Goal: Task Accomplishment & Management: Complete application form

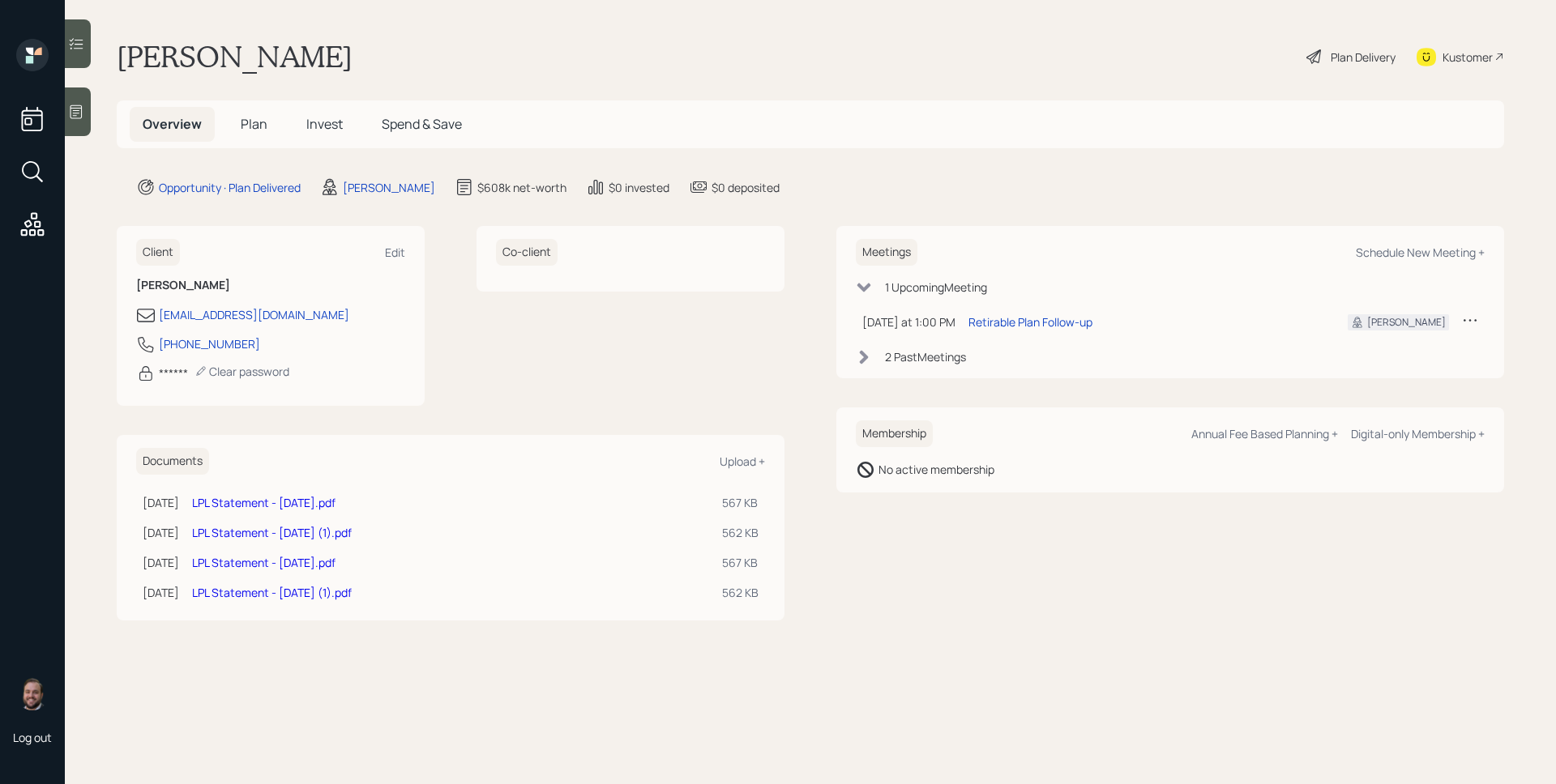
click at [81, 106] on icon at bounding box center [76, 111] width 16 height 16
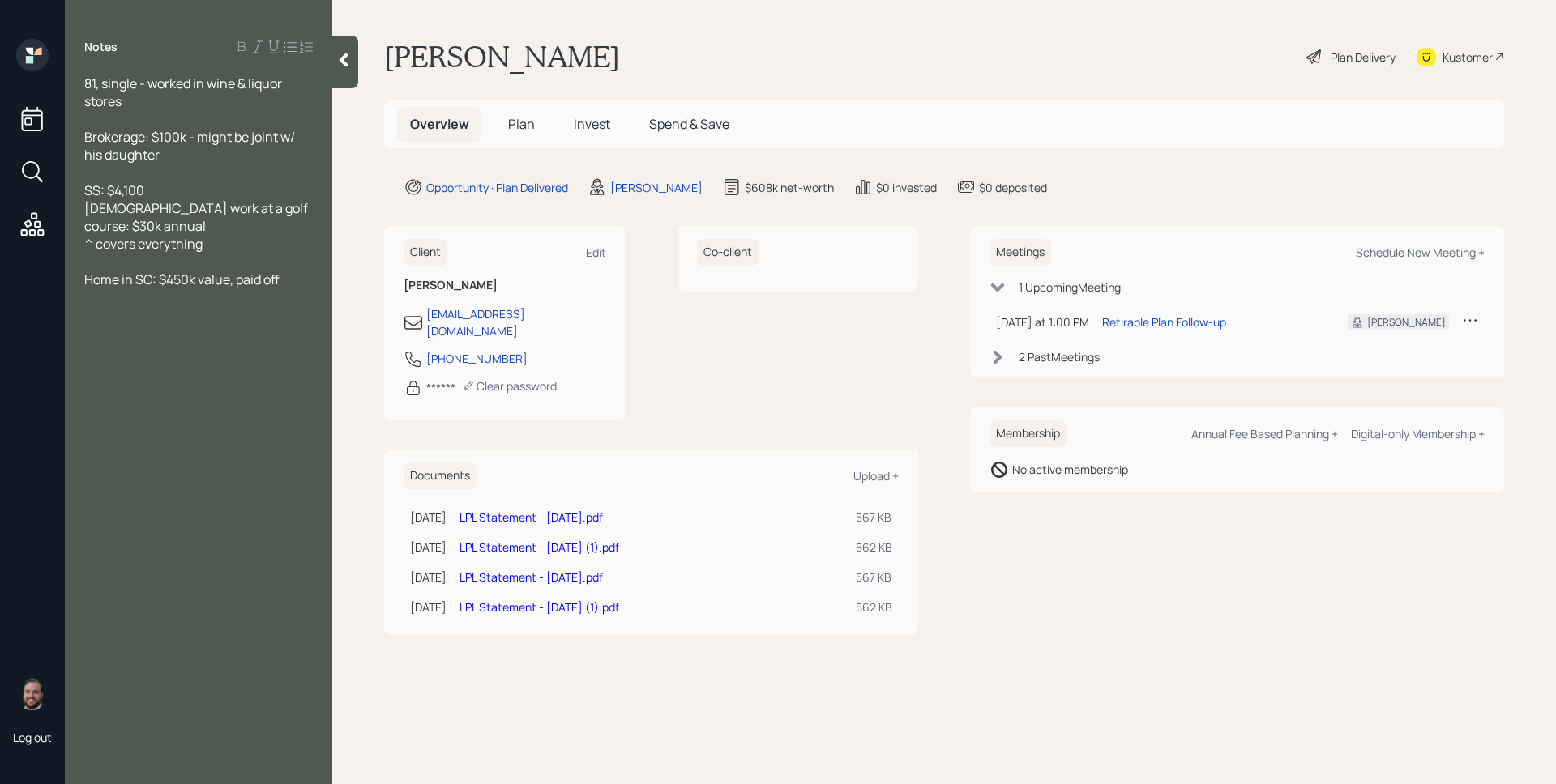
click at [526, 120] on span "Plan" at bounding box center [522, 124] width 27 height 18
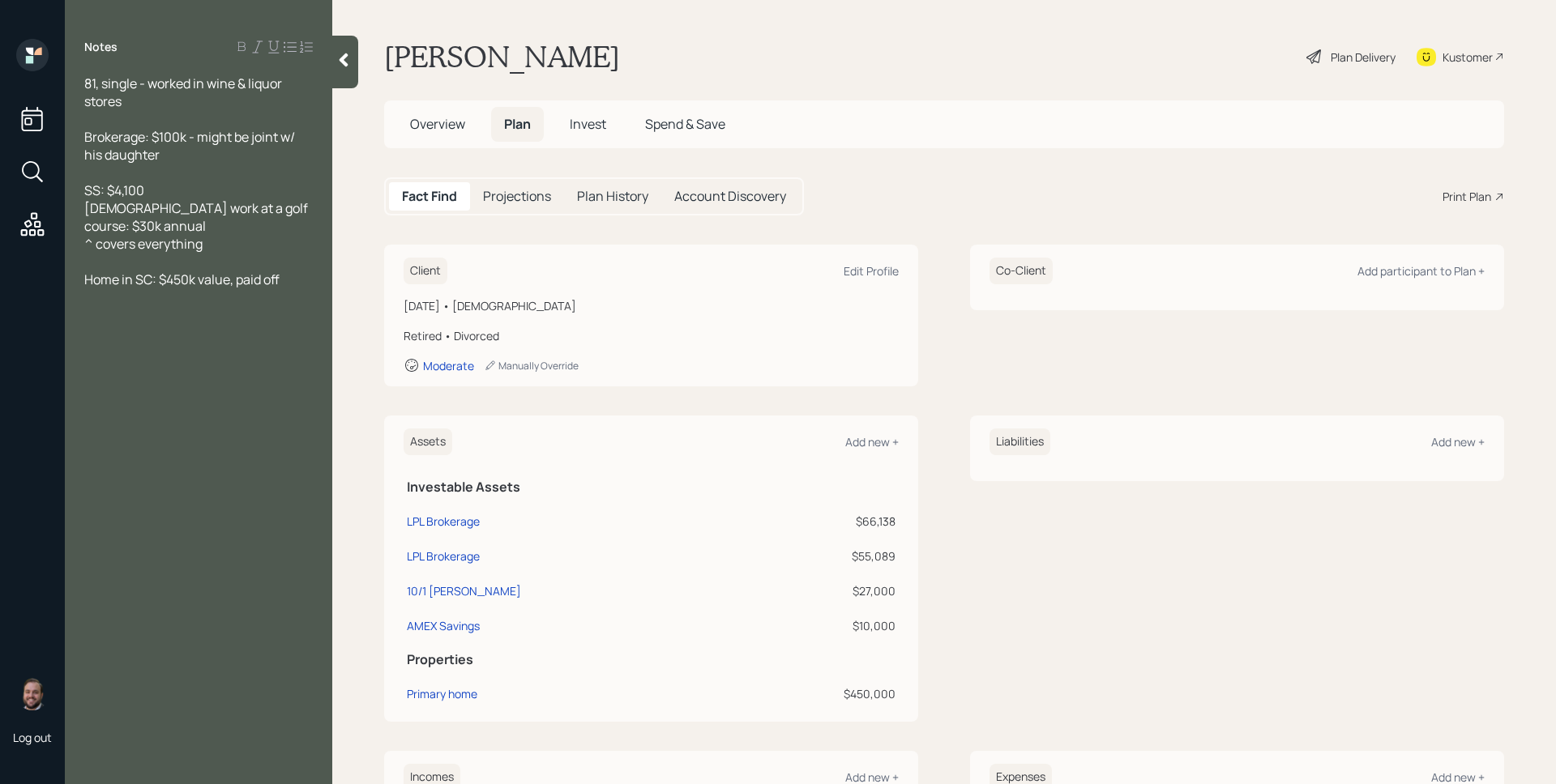
click at [582, 98] on main "[PERSON_NAME] Plan Delivery Kustomer Overview Plan Invest Spend & Save Fact Fin…" at bounding box center [944, 392] width 1223 height 784
click at [584, 108] on h5 "Invest" at bounding box center [587, 123] width 63 height 35
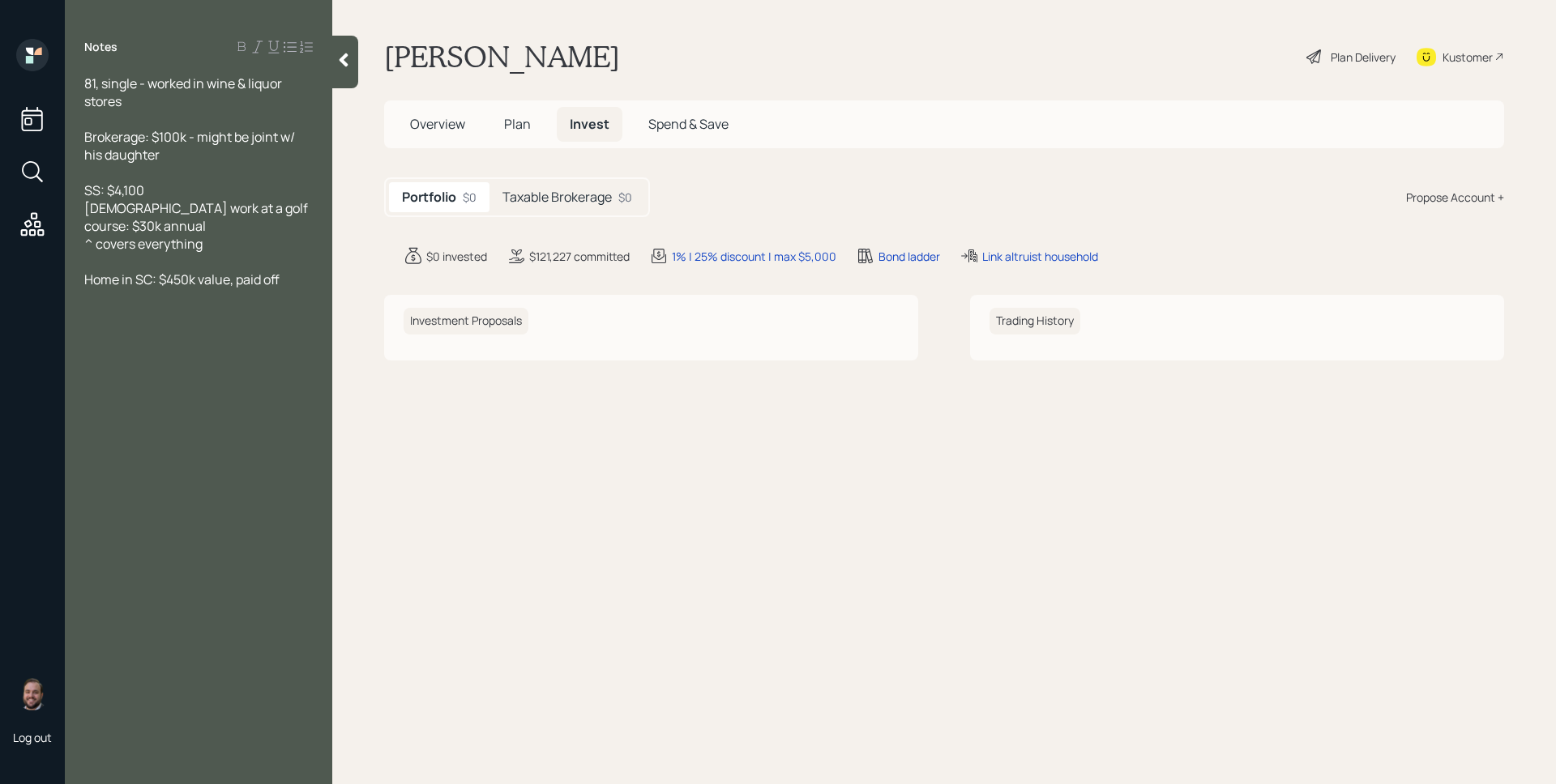
click at [577, 186] on div "Taxable Brokerage $0" at bounding box center [567, 197] width 155 height 30
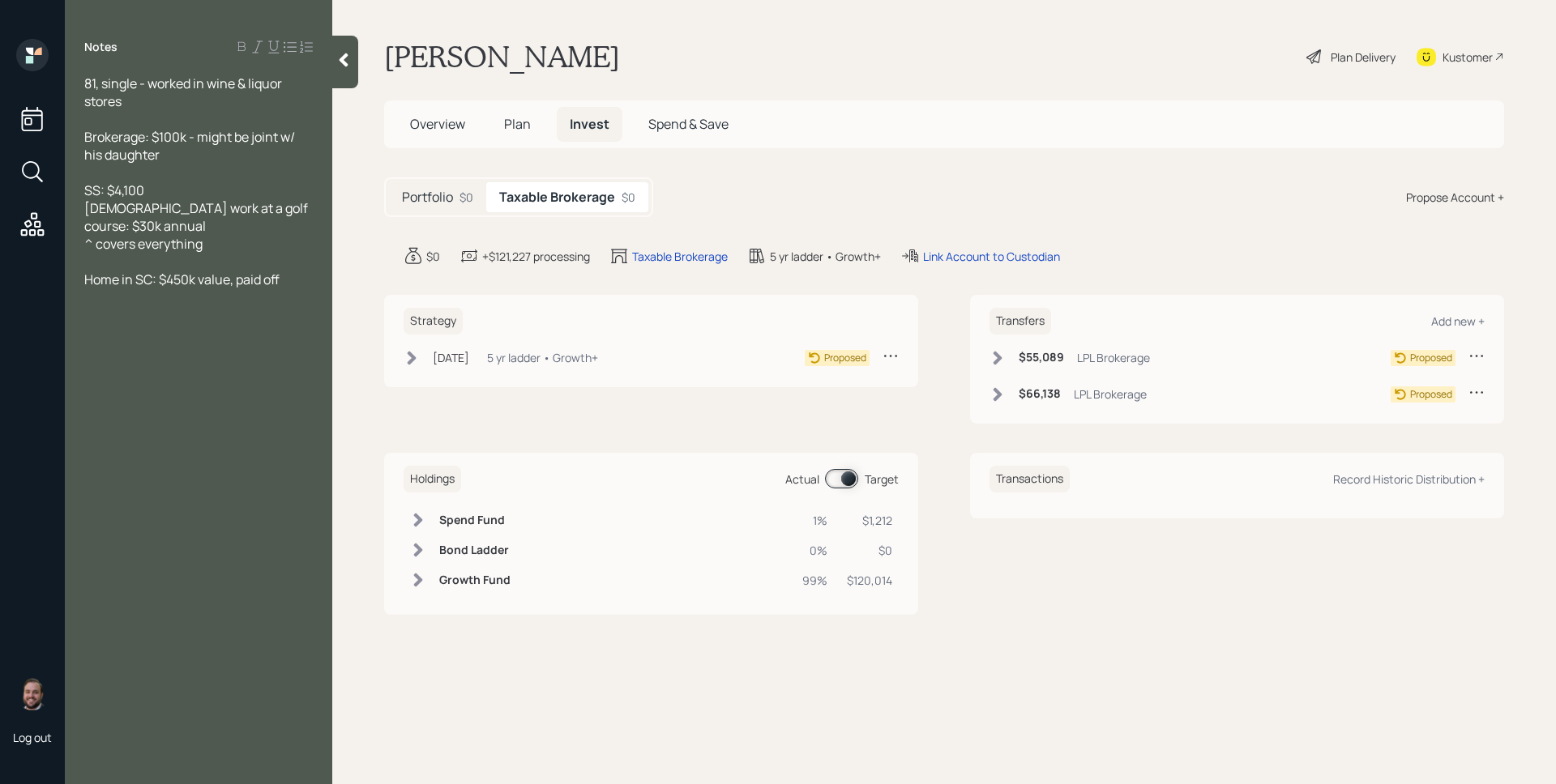
click at [421, 124] on span "Overview" at bounding box center [437, 124] width 55 height 18
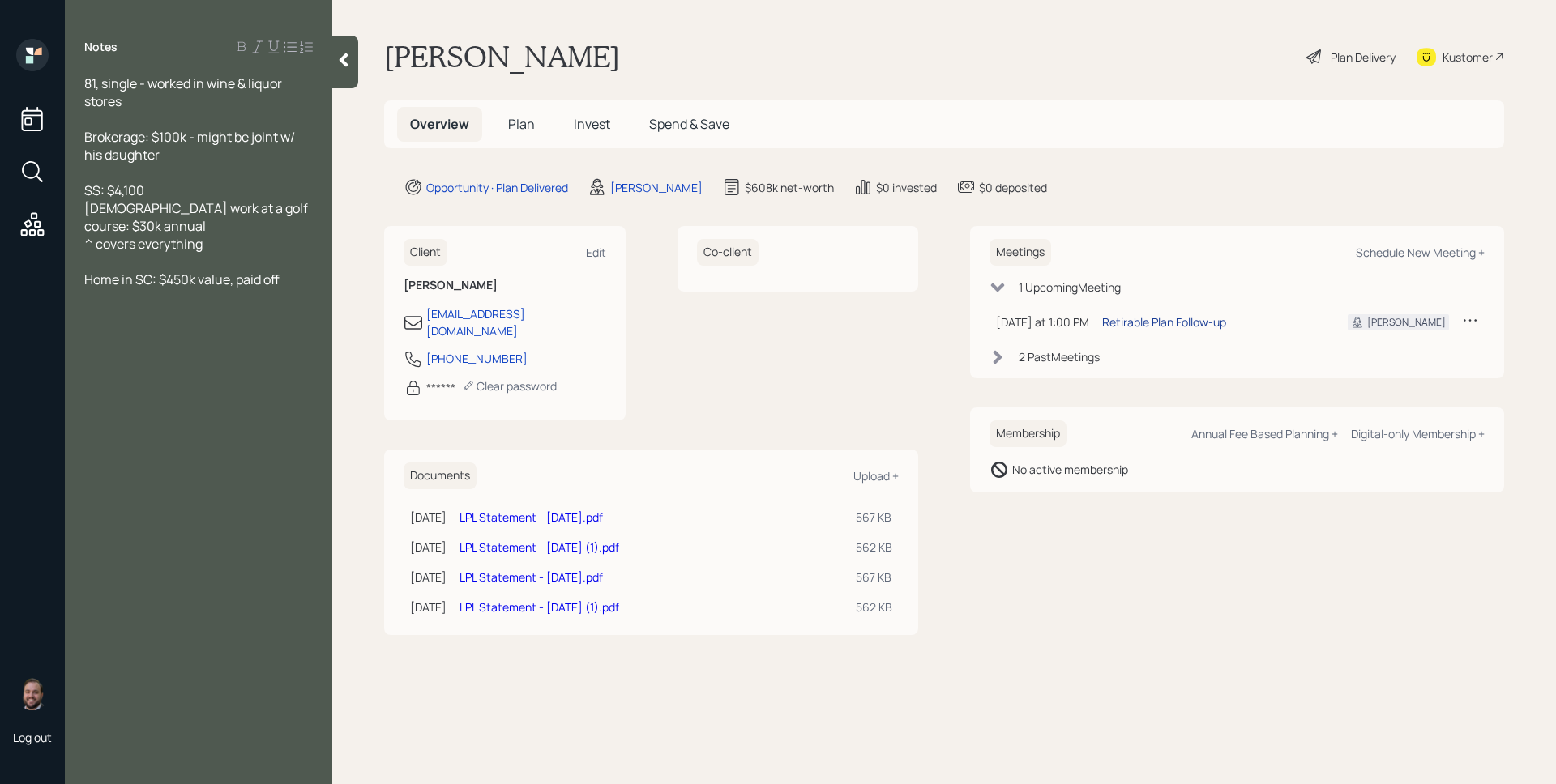
click at [1167, 320] on div "Retirable Plan Follow-up" at bounding box center [1164, 321] width 124 height 17
click at [517, 123] on span "Plan" at bounding box center [522, 124] width 27 height 18
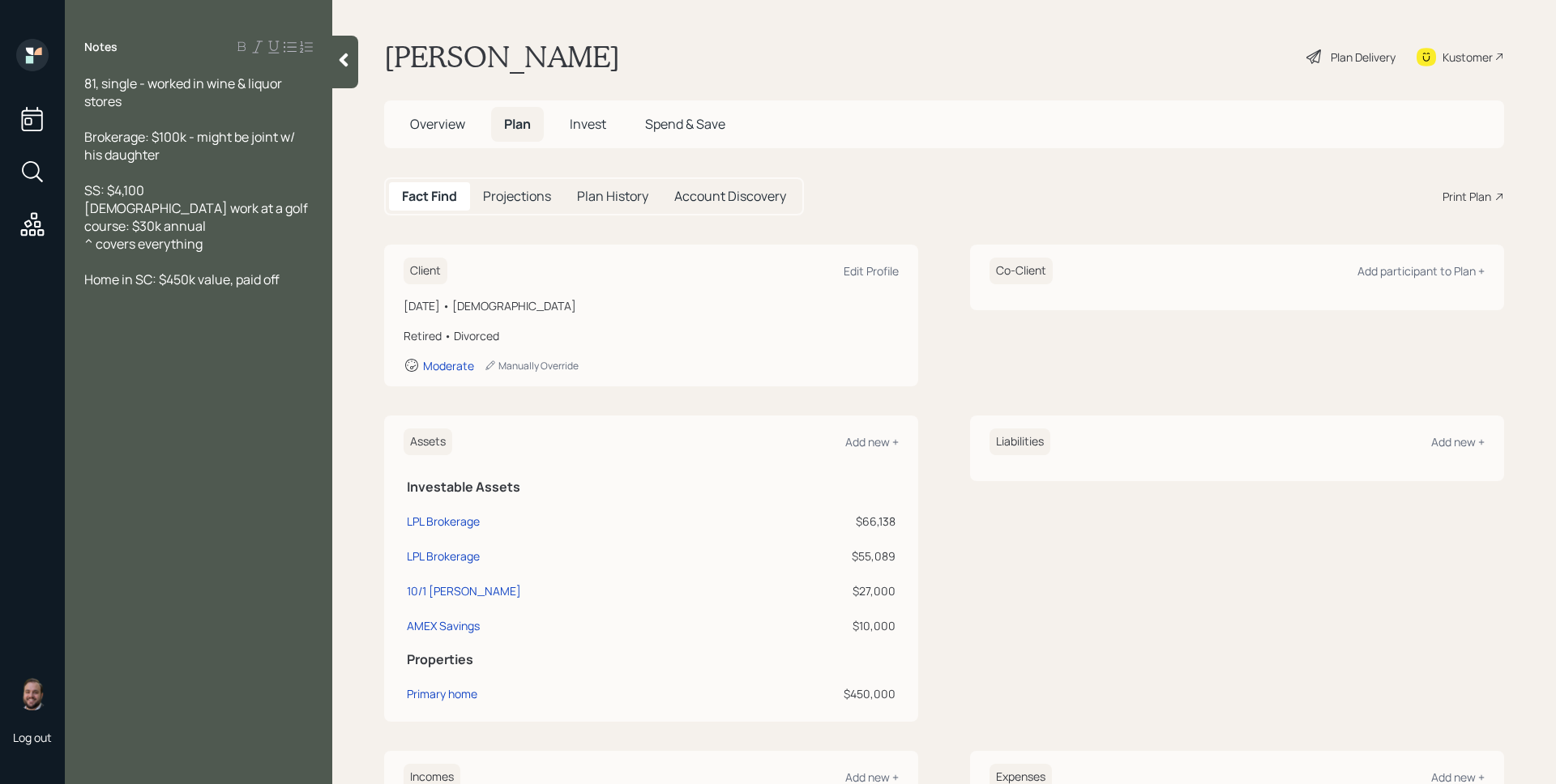
click at [1463, 189] on div "Print Plan" at bounding box center [1466, 196] width 49 height 17
click at [459, 120] on span "Overview" at bounding box center [437, 124] width 55 height 18
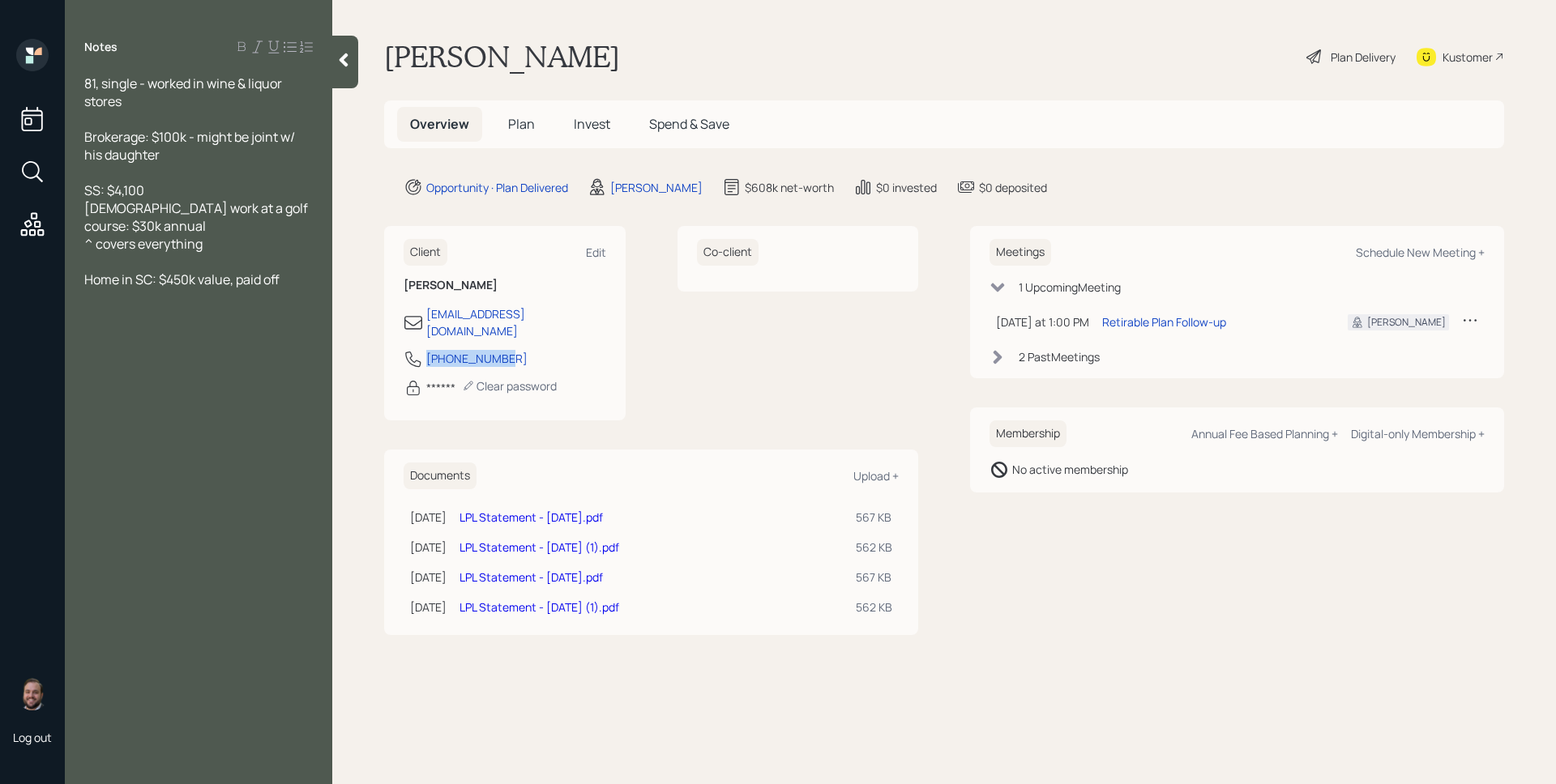
drag, startPoint x: 541, startPoint y: 334, endPoint x: 535, endPoint y: 342, distance: 10.0
click at [535, 349] on div "917-669-6844" at bounding box center [505, 363] width 203 height 29
copy div "917-669-6844"
click at [1380, 54] on div "Plan Delivery" at bounding box center [1363, 57] width 65 height 17
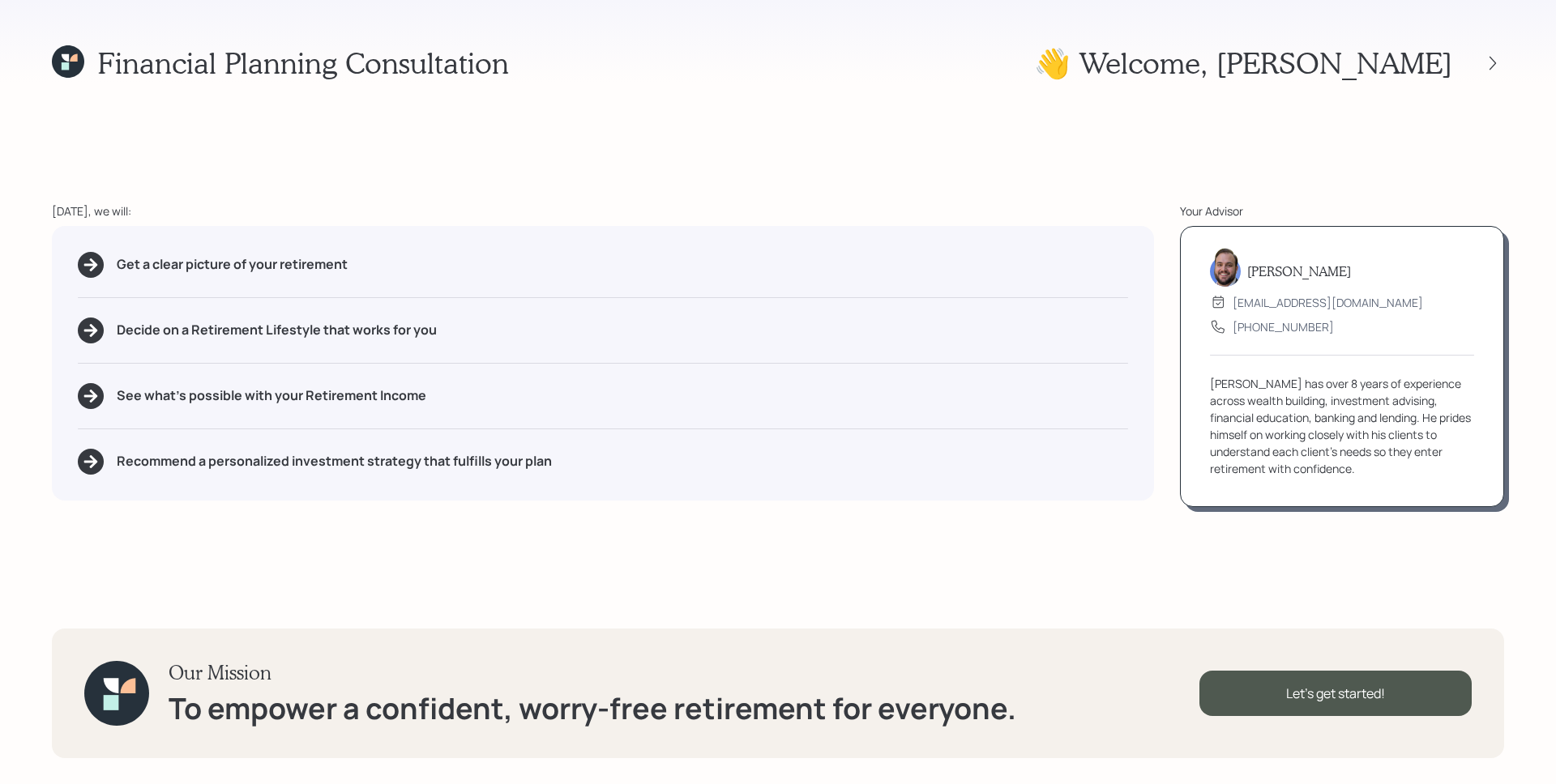
click at [1481, 52] on div at bounding box center [1478, 63] width 52 height 23
click at [1484, 54] on div at bounding box center [1492, 63] width 23 height 23
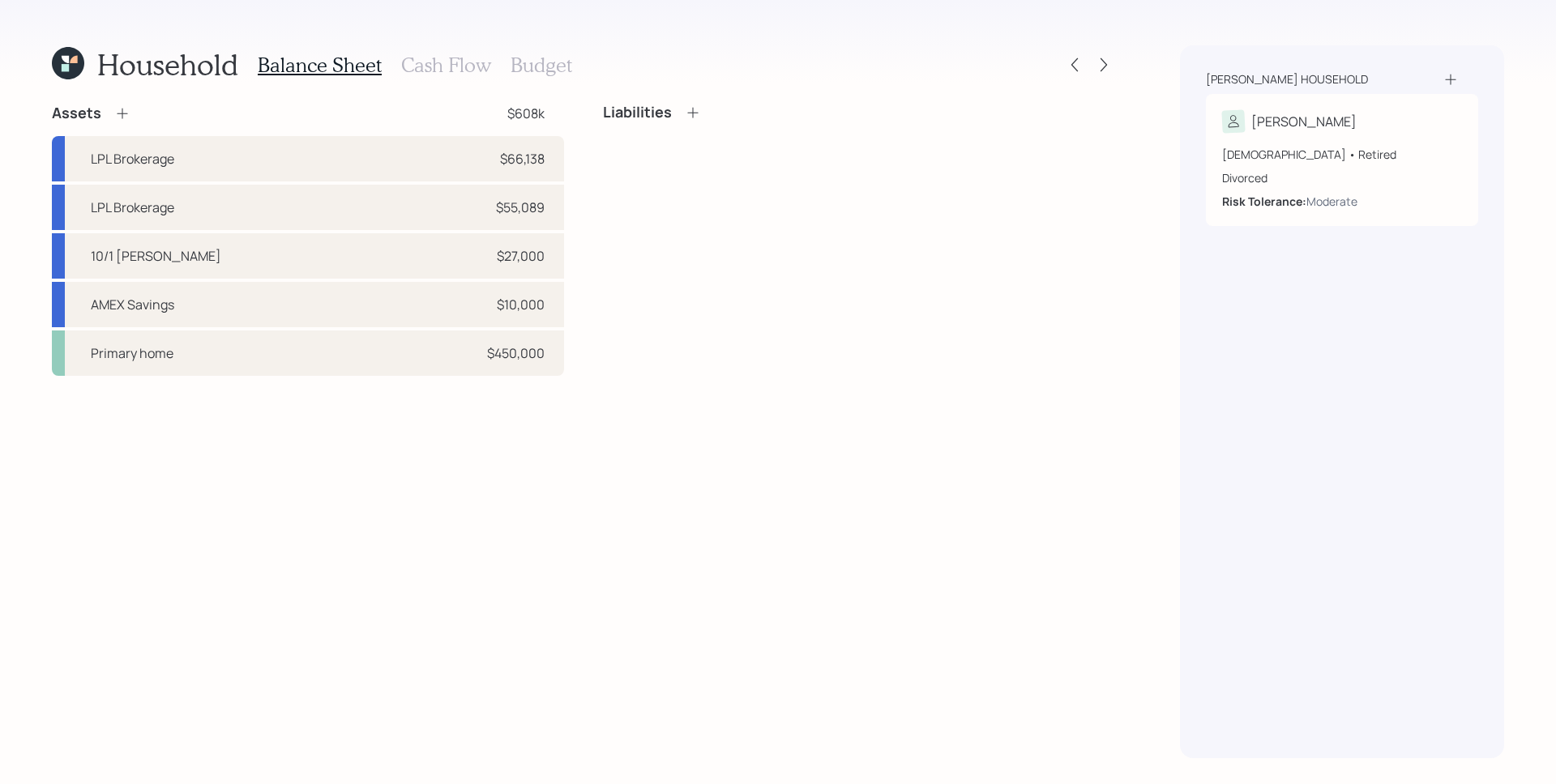
click at [434, 68] on h3 "Cash Flow" at bounding box center [446, 66] width 90 height 24
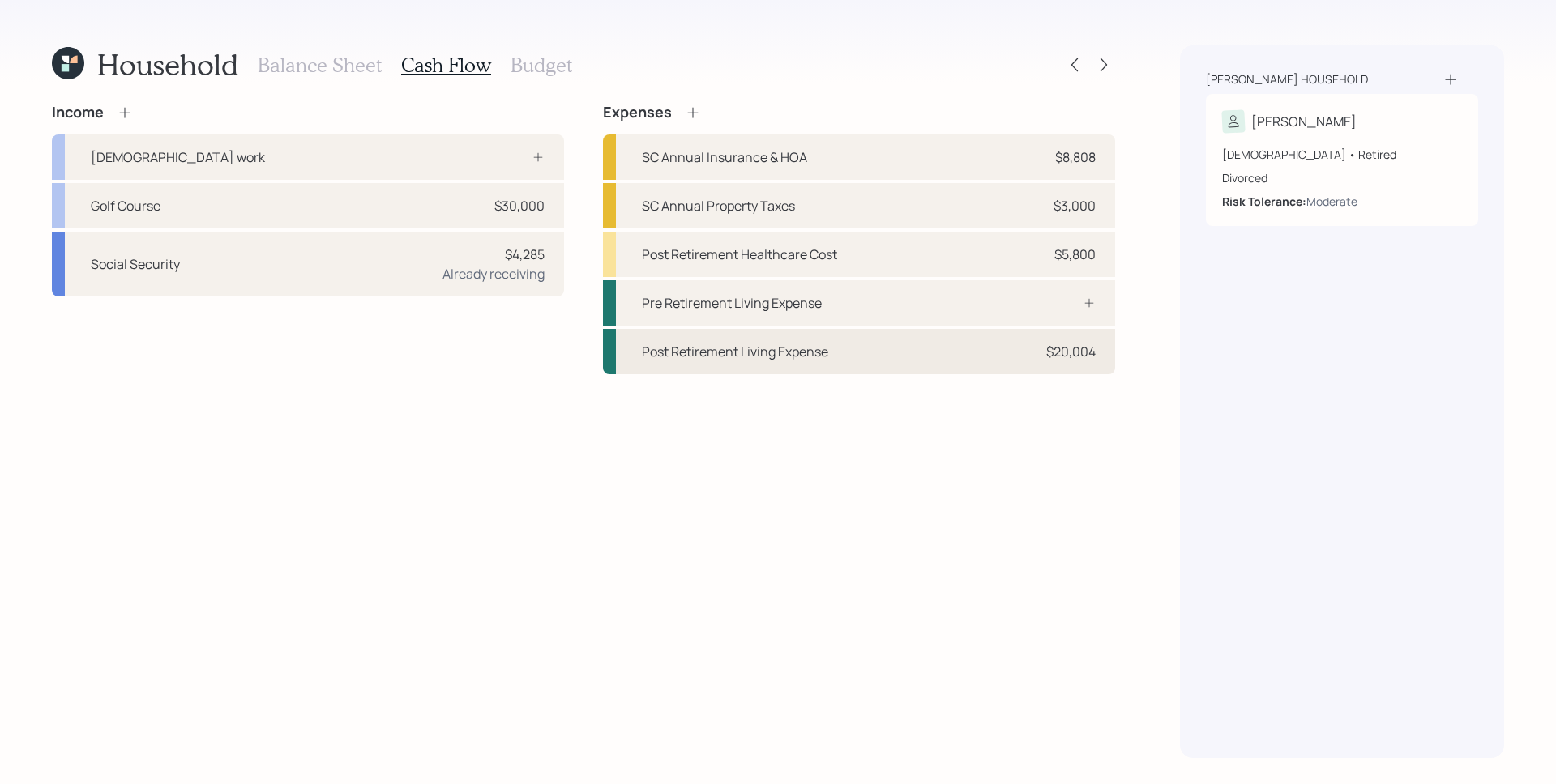
click at [1058, 355] on div "$20,004" at bounding box center [1071, 352] width 50 height 20
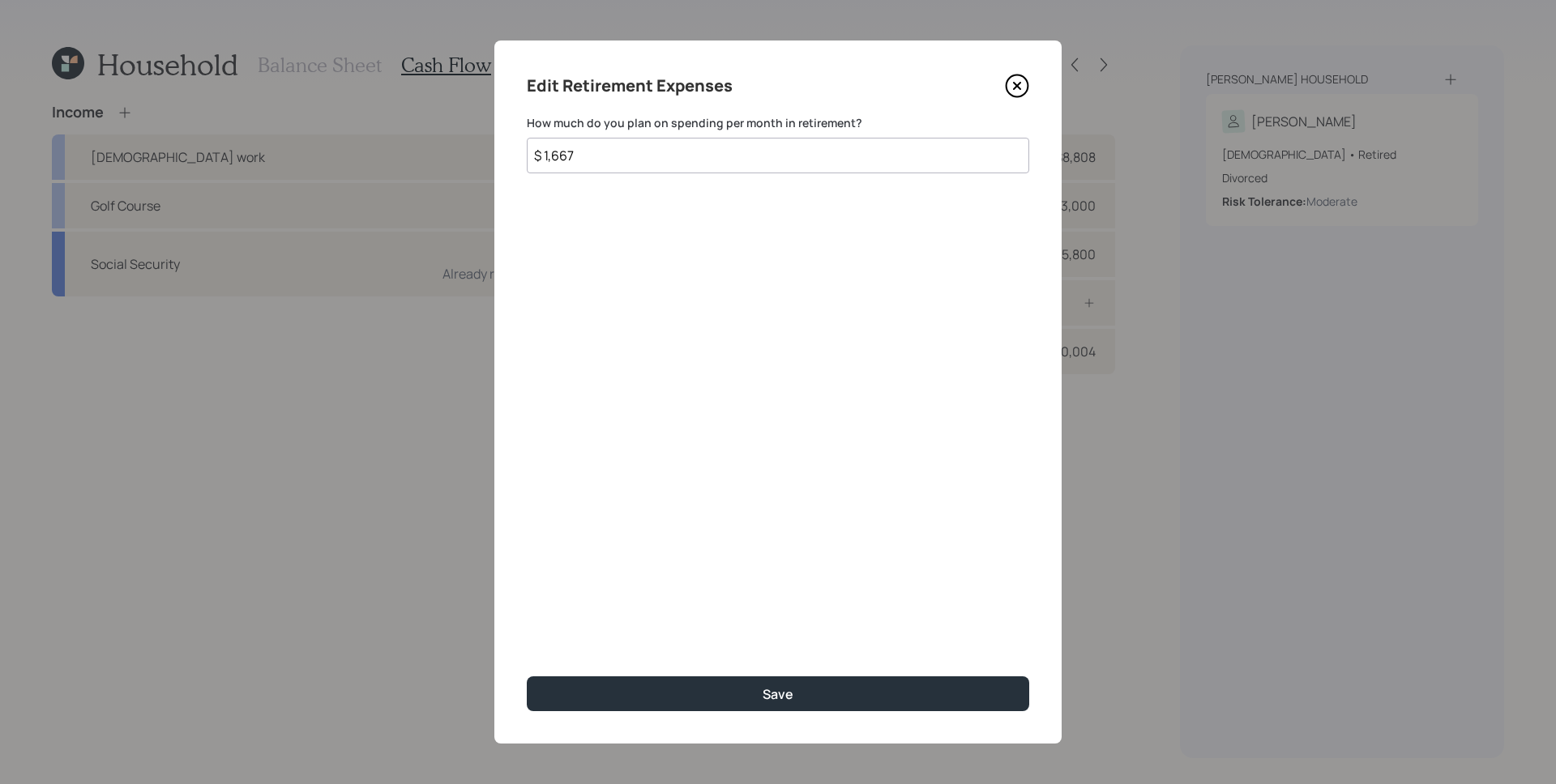
click at [542, 152] on input "$ 1,667" at bounding box center [778, 155] width 503 height 36
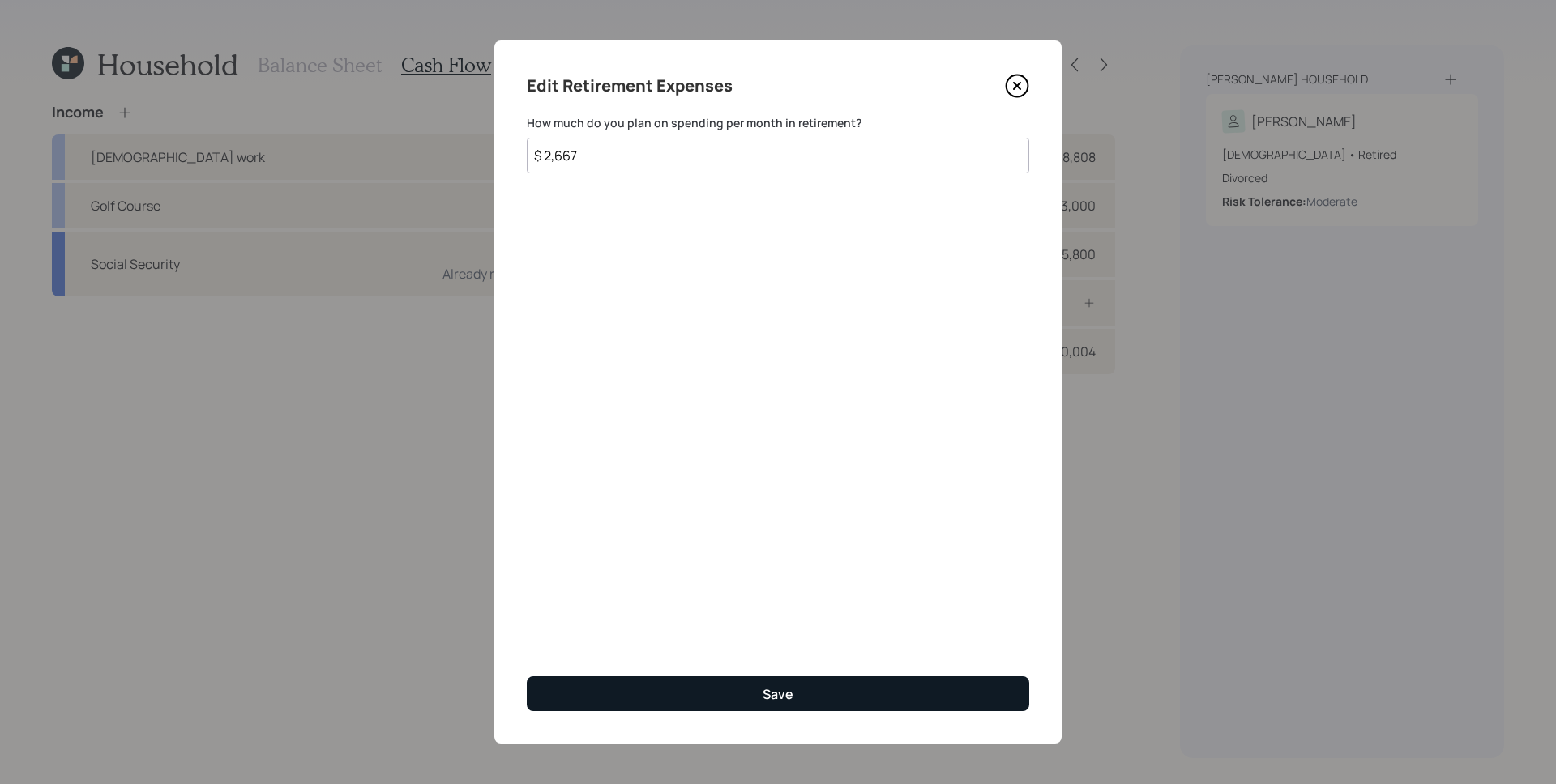
type input "$ 2,667"
click at [770, 692] on div "Save" at bounding box center [778, 694] width 31 height 18
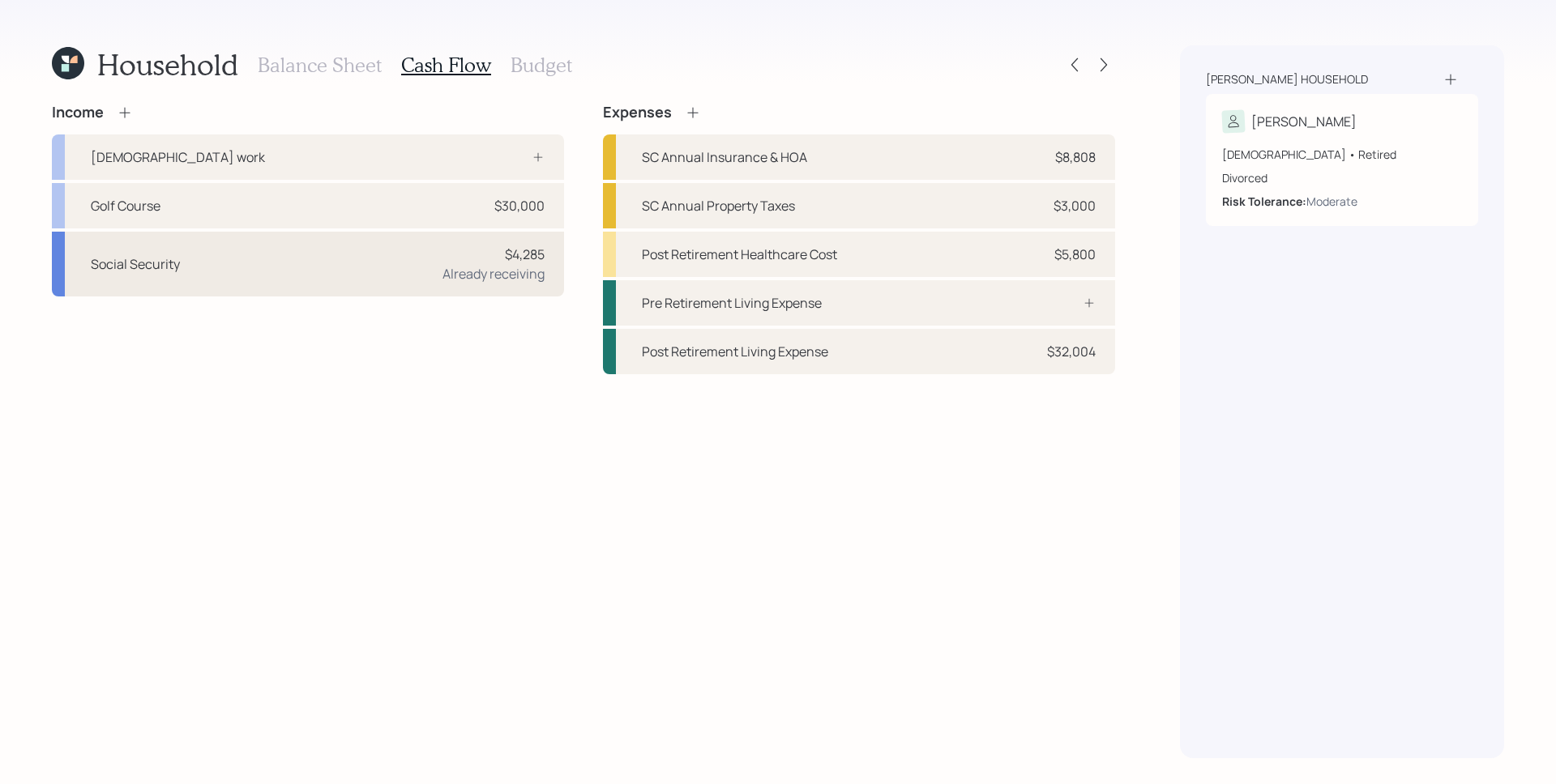
click at [460, 276] on div "Already receiving" at bounding box center [494, 274] width 103 height 20
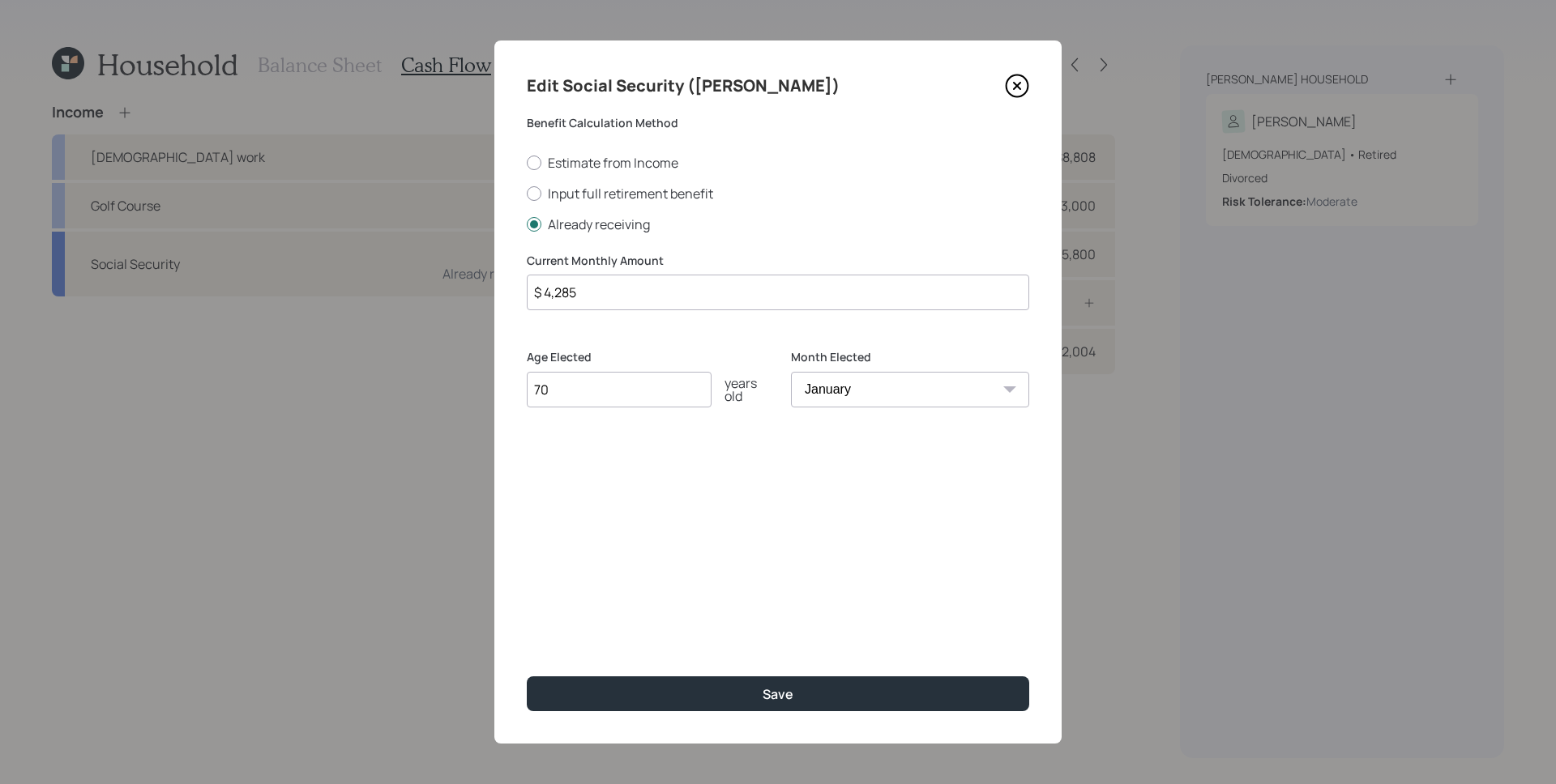
click at [1019, 84] on icon at bounding box center [1017, 86] width 7 height 7
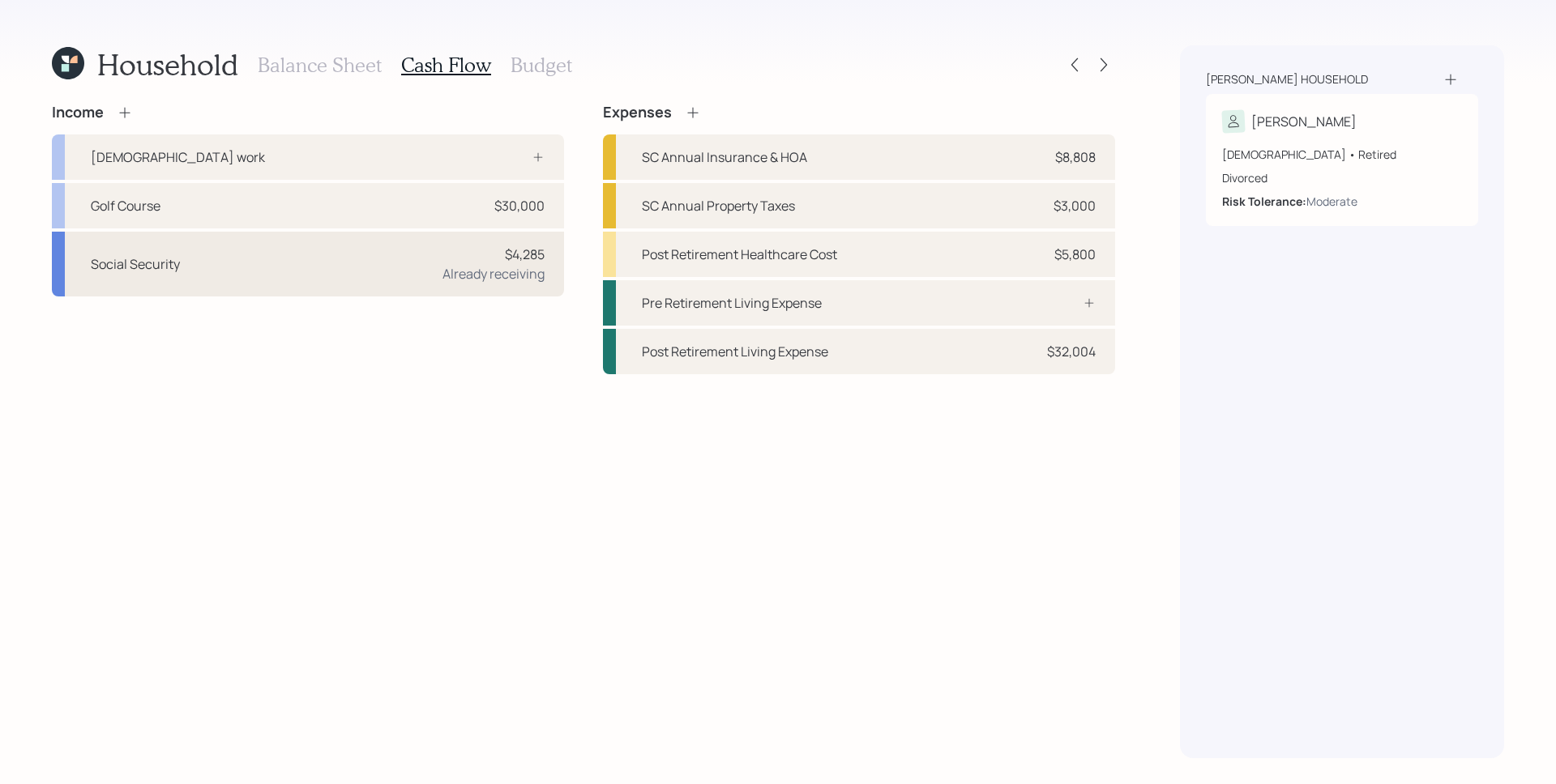
click at [506, 266] on div "Already receiving" at bounding box center [494, 274] width 103 height 20
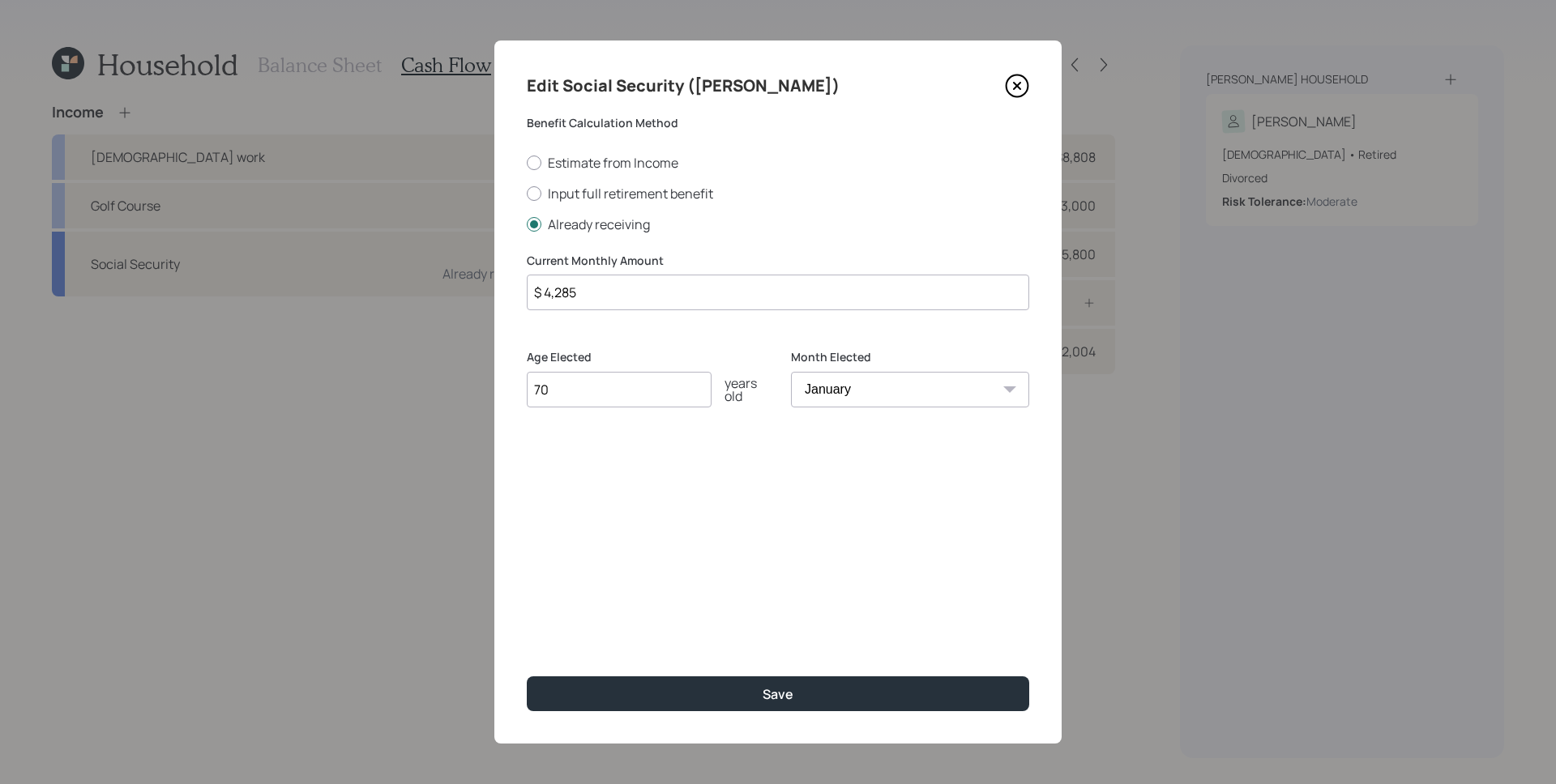
click at [1016, 83] on icon at bounding box center [1017, 86] width 24 height 24
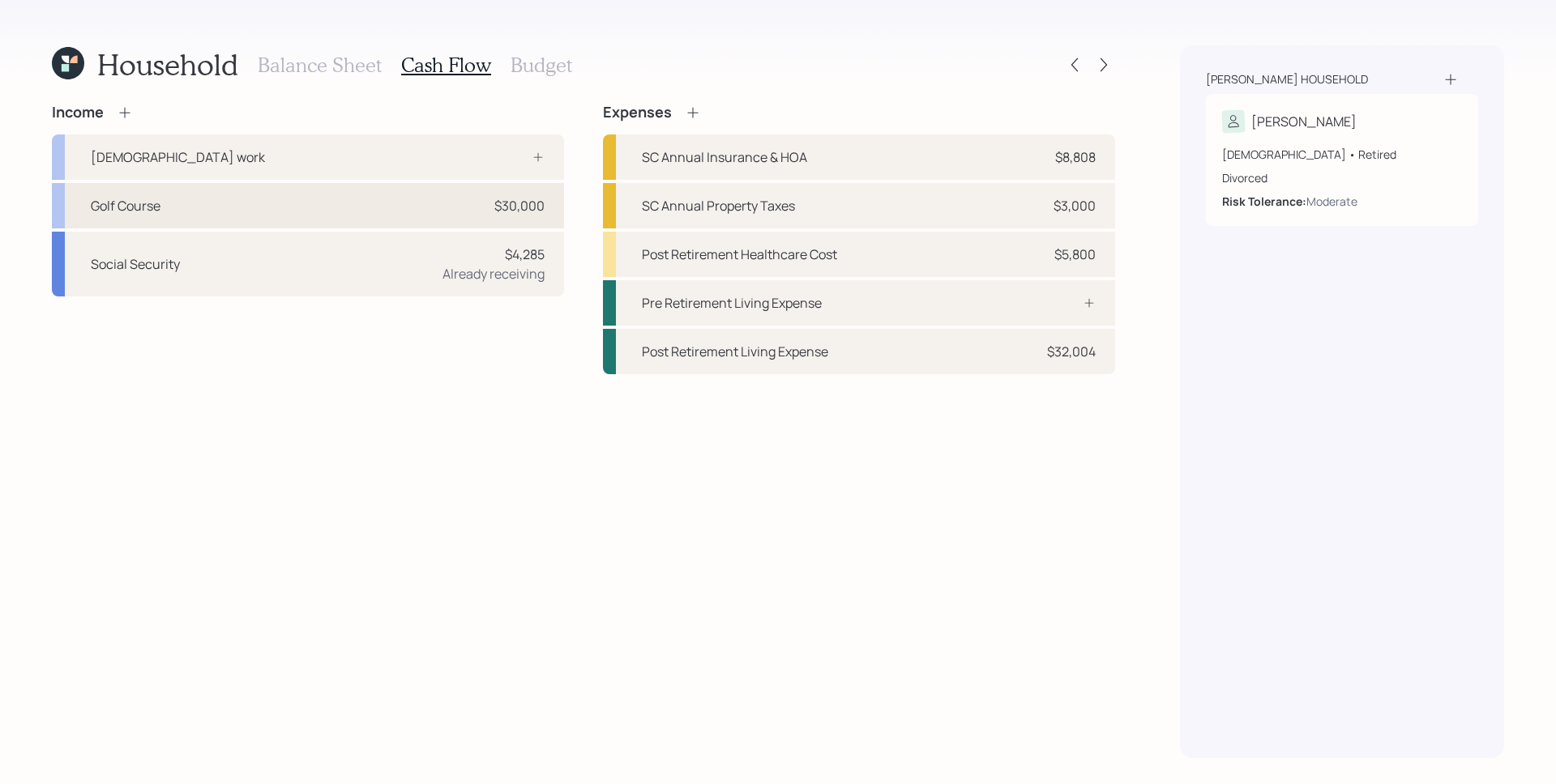
click at [514, 196] on div "$30,000" at bounding box center [520, 206] width 50 height 20
select select "part_time"
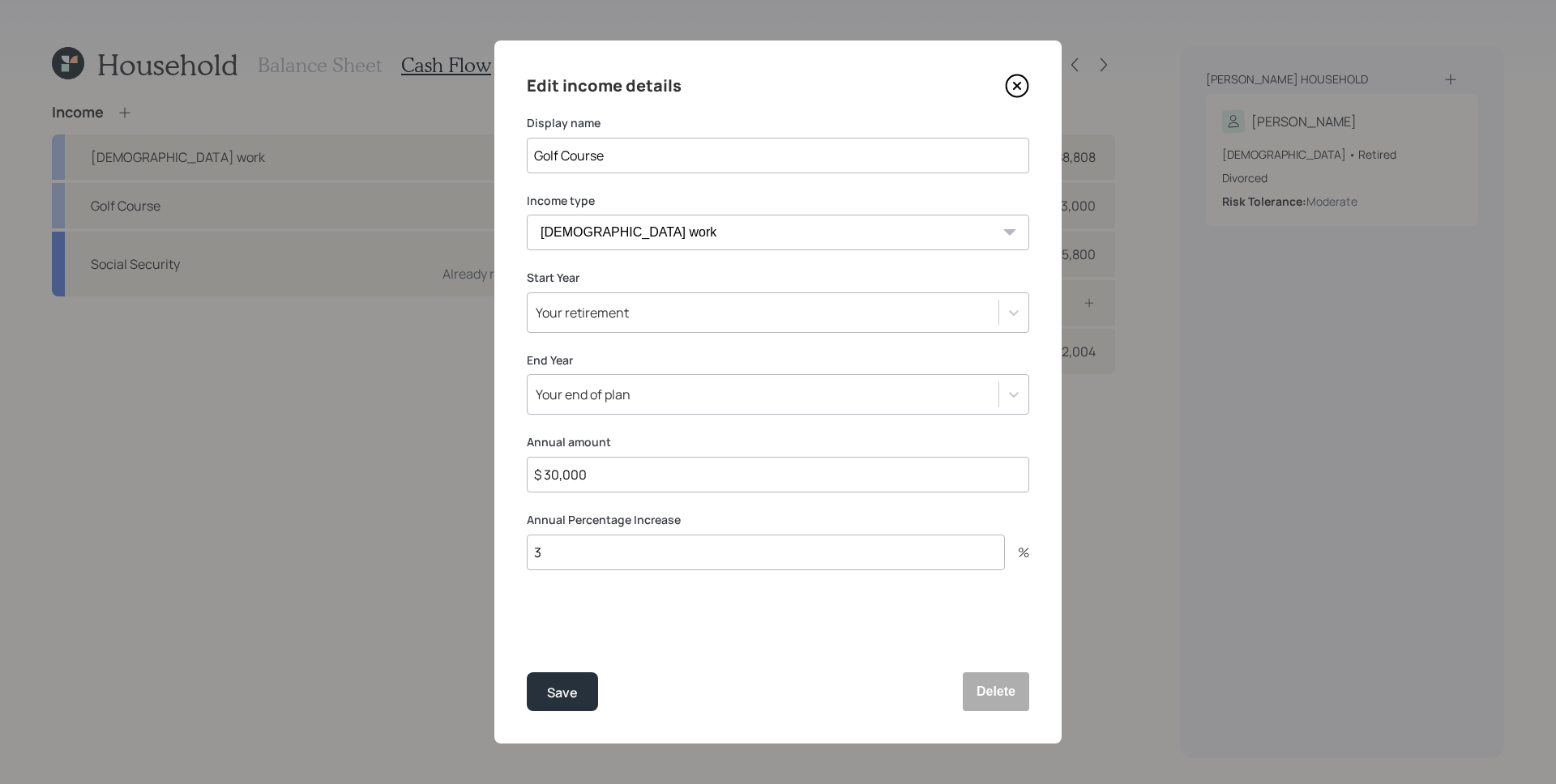
click at [1021, 95] on icon at bounding box center [1017, 87] width 22 height 22
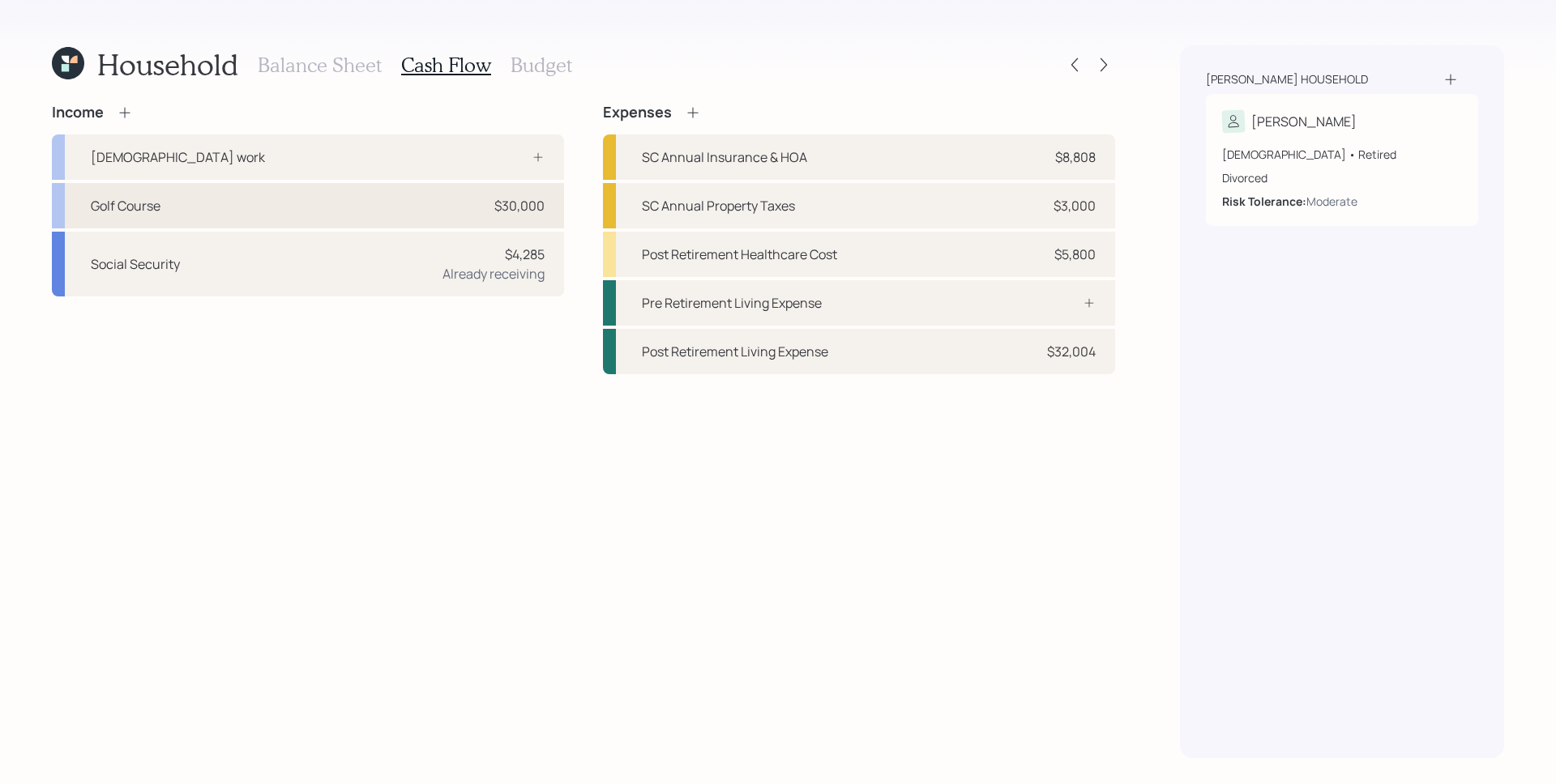
click at [523, 210] on div "$30,000" at bounding box center [520, 206] width 50 height 20
select select "part_time"
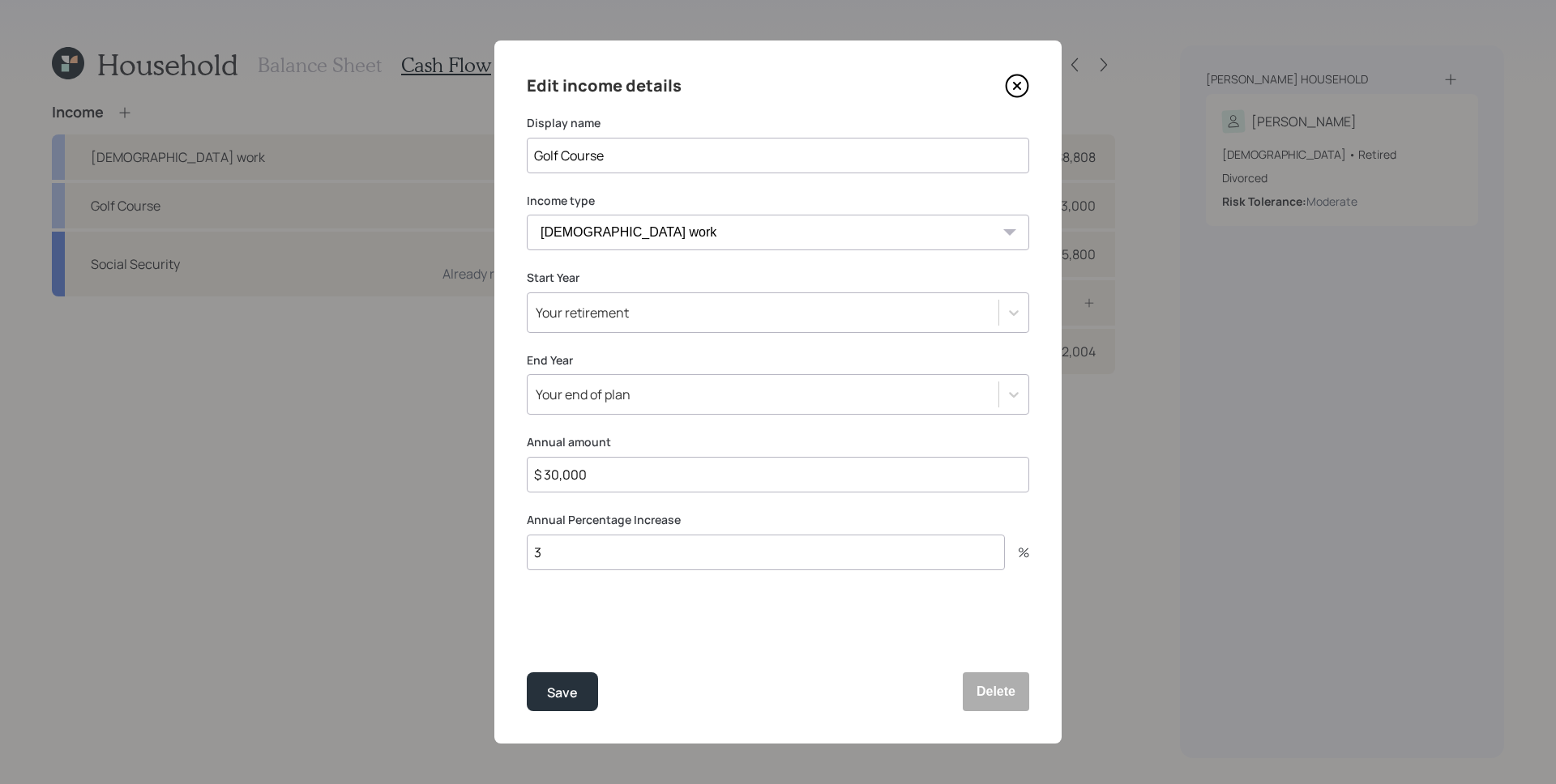
click at [630, 395] on div "Your end of plan" at bounding box center [763, 395] width 471 height 28
click at [760, 351] on div "Edit income details Display name Golf Course Income type Full-time work Part-ti…" at bounding box center [778, 392] width 567 height 703
click at [634, 479] on input "$ 30,000" at bounding box center [778, 475] width 503 height 36
type input "$ 0"
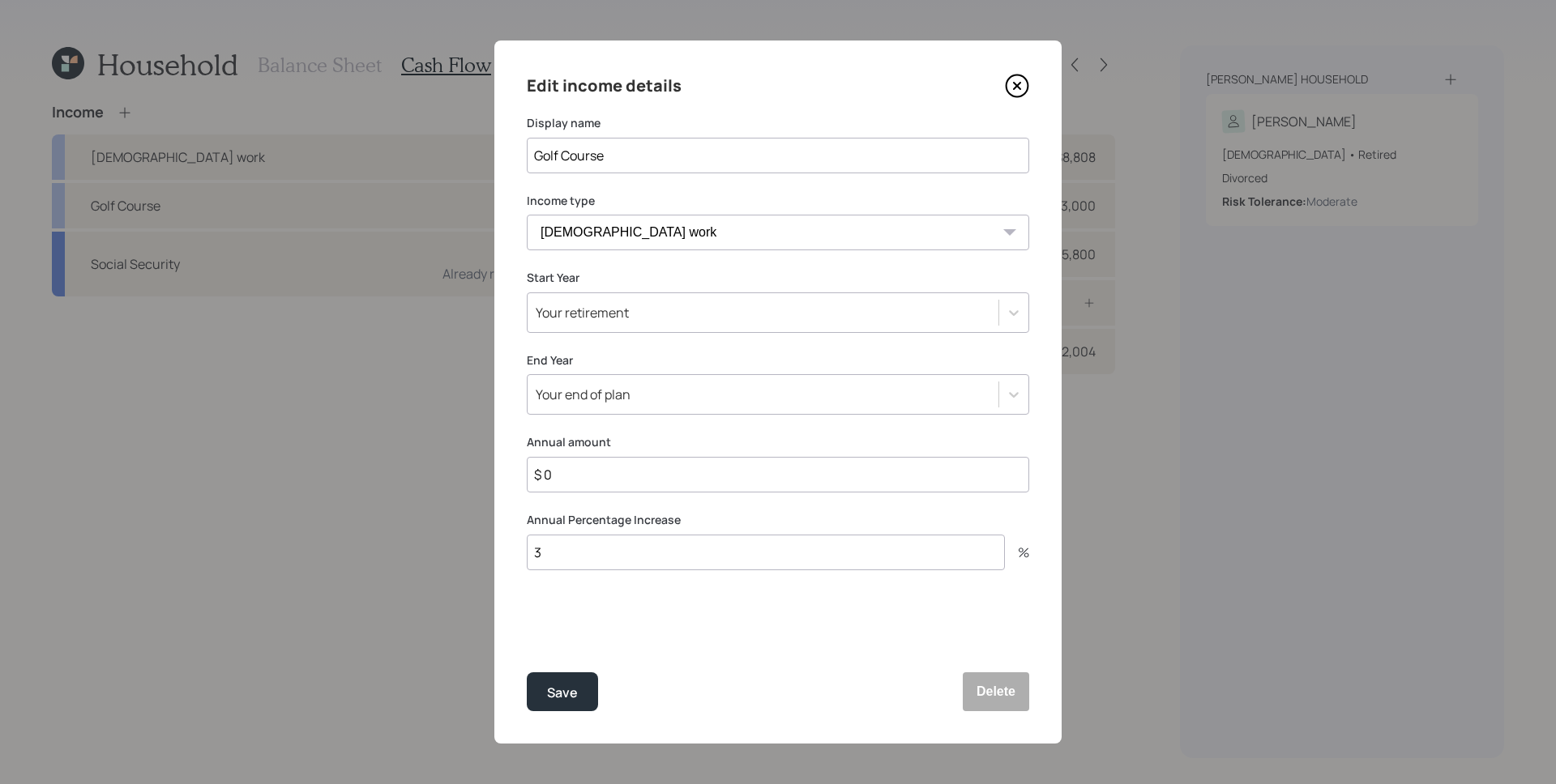
click at [527, 673] on button "Save" at bounding box center [562, 691] width 72 height 39
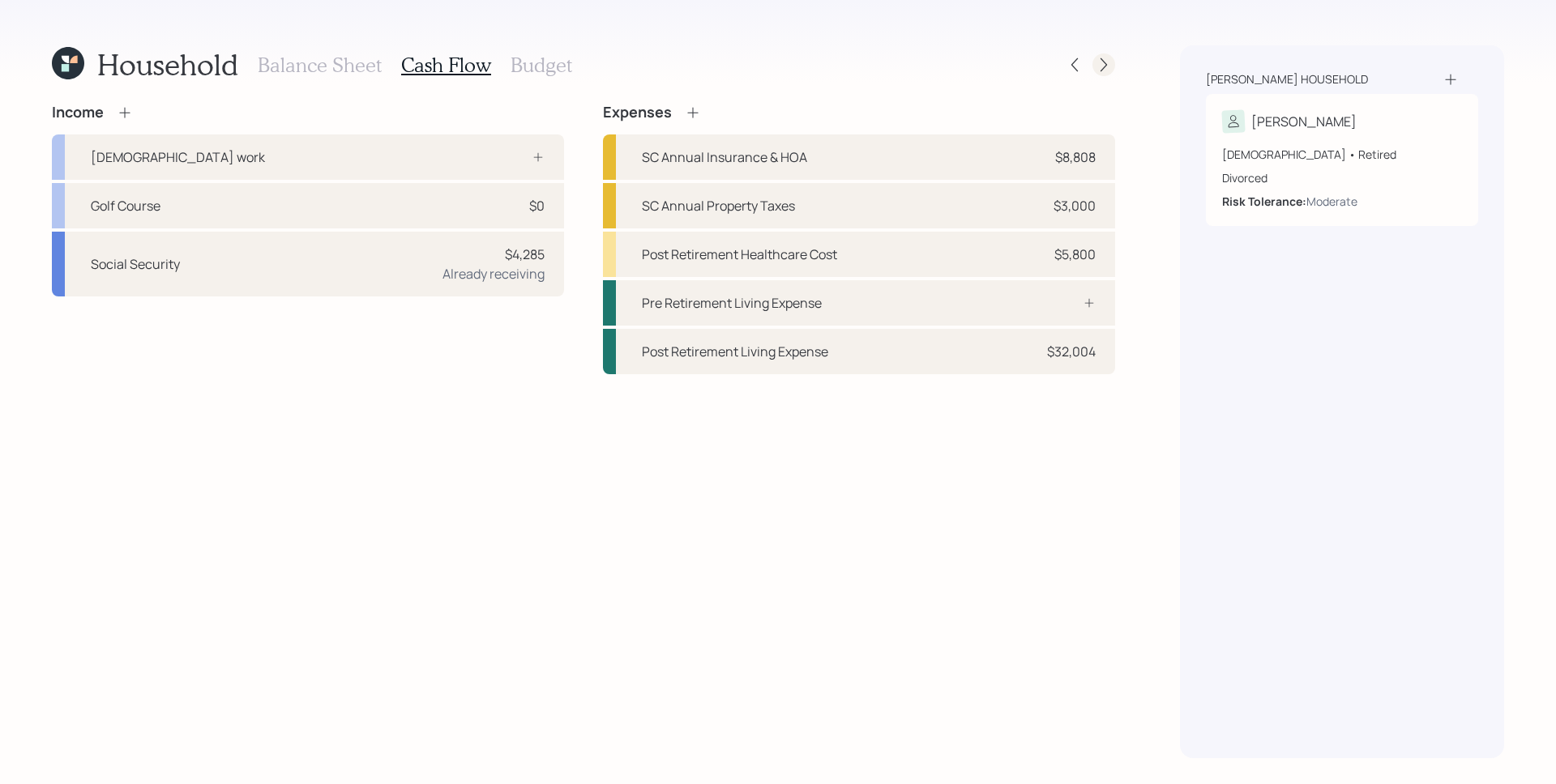
click at [1103, 65] on icon at bounding box center [1104, 65] width 16 height 16
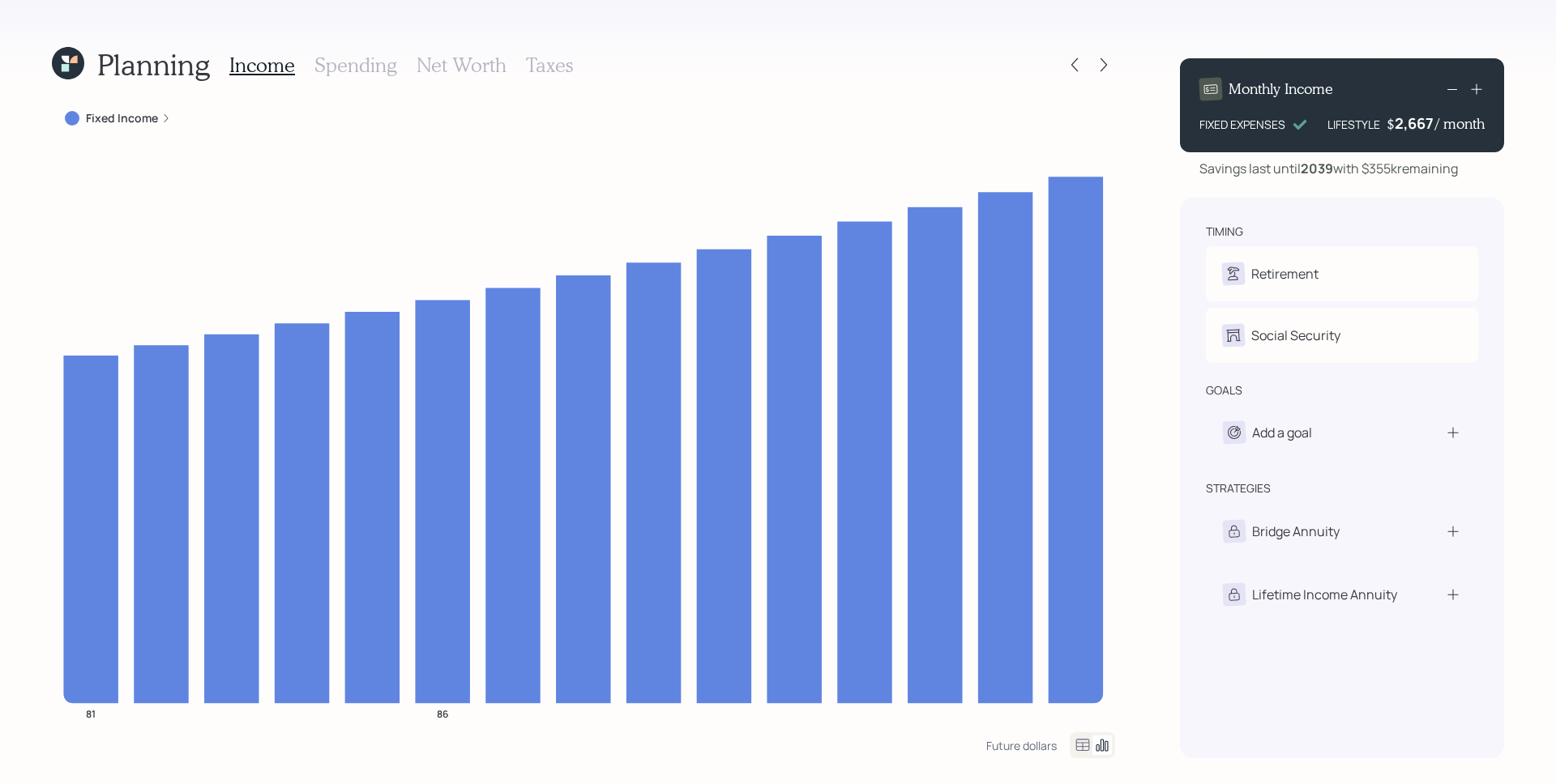
click at [365, 63] on h3 "Spending" at bounding box center [355, 66] width 83 height 24
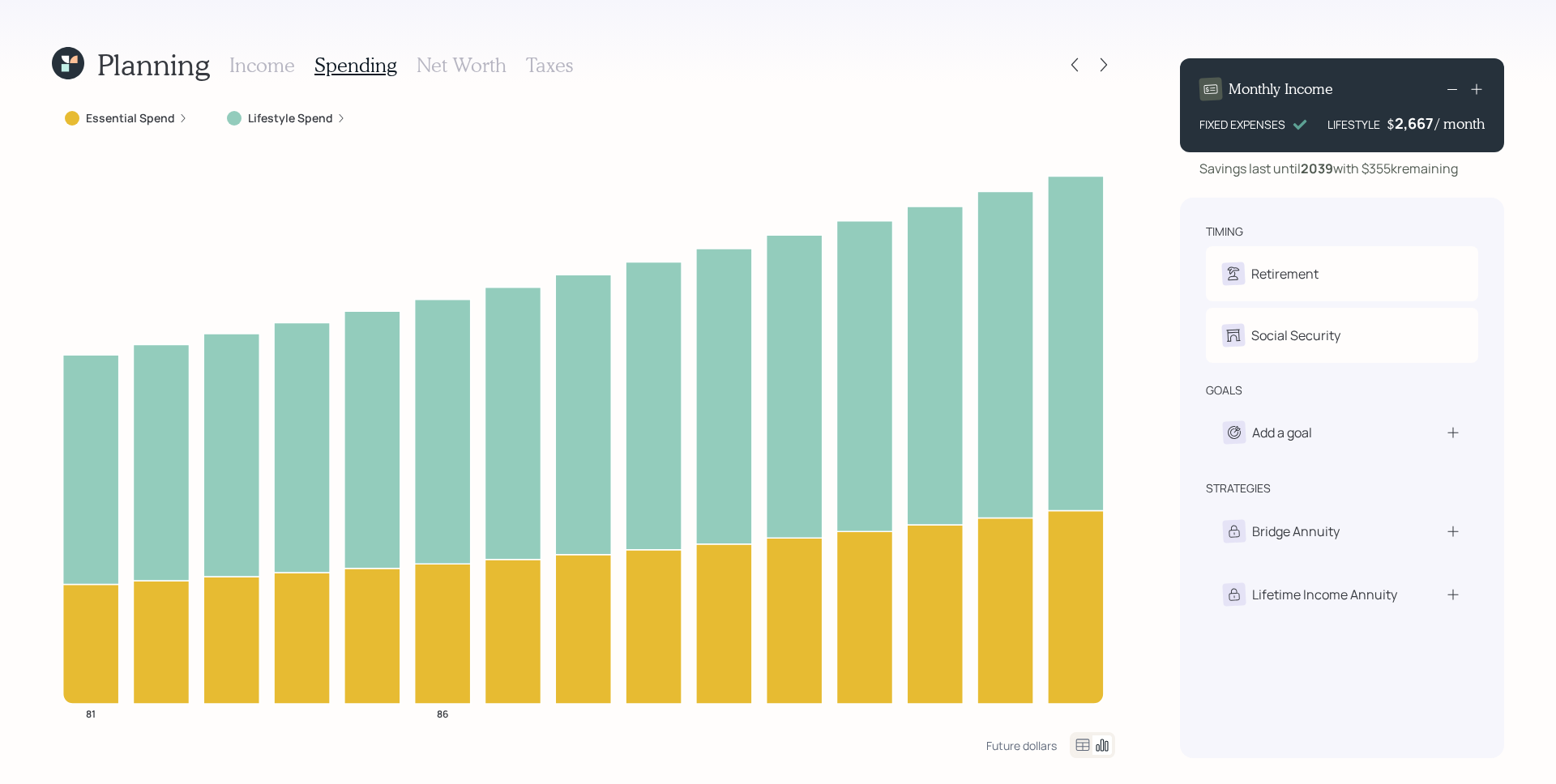
click at [178, 122] on icon at bounding box center [183, 118] width 10 height 10
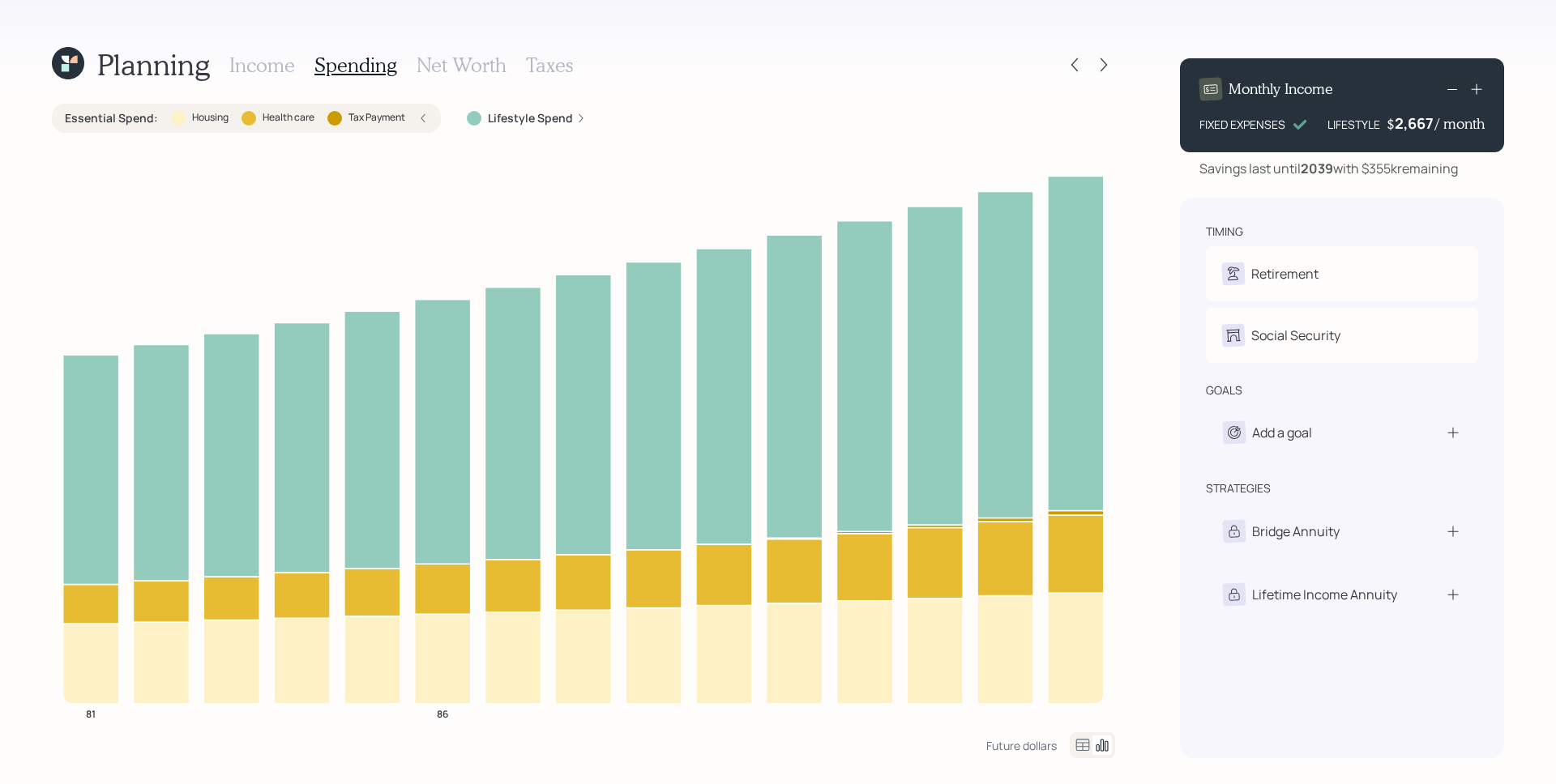
click at [258, 65] on h3 "Income" at bounding box center [262, 66] width 66 height 24
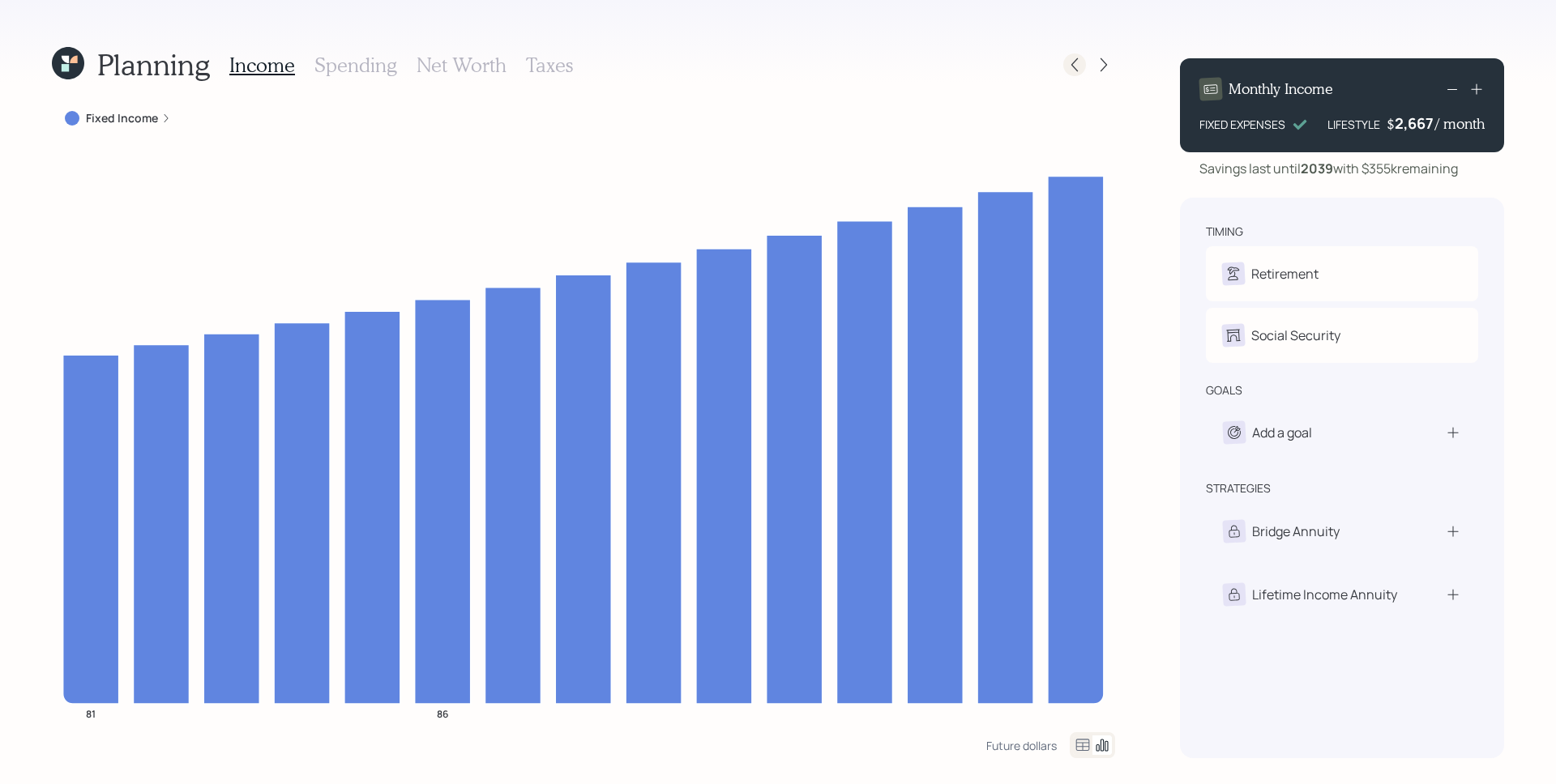
click at [1078, 72] on icon at bounding box center [1074, 65] width 16 height 16
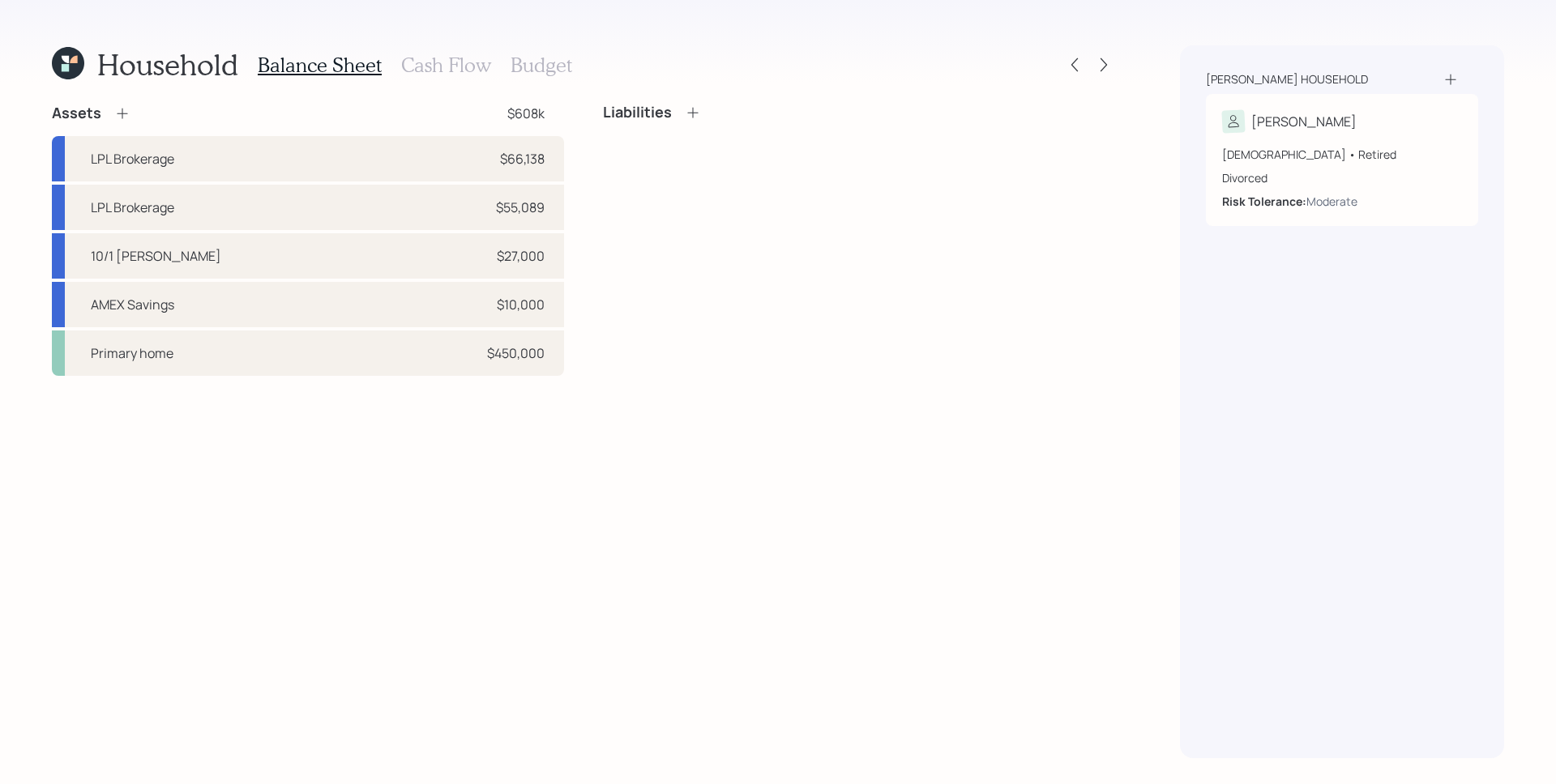
click at [451, 63] on h3 "Cash Flow" at bounding box center [446, 66] width 90 height 24
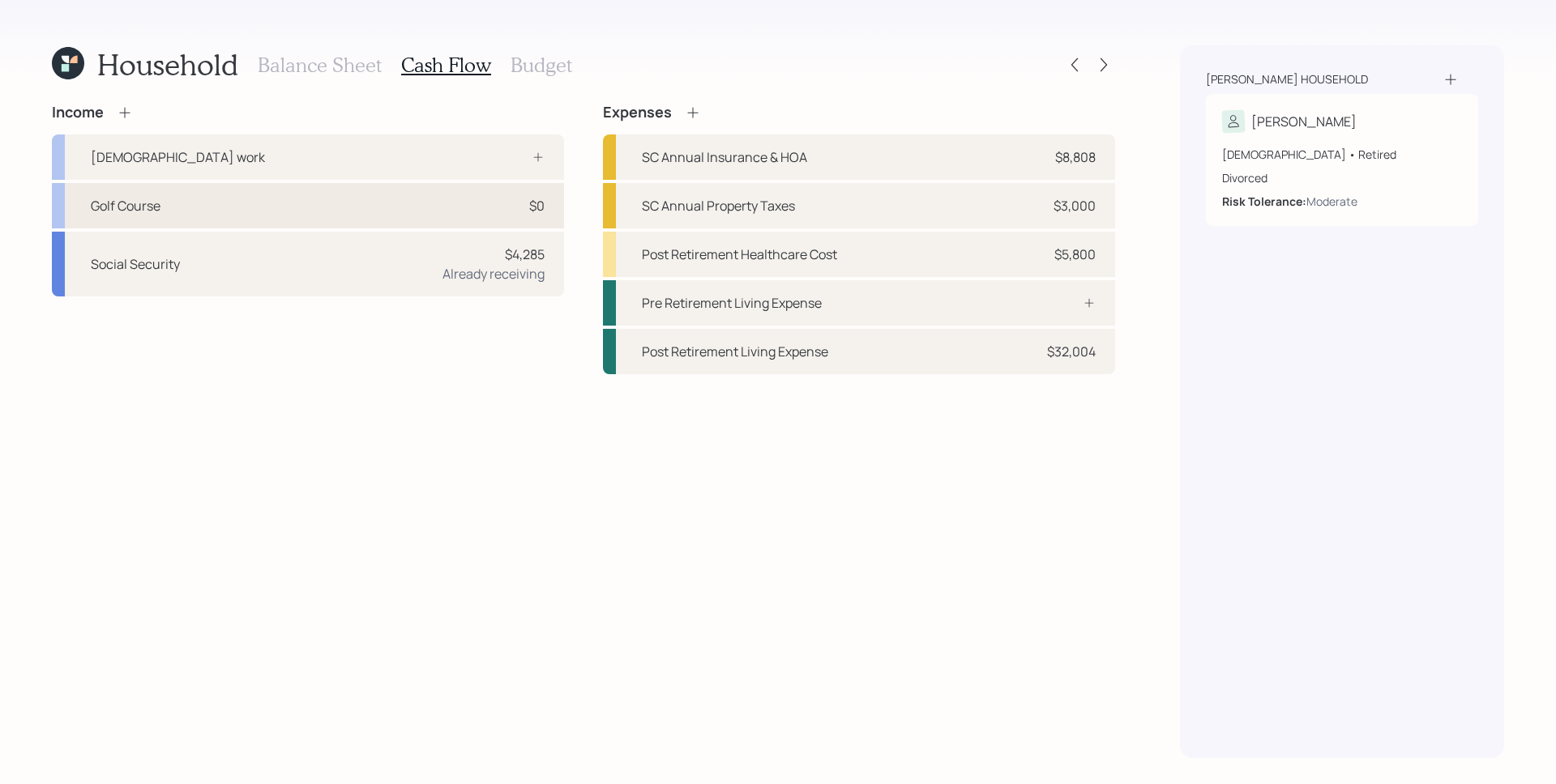
click at [512, 198] on div "$0" at bounding box center [520, 206] width 49 height 20
select select "part_time"
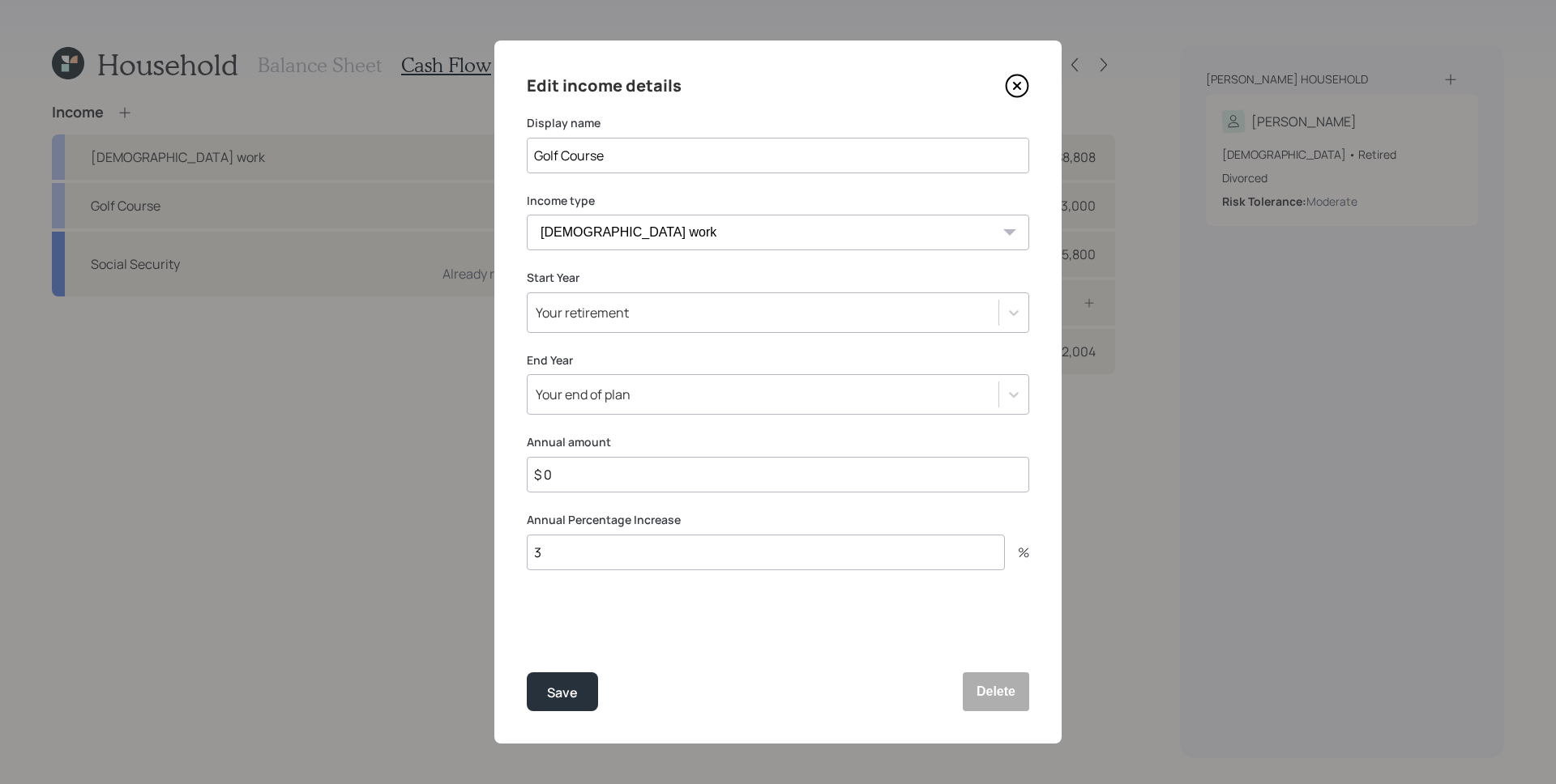
click at [639, 452] on div "Annual amount $ 0" at bounding box center [778, 463] width 503 height 59
click at [644, 476] on input "$ 0" at bounding box center [778, 475] width 503 height 36
type input "$ 30,000"
click at [527, 673] on button "Save" at bounding box center [562, 691] width 72 height 39
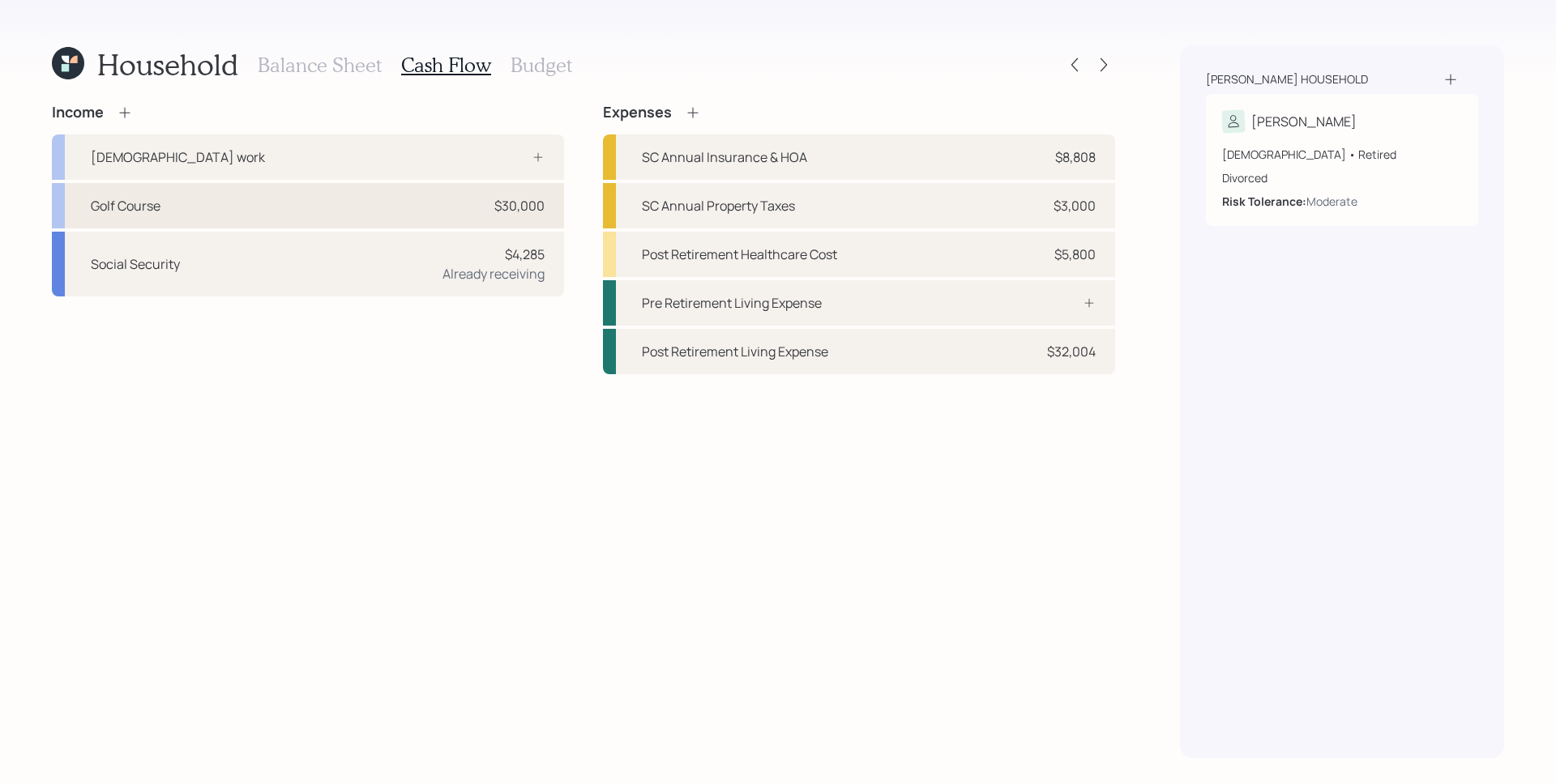
click at [519, 210] on div "$30,000" at bounding box center [520, 206] width 50 height 20
select select "part_time"
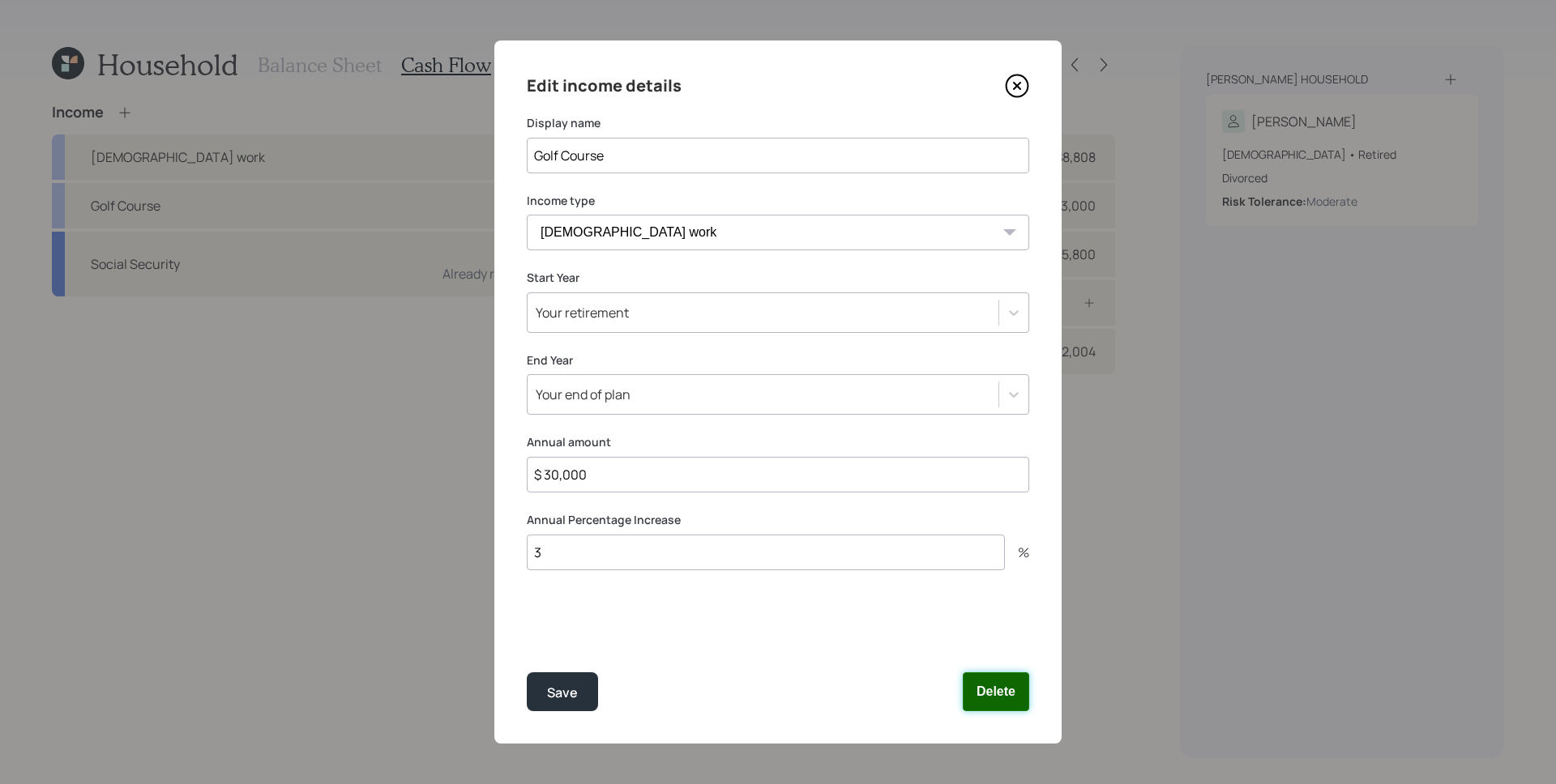
click at [1003, 706] on button "Delete" at bounding box center [996, 691] width 67 height 39
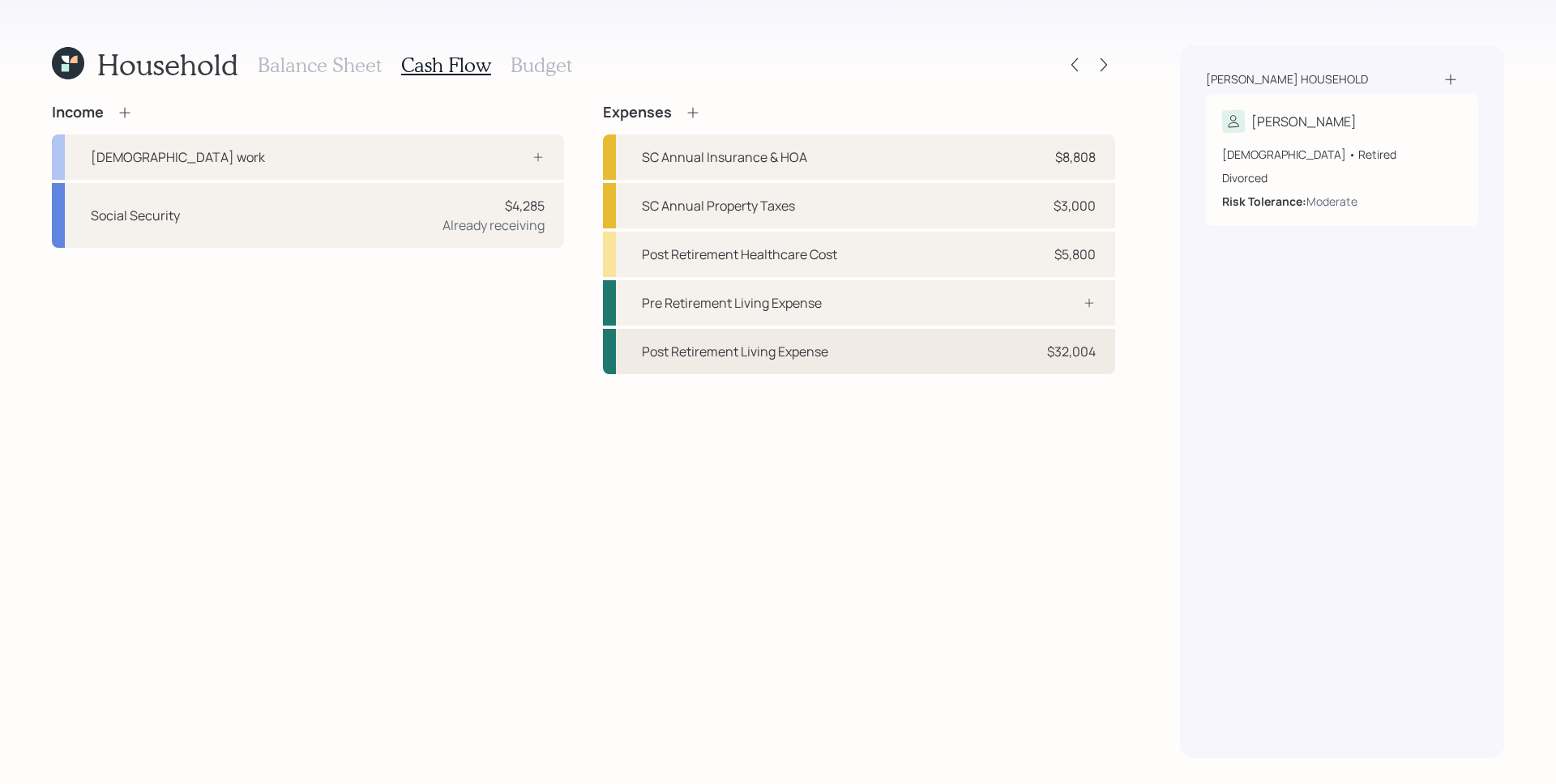
click at [1082, 357] on div "$32,004" at bounding box center [1071, 352] width 49 height 20
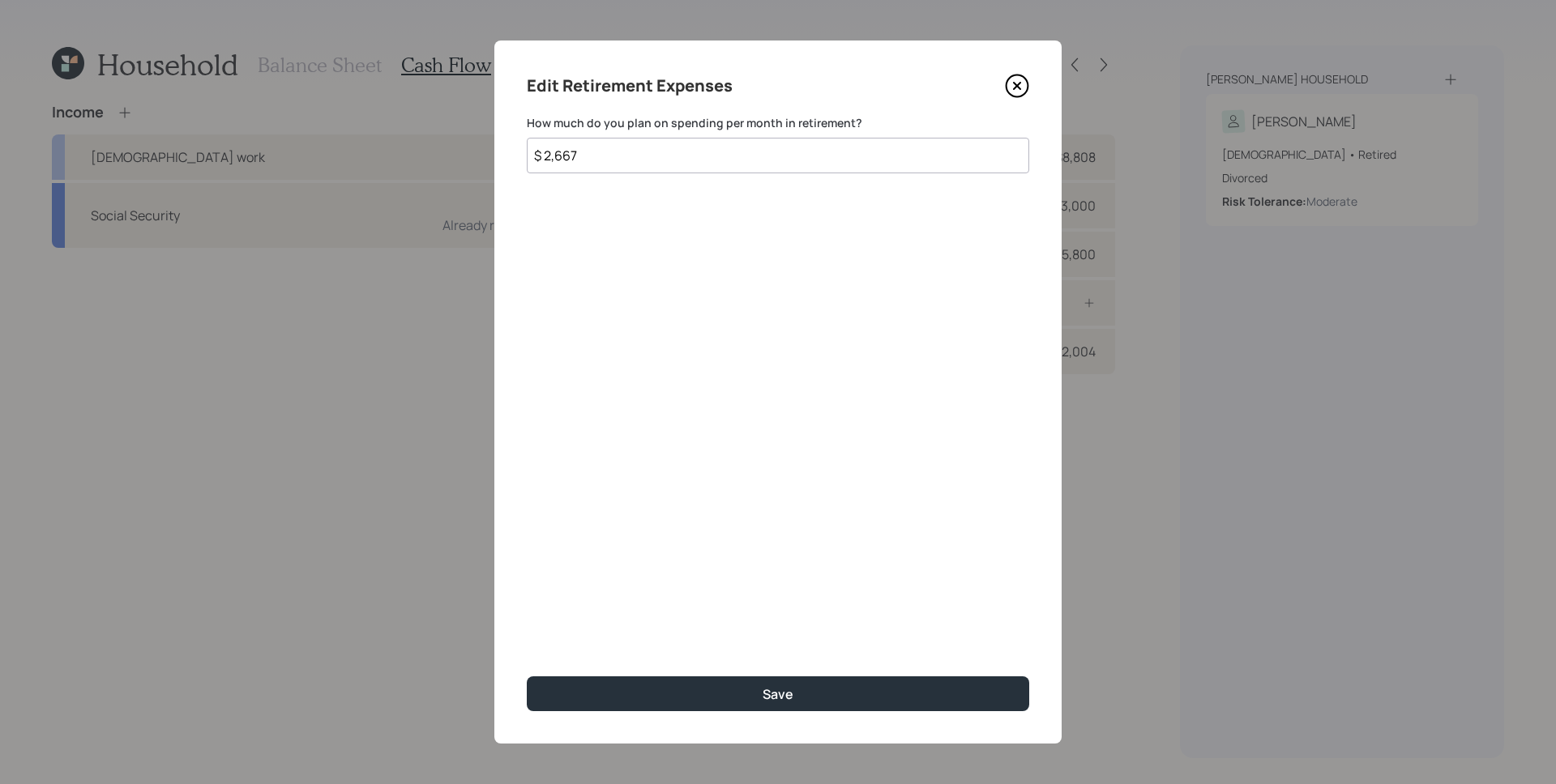
click at [546, 155] on input "$ 2,667" at bounding box center [778, 155] width 503 height 36
drag, startPoint x: 556, startPoint y: 232, endPoint x: 511, endPoint y: 245, distance: 46.8
click at [556, 233] on div "Edit Retirement Expenses How much do you plan on spending per month in retireme…" at bounding box center [778, 392] width 567 height 703
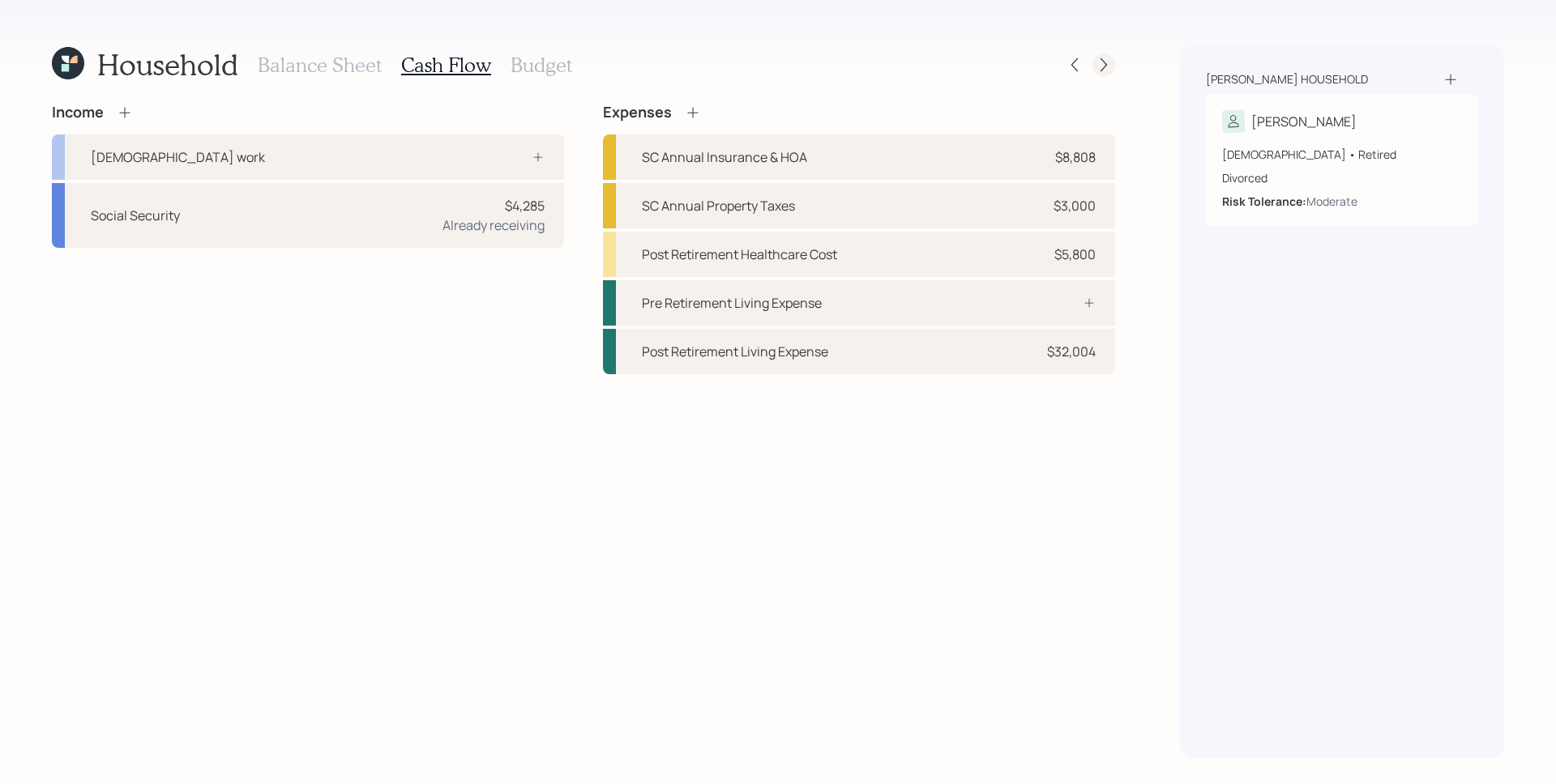
click at [1102, 68] on icon at bounding box center [1104, 65] width 16 height 16
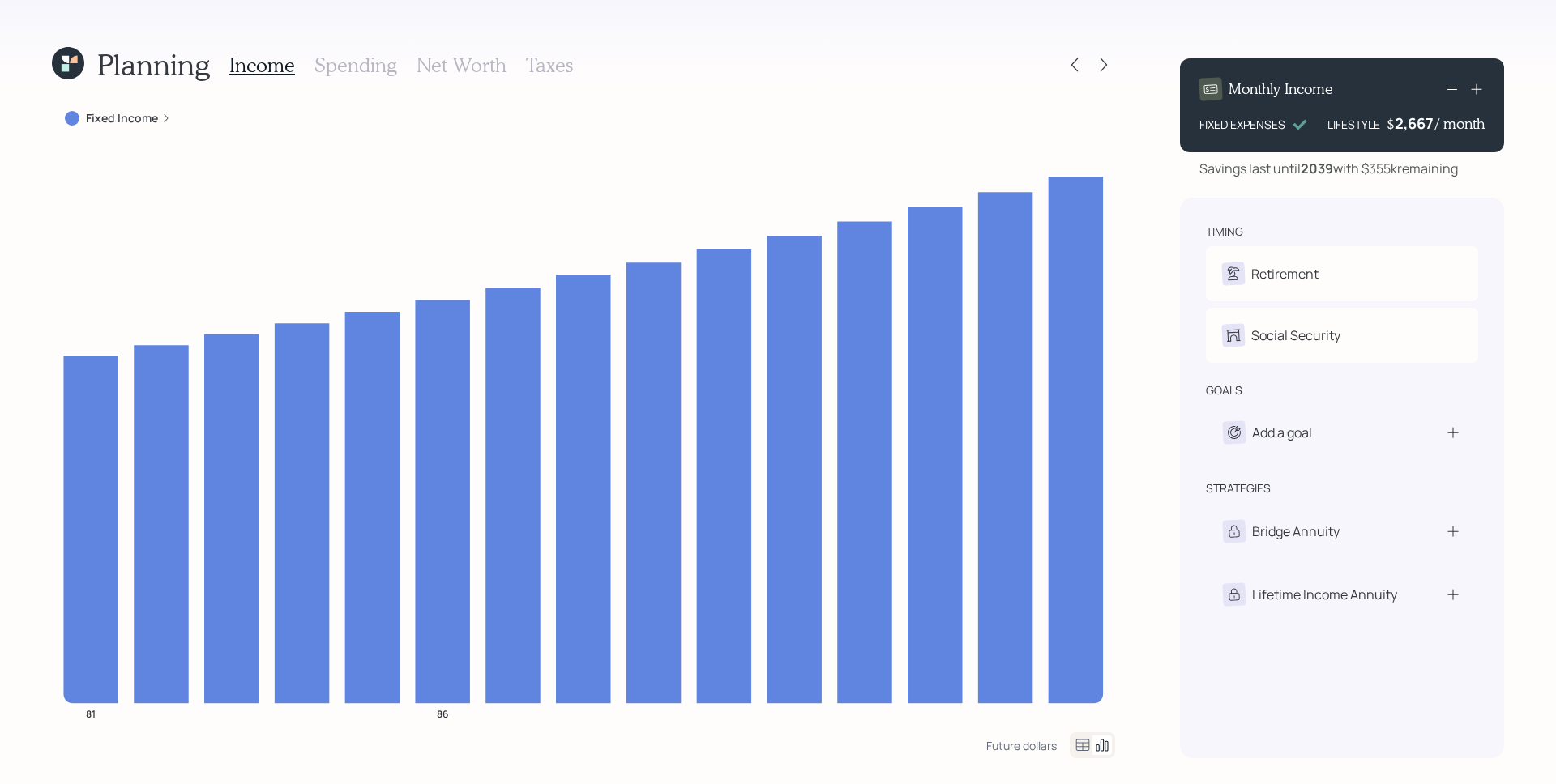
click at [70, 69] on icon at bounding box center [68, 63] width 33 height 33
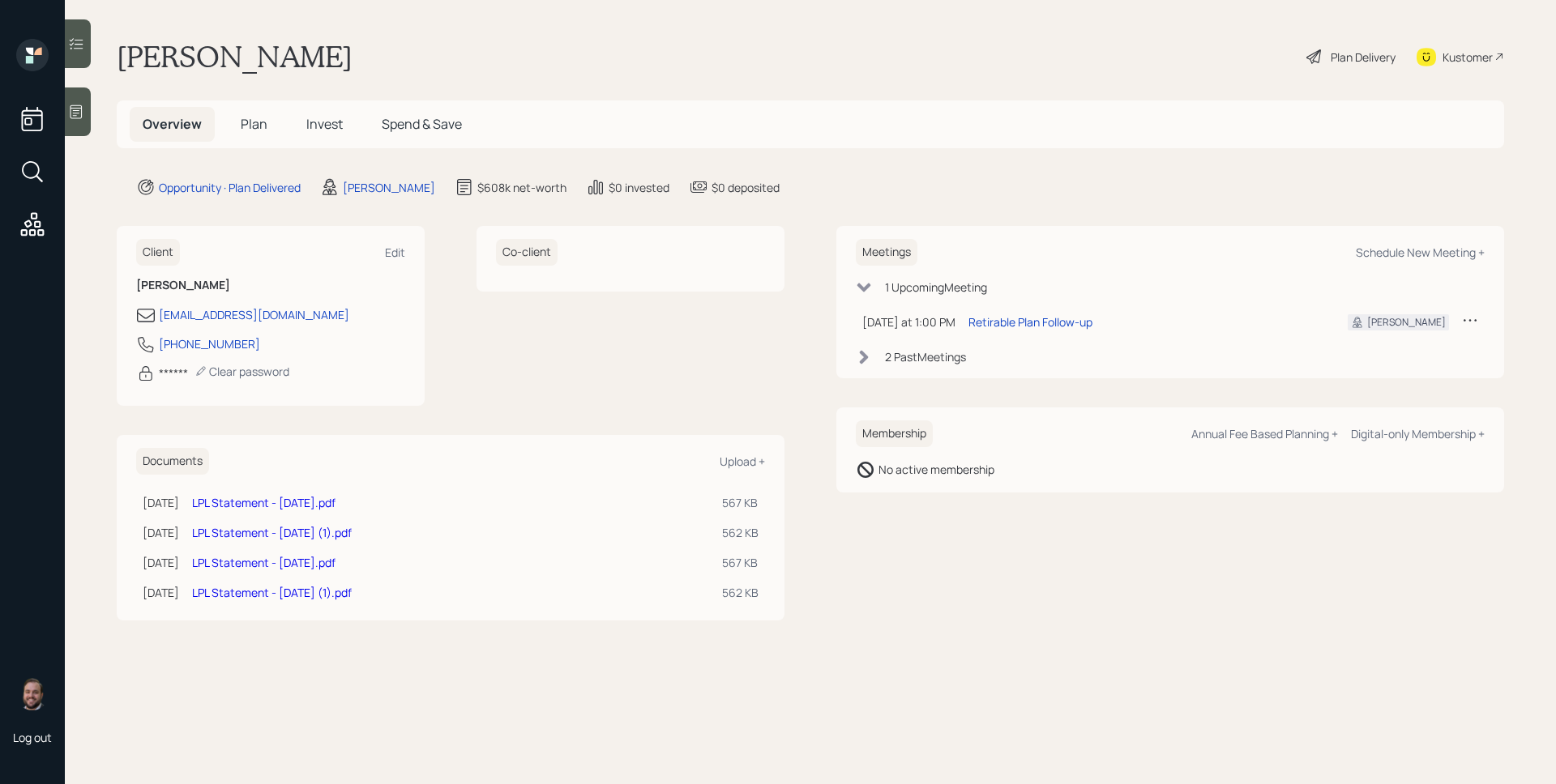
click at [1453, 70] on div "Kustomer" at bounding box center [1460, 57] width 88 height 36
click at [1394, 70] on div "Plan Delivery" at bounding box center [1351, 57] width 93 height 36
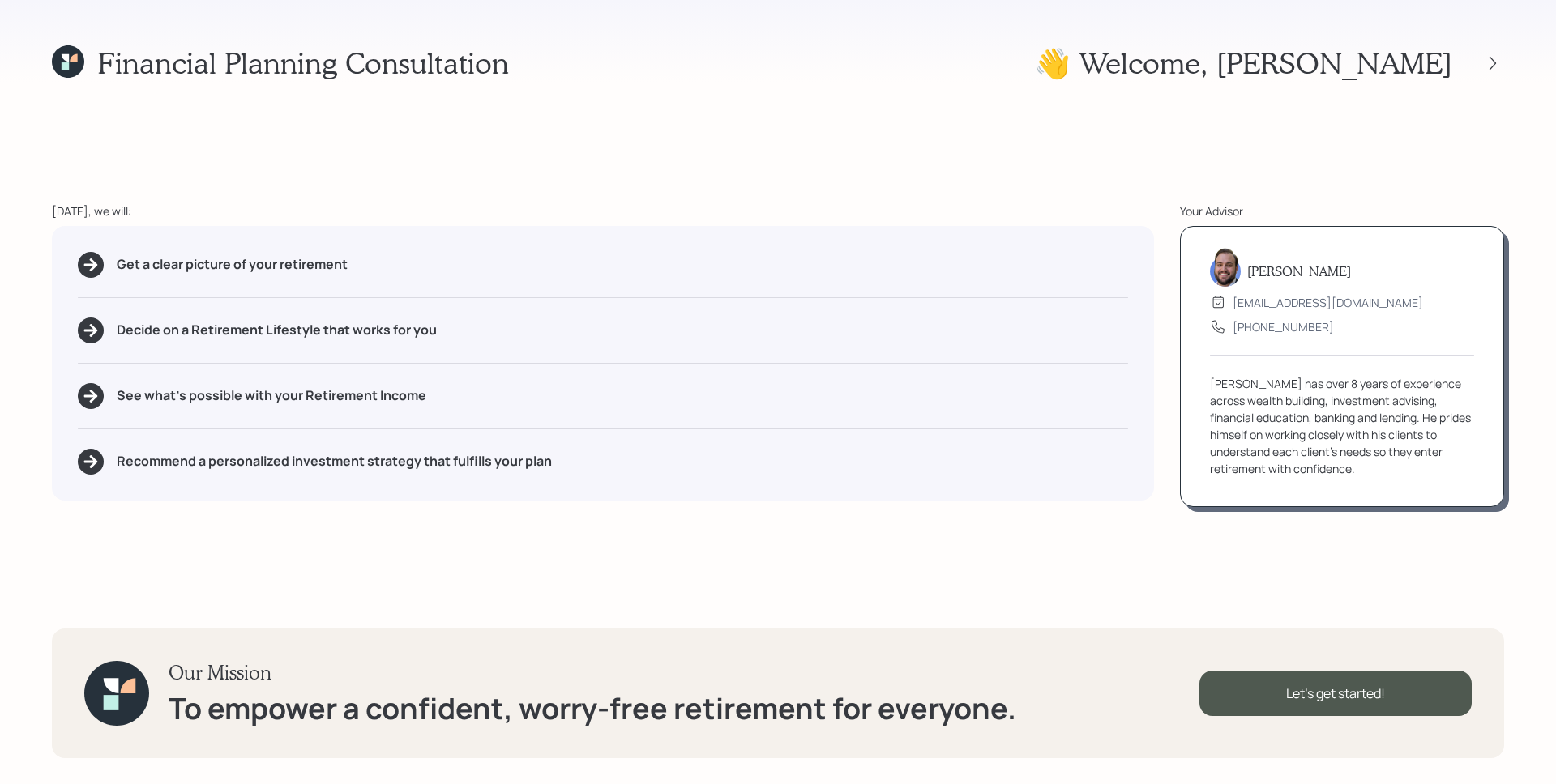
click at [1481, 52] on div at bounding box center [1478, 63] width 52 height 23
click at [1488, 63] on icon at bounding box center [1493, 63] width 16 height 16
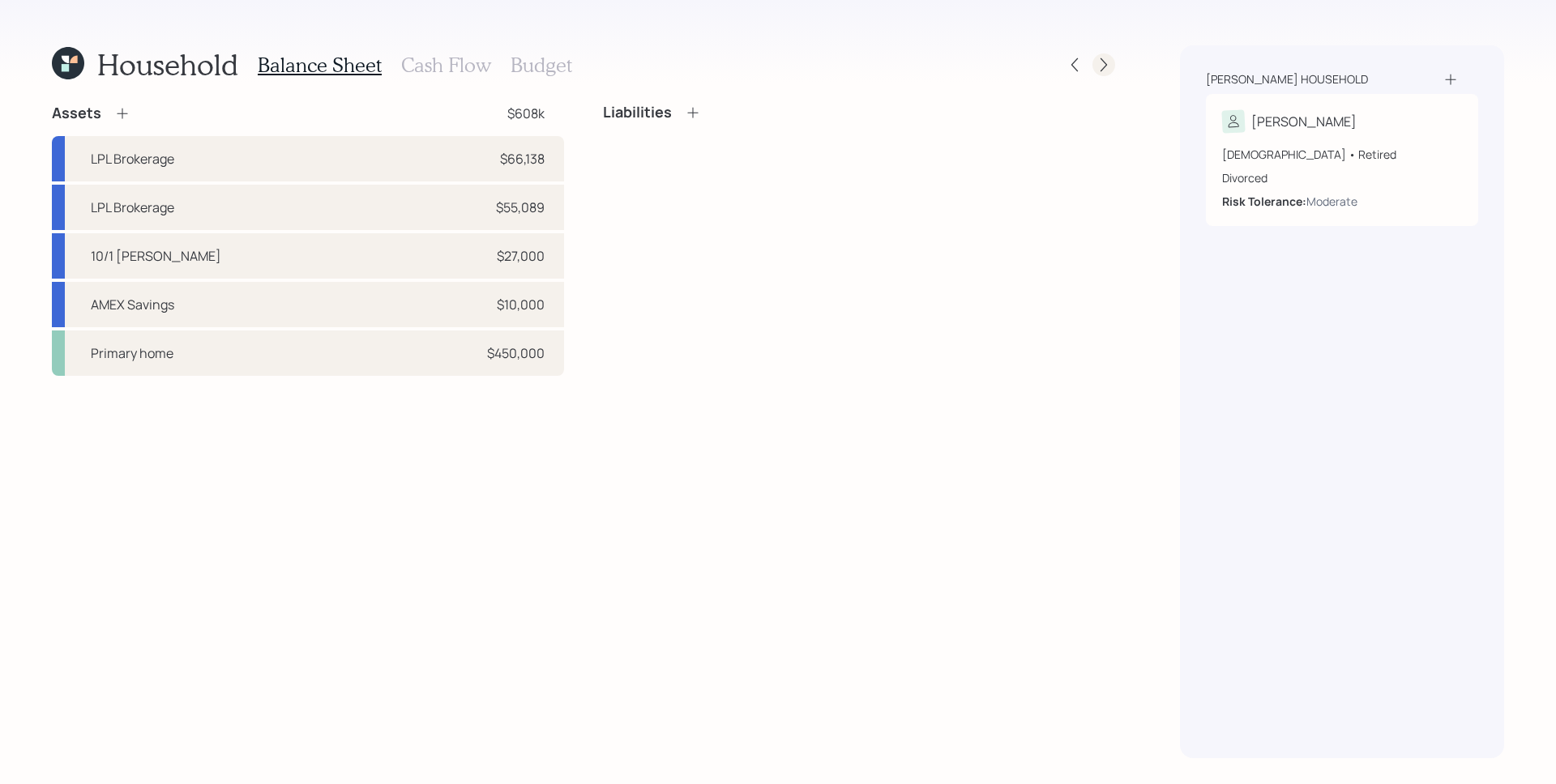
click at [1102, 68] on icon at bounding box center [1104, 65] width 16 height 16
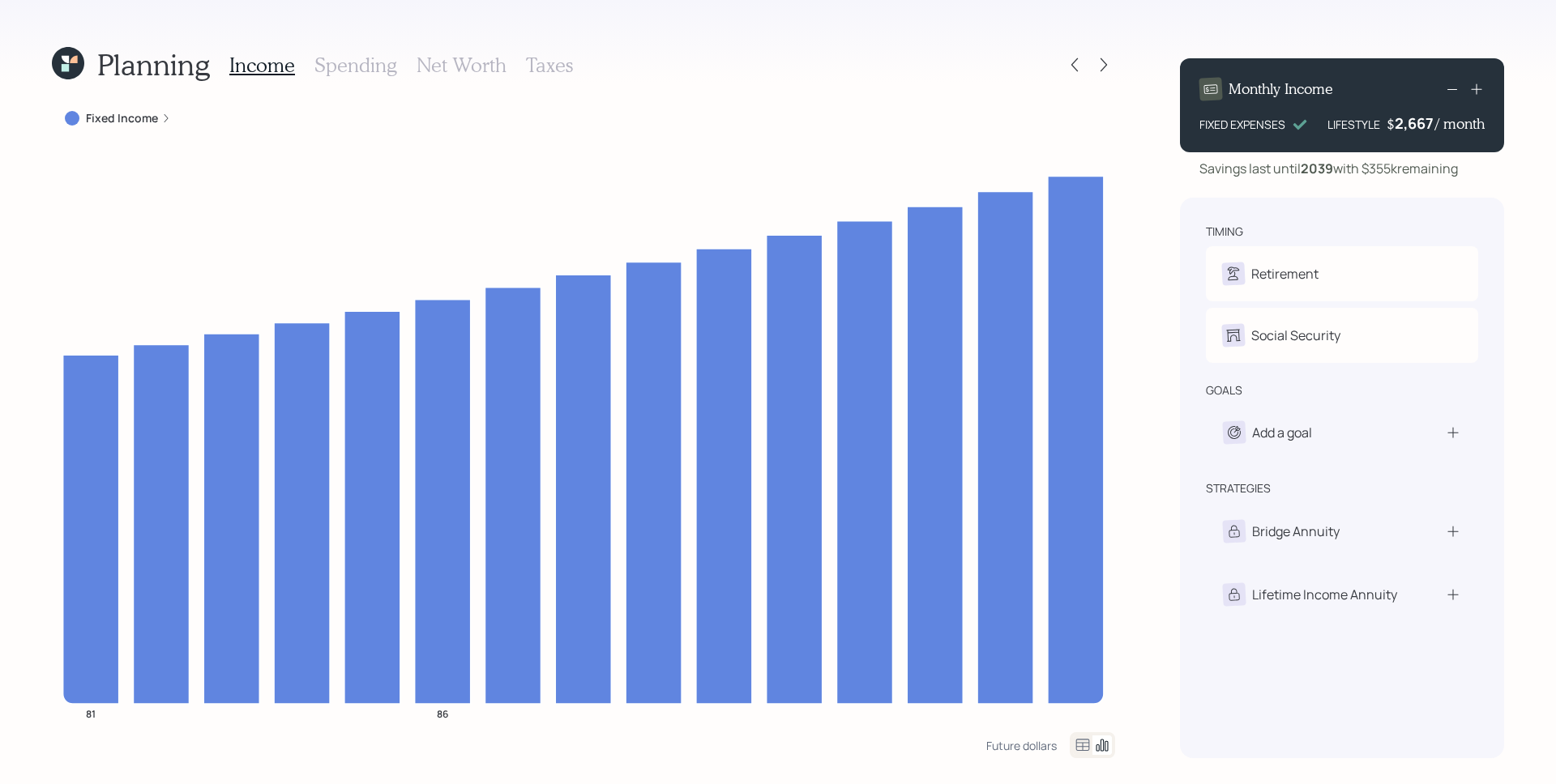
click at [162, 113] on icon at bounding box center [166, 118] width 10 height 10
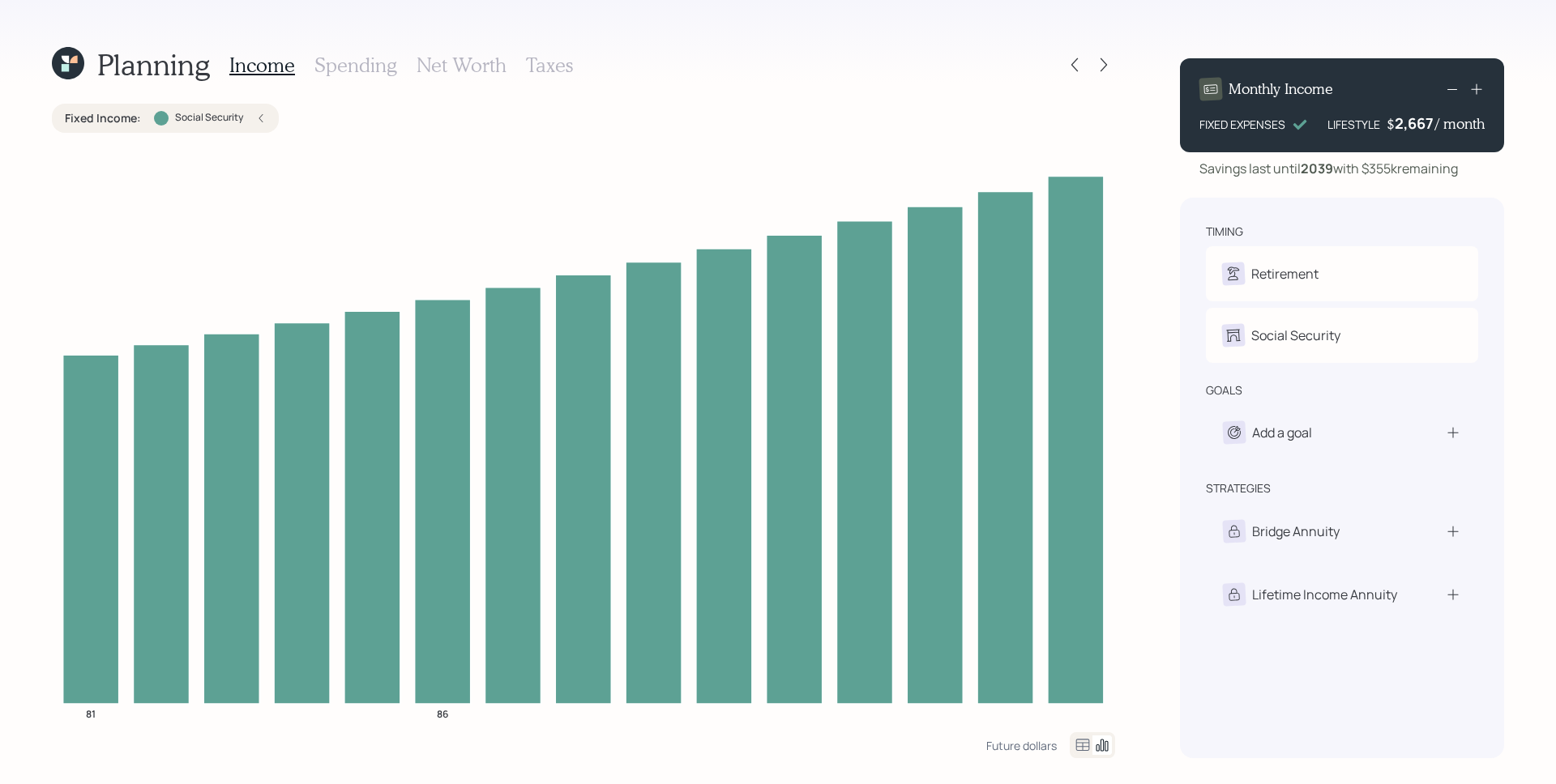
click at [1475, 91] on icon at bounding box center [1476, 89] width 16 height 16
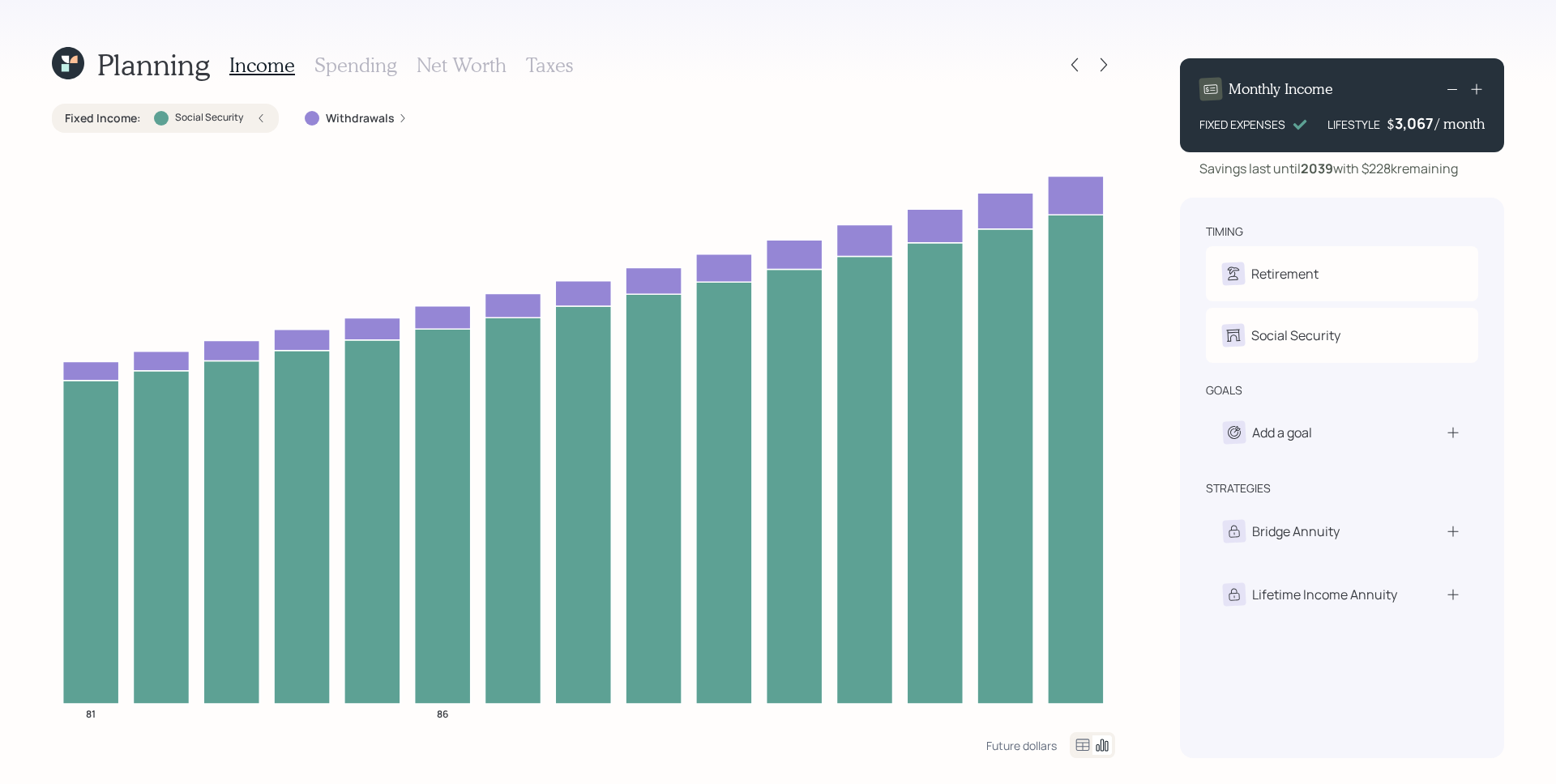
click at [1526, 194] on div "Planning Income Spending Net Worth Taxes Fixed Income : Social Security Withdra…" at bounding box center [778, 392] width 1556 height 784
click at [1451, 93] on icon at bounding box center [1452, 90] width 20 height 20
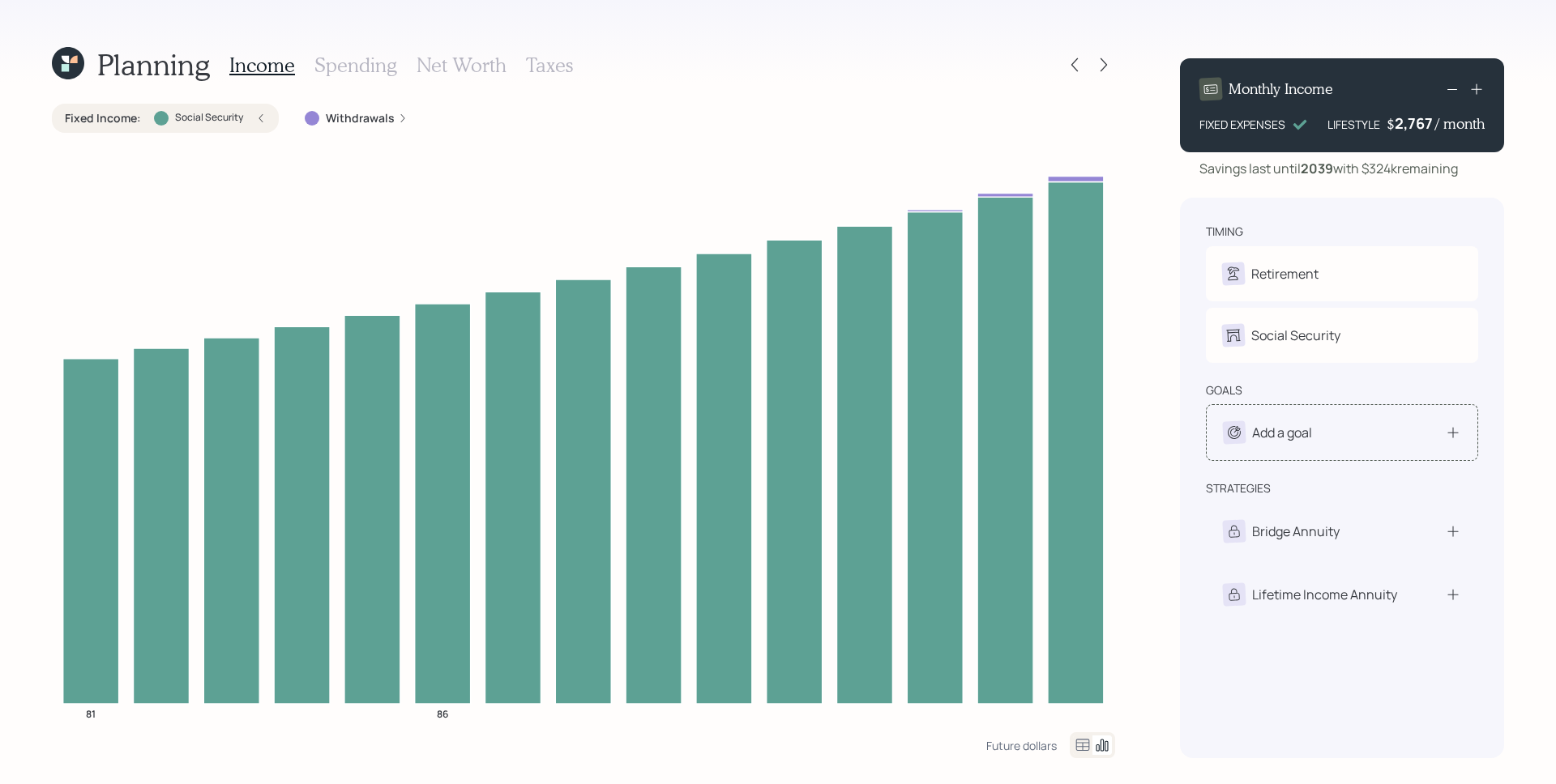
click at [1385, 447] on div "Add a goal" at bounding box center [1343, 432] width 273 height 57
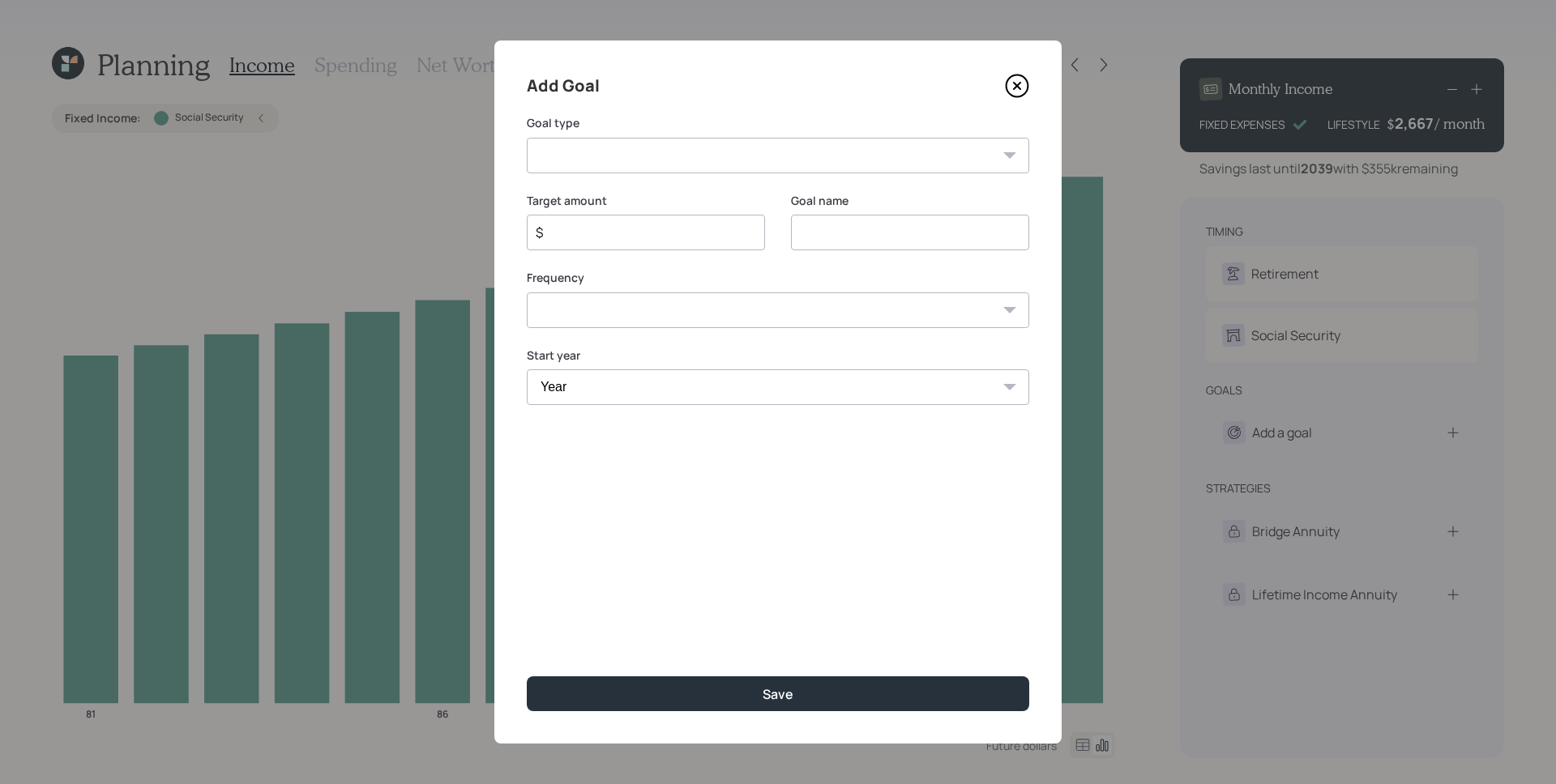
click at [621, 163] on select "Create an emergency fund Donate to charity Purchase a home Make a purchase Supp…" at bounding box center [778, 155] width 503 height 36
select select "other"
click at [527, 137] on select "Create an emergency fund Donate to charity Purchase a home Make a purchase Supp…" at bounding box center [778, 155] width 503 height 36
click at [836, 231] on input "Other" at bounding box center [910, 233] width 238 height 36
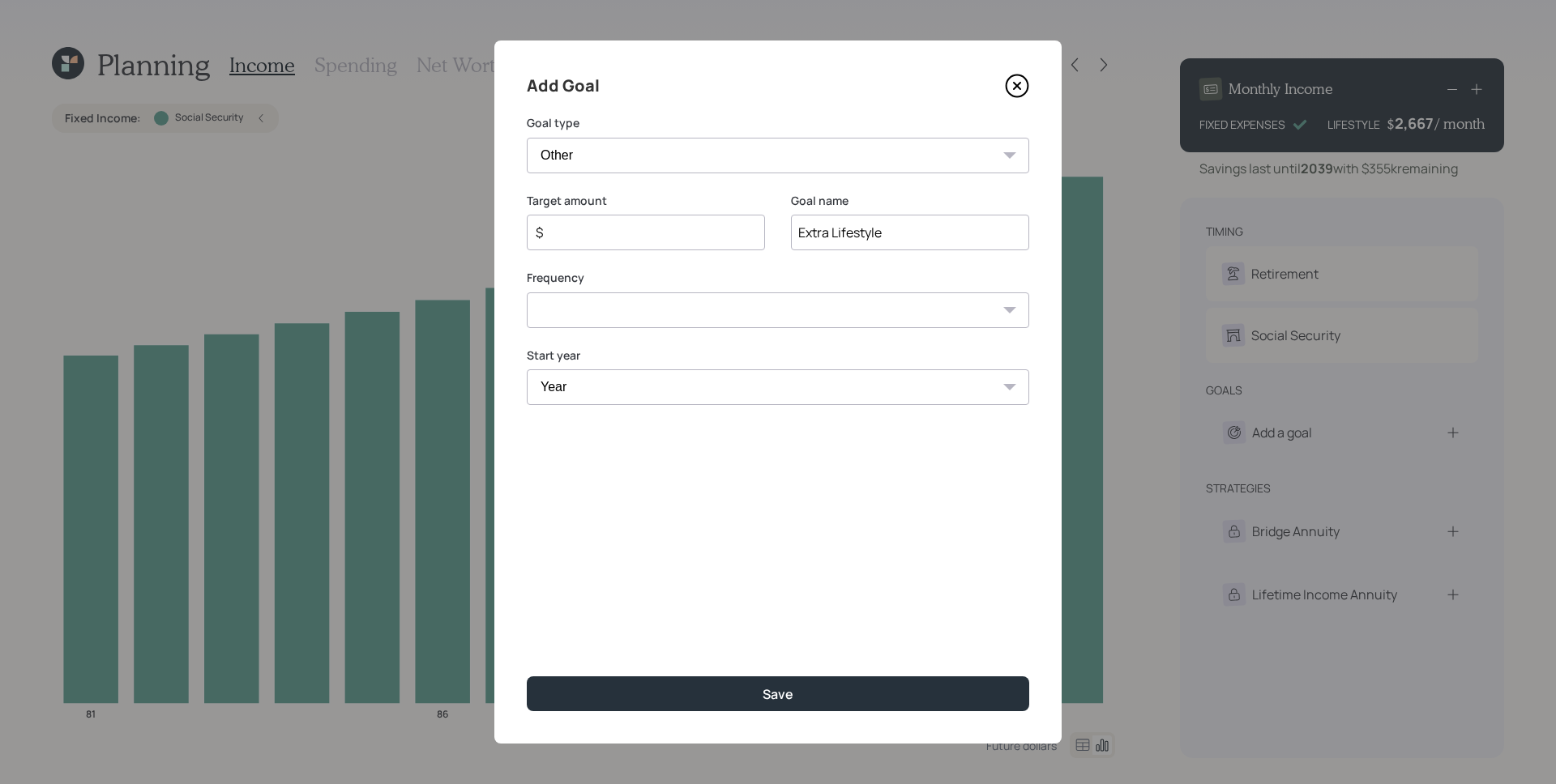
type input "Extra Lifestyle"
click at [675, 222] on div "$" at bounding box center [645, 233] width 238 height 36
click at [659, 235] on input "$" at bounding box center [640, 233] width 211 height 20
type input "$ 12,000"
type input "0"
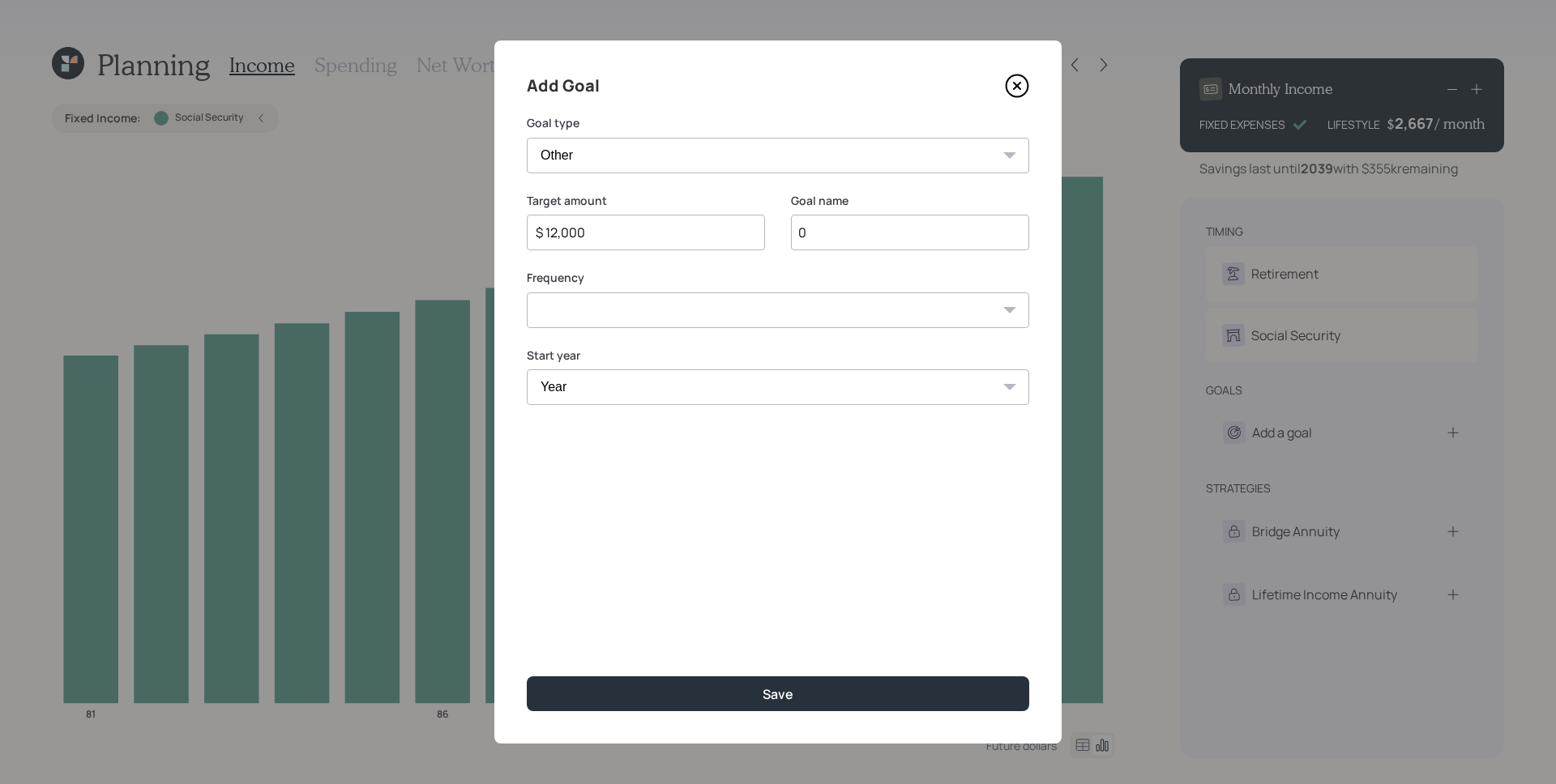
type input "Extra Lifestyle"
click at [634, 306] on select "One time Every 1 year Every 2 years Every 3 years Every 4 years Every 5 years E…" at bounding box center [778, 310] width 503 height 36
select select "1"
click at [527, 293] on select "One time Every 1 year Every 2 years Every 3 years Every 4 years Every 5 years E…" at bounding box center [778, 310] width 503 height 36
click at [626, 413] on div "Start year is required" at bounding box center [645, 419] width 238 height 15
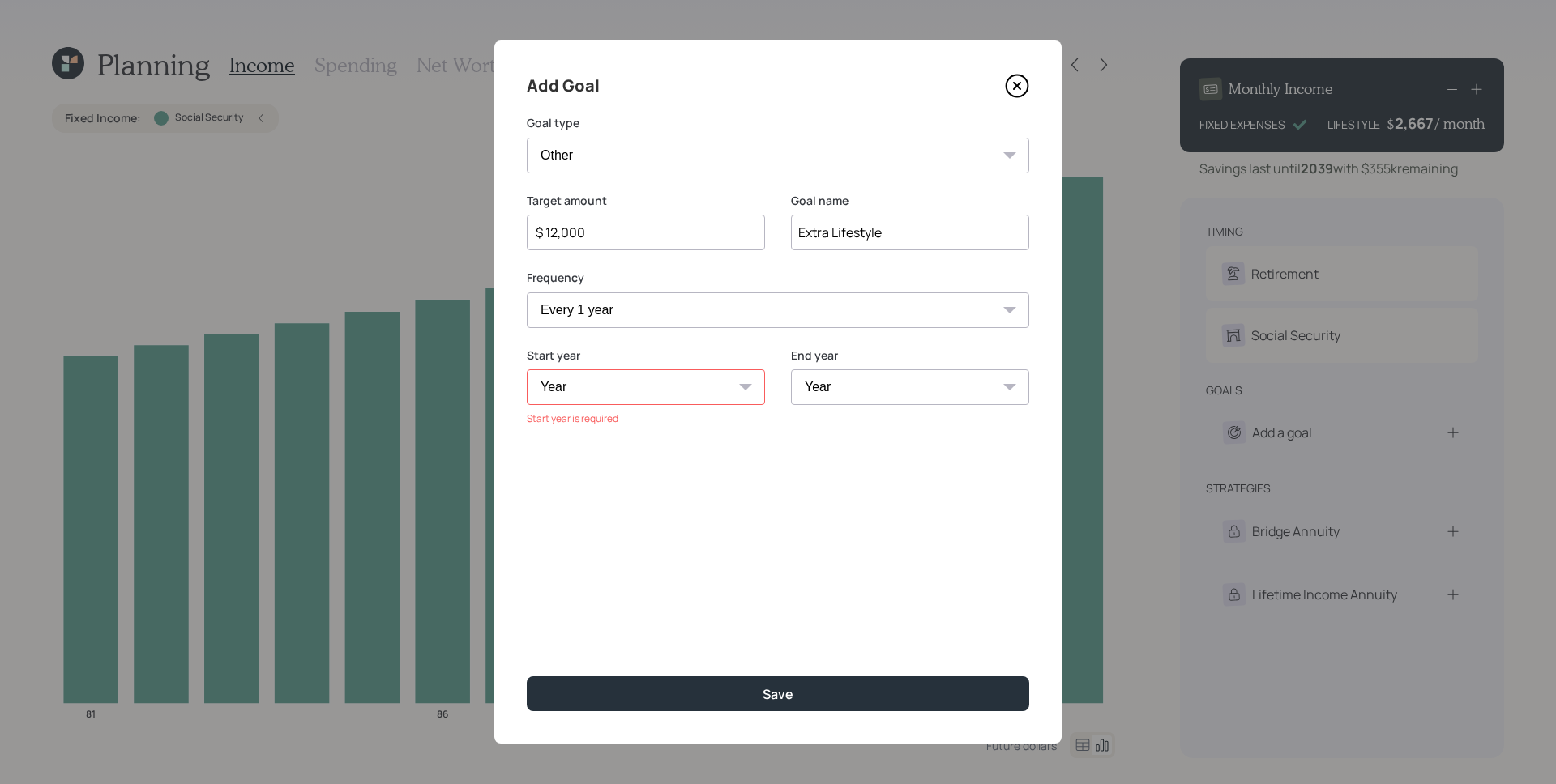
click at [623, 405] on div "Start year Year 2025 2026 2027 2028 2029 2030 2031 2032 2033 2034 2035 2036 203…" at bounding box center [645, 387] width 238 height 80
click at [621, 386] on select "Year 2025 2026 2027 2028 2029 2030 2031 2032 2033 2034 2035 2036 2037 2038" at bounding box center [645, 387] width 238 height 36
select select "2025"
click at [527, 369] on select "Year 2025 2026 2027 2028 2029 2030 2031 2032 2033 2034 2035 2036 2037 2038" at bounding box center [645, 387] width 238 height 36
click at [853, 373] on select "Year 2025 2026 2027 2028 2029 2030 2031 2032 2033 2034 2035 2036 2037 2038" at bounding box center [910, 387] width 238 height 36
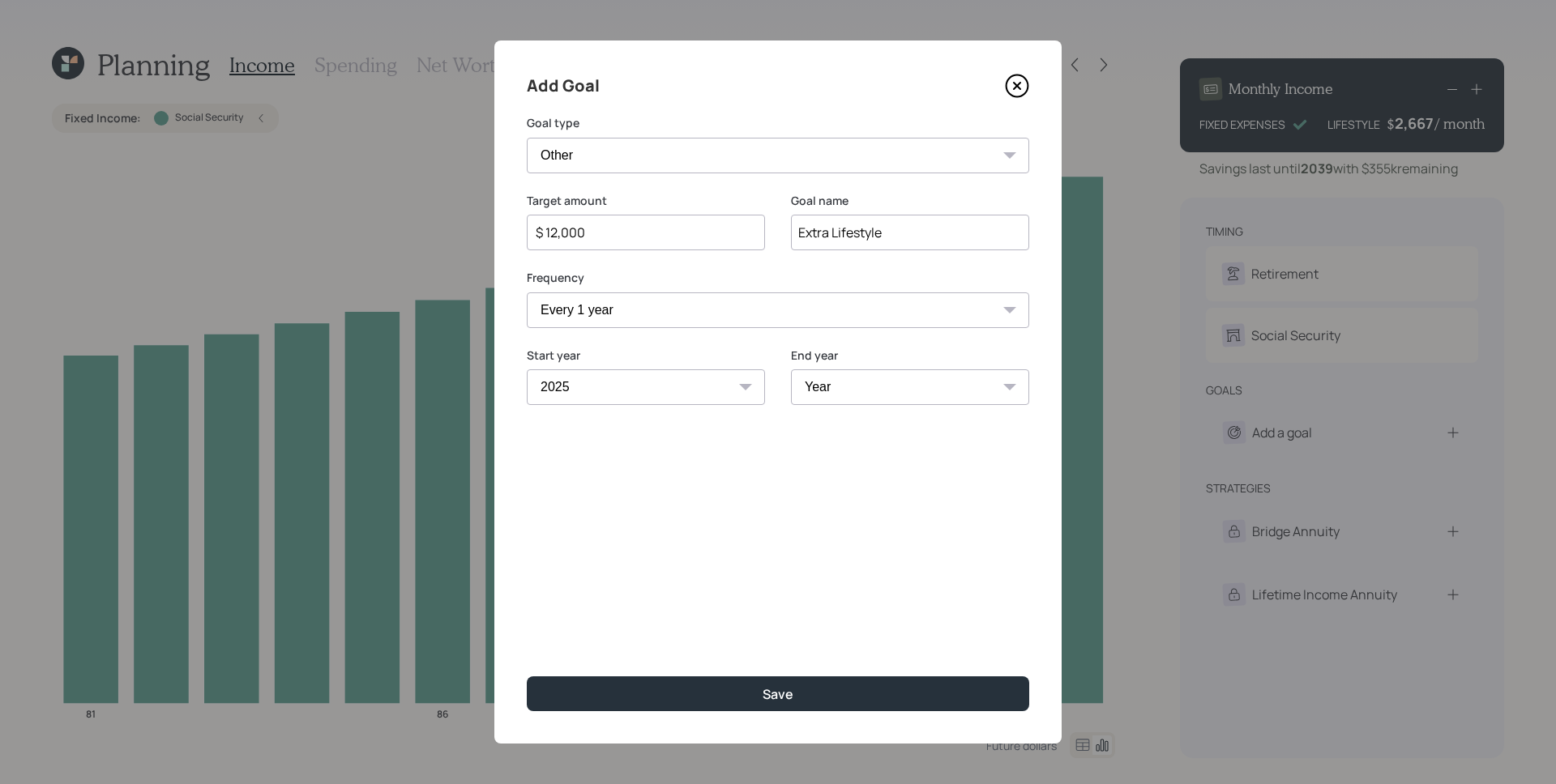
select select "2038"
click at [791, 369] on select "Year 2025 2026 2027 2028 2029 2030 2031 2032 2033 2034 2035 2036 2037 2038" at bounding box center [910, 387] width 238 height 36
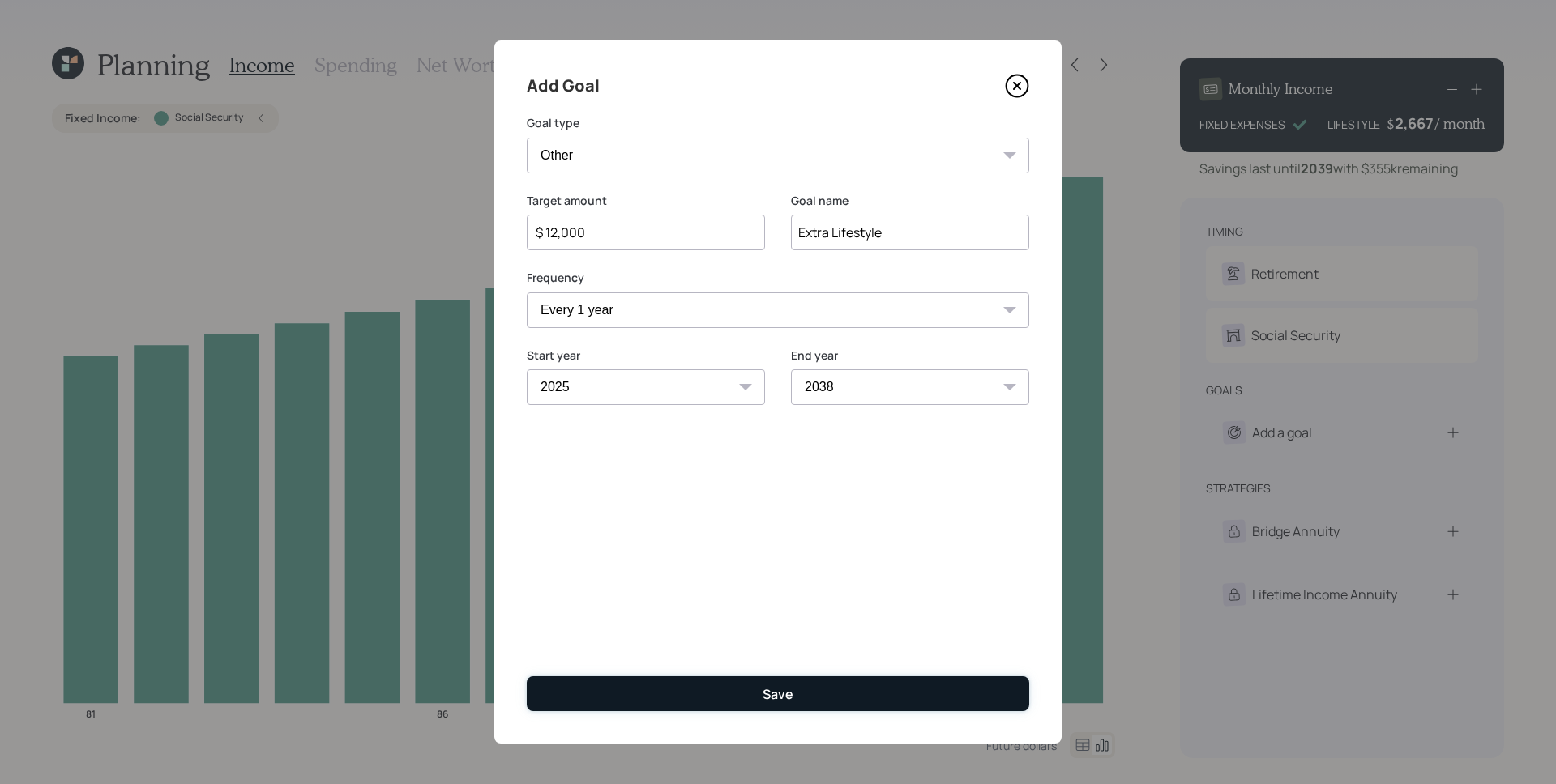
click at [891, 704] on button "Save" at bounding box center [778, 693] width 503 height 35
type input "$"
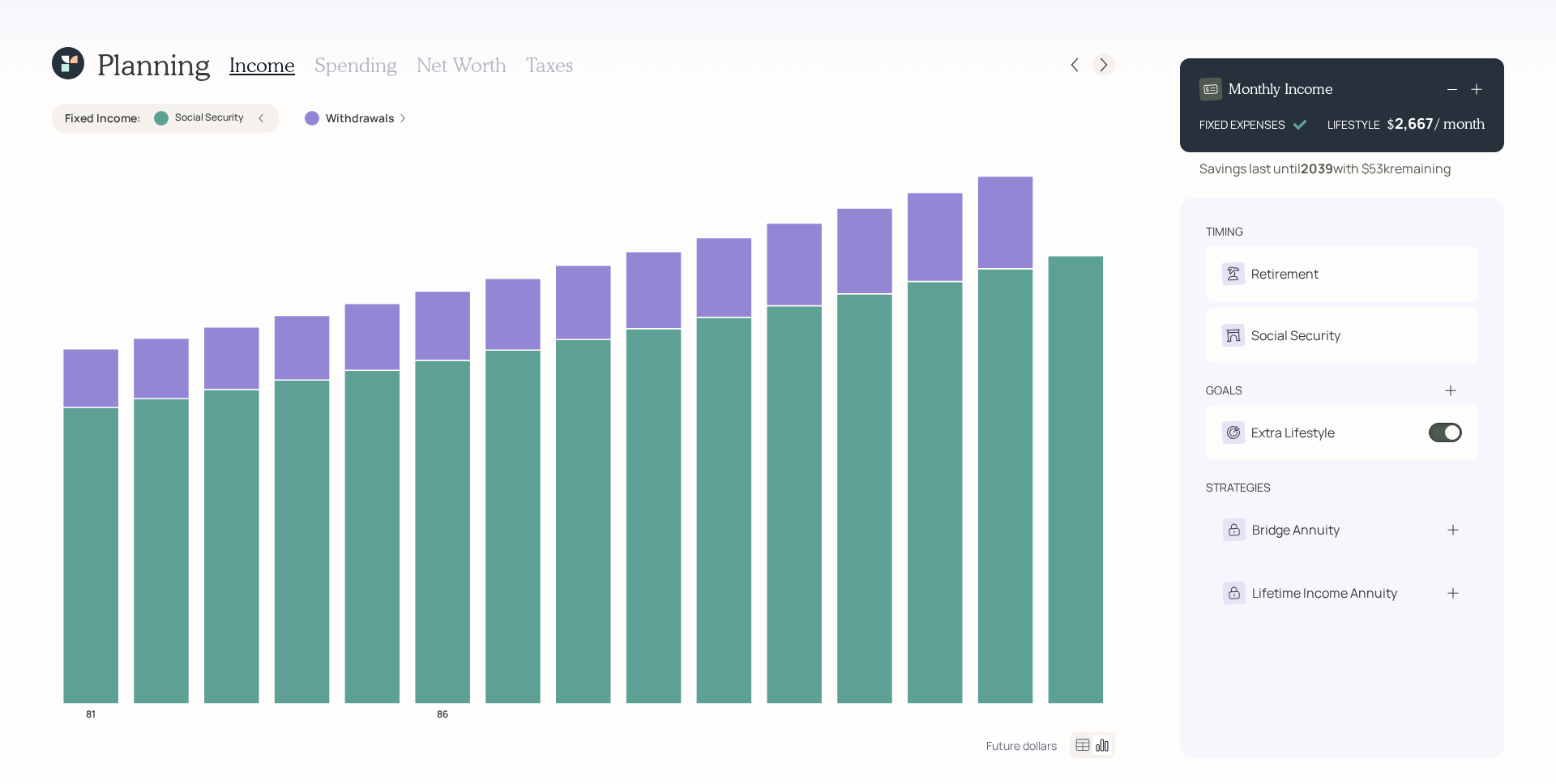
click at [1100, 68] on icon at bounding box center [1104, 65] width 16 height 16
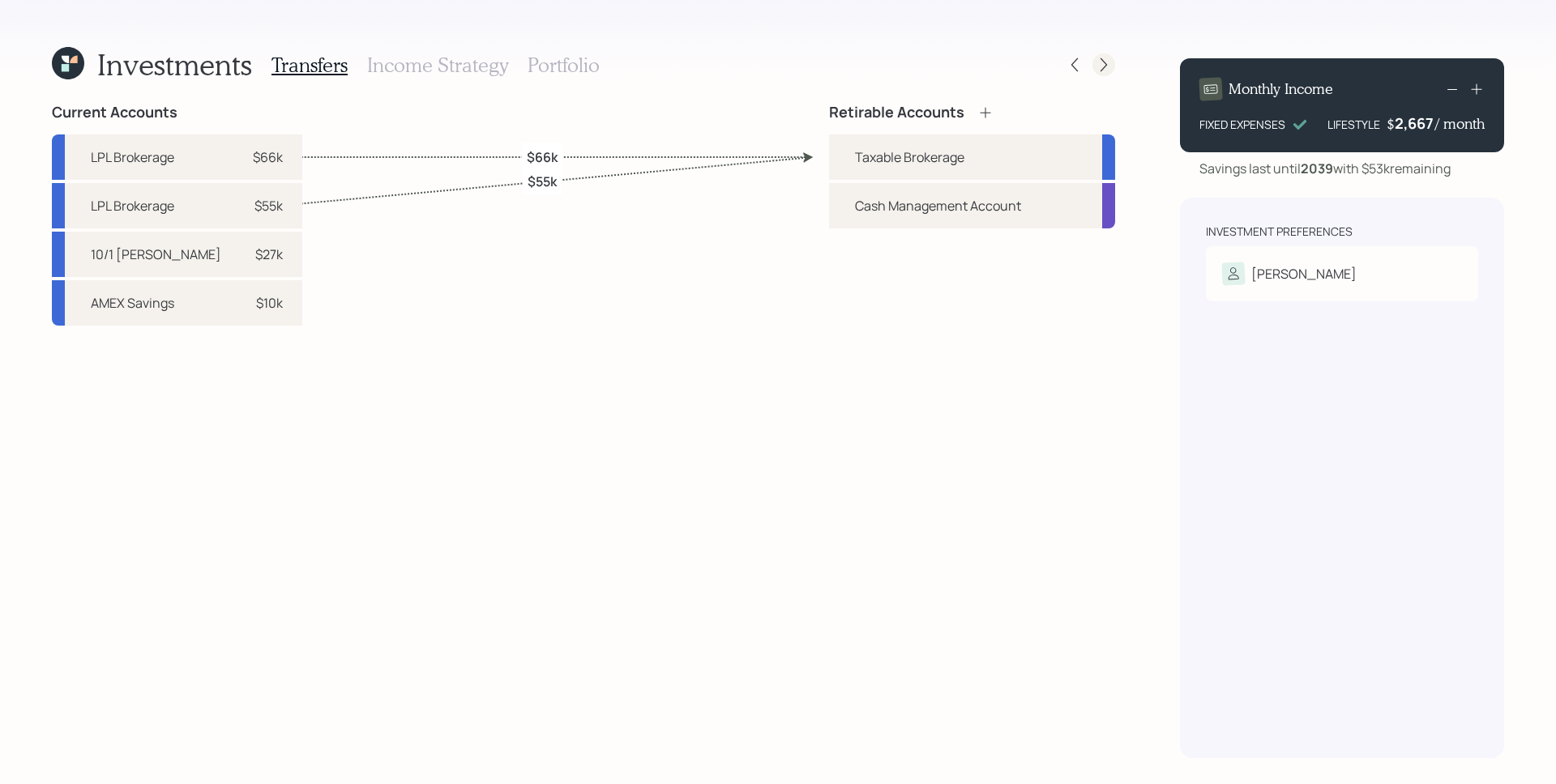
click at [1107, 64] on icon at bounding box center [1104, 65] width 16 height 16
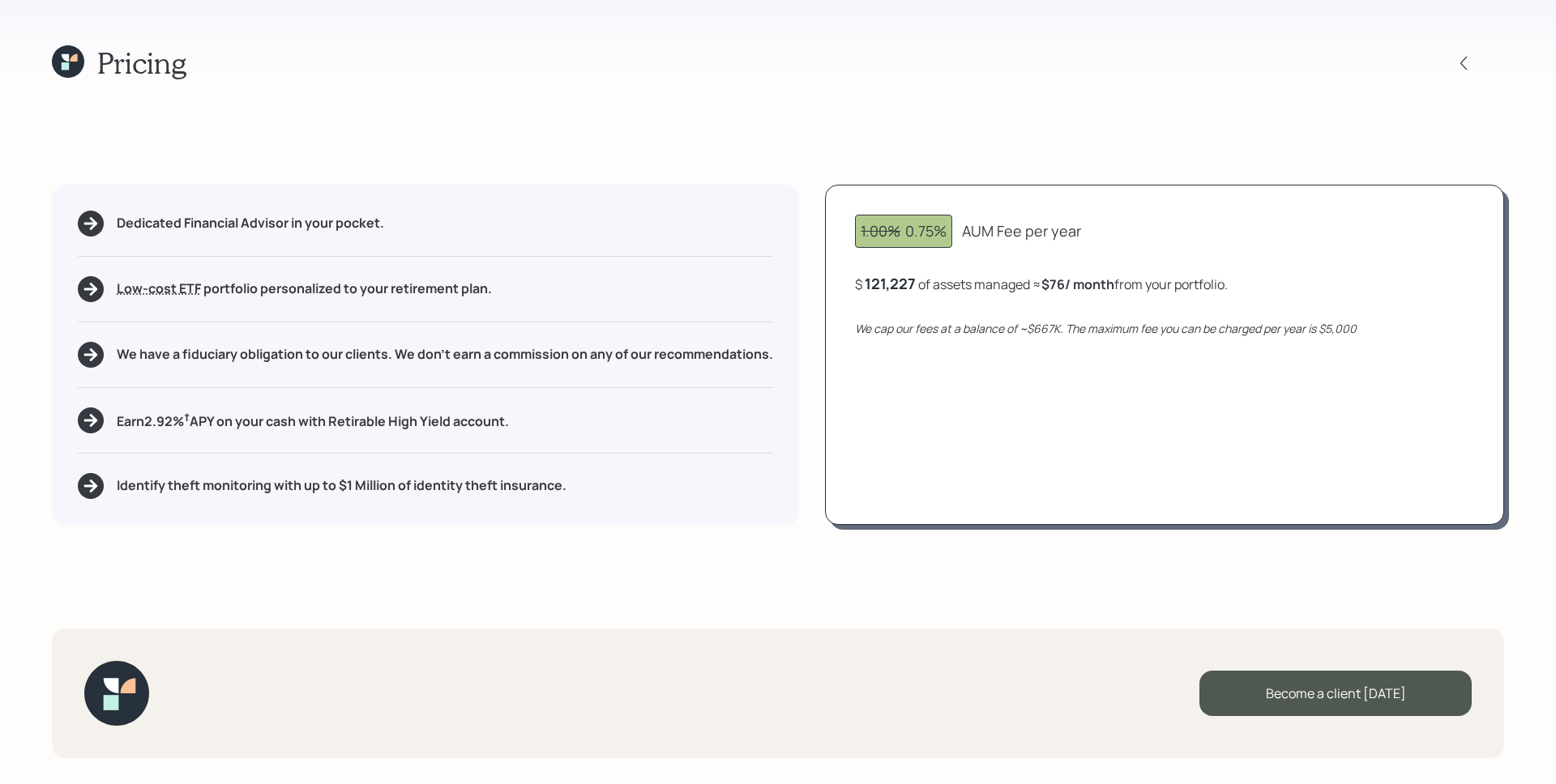
click at [897, 278] on div "121,227" at bounding box center [890, 284] width 51 height 20
click at [897, 278] on div "121227" at bounding box center [889, 284] width 48 height 20
click at [1053, 458] on div "1.00% 0.75% AUM Fee per year $ 667000 of assets managed ≈ $76 / month from your…" at bounding box center [1165, 355] width 679 height 340
drag, startPoint x: 1062, startPoint y: 283, endPoint x: 1080, endPoint y: 285, distance: 18.1
click at [1080, 285] on b "$417 / month" at bounding box center [1088, 285] width 79 height 18
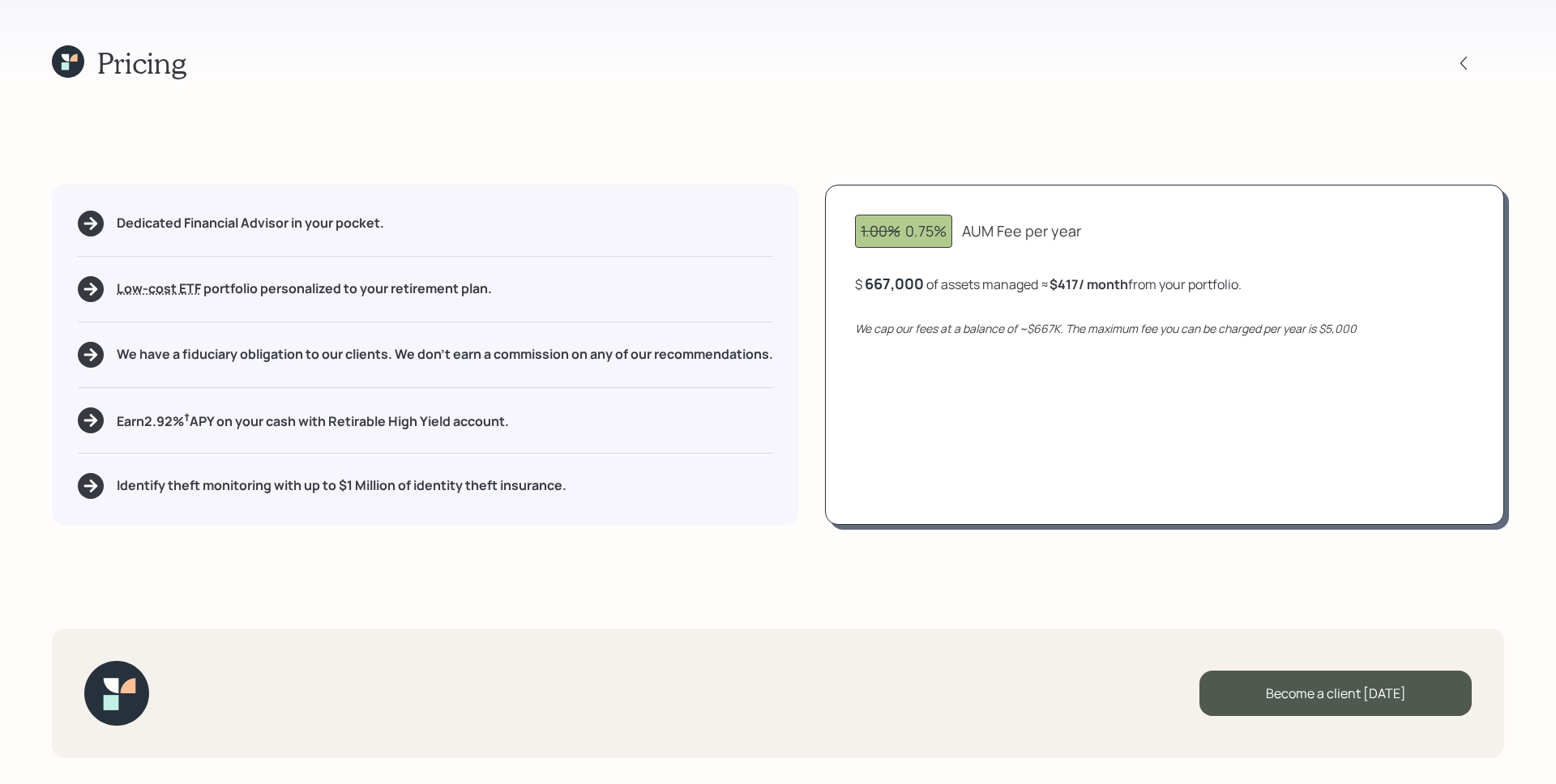
click at [1144, 380] on div "1.00% 0.75% AUM Fee per year $ 667,000 of assets managed ≈ $417 / month from yo…" at bounding box center [1165, 355] width 679 height 340
drag, startPoint x: 1328, startPoint y: 329, endPoint x: 1406, endPoint y: 329, distance: 78.0
click at [1406, 329] on div "We cap our fees at a balance of ~$667K. The maximum fee you can be charged per …" at bounding box center [1165, 328] width 619 height 17
click at [1263, 460] on div "1.00% 0.75% AUM Fee per year $ 667,000 of assets managed ≈ $417 / month from yo…" at bounding box center [1165, 355] width 679 height 340
click at [1477, 62] on div at bounding box center [1478, 63] width 52 height 23
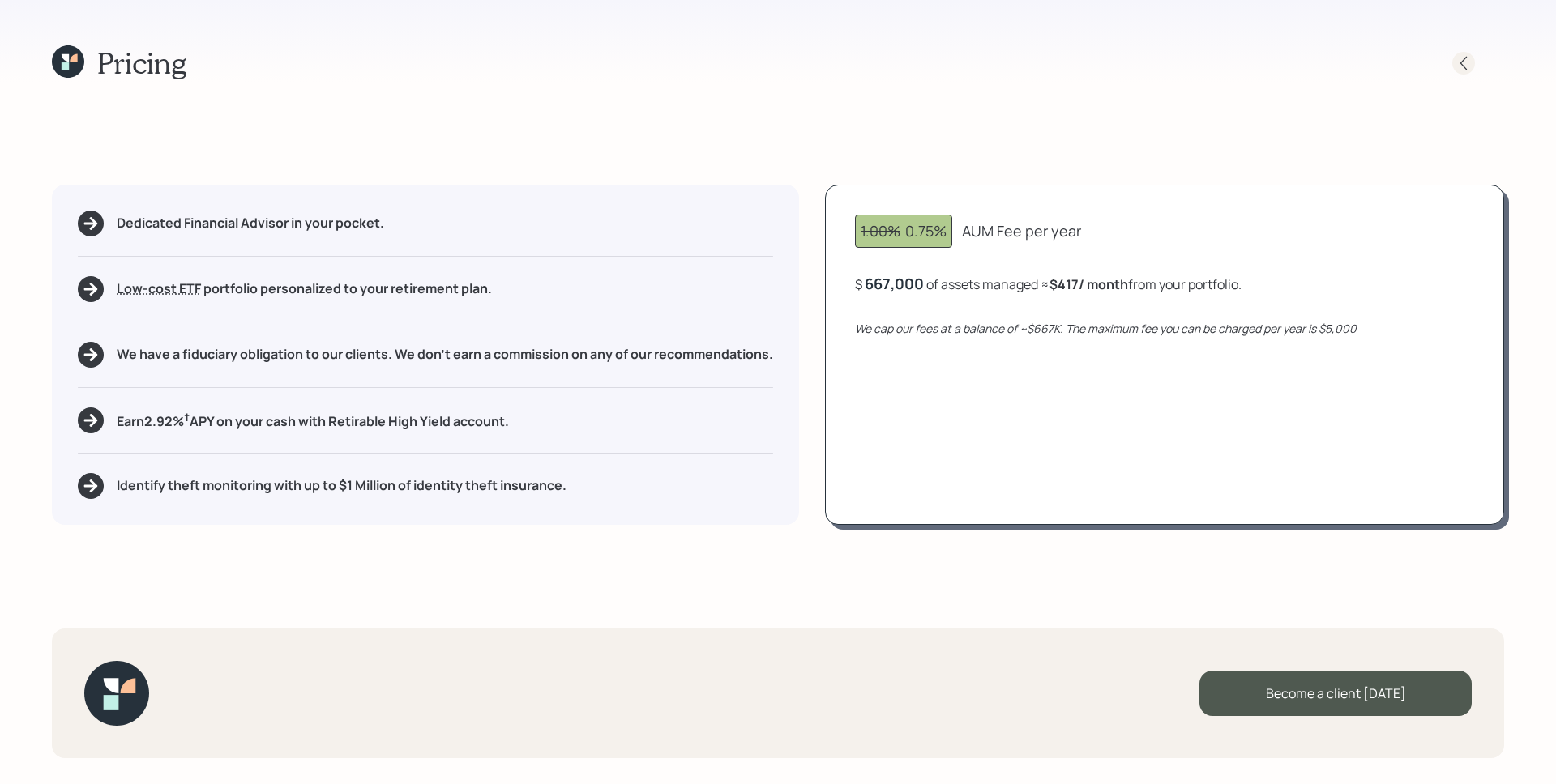
click at [1463, 61] on icon at bounding box center [1463, 63] width 16 height 16
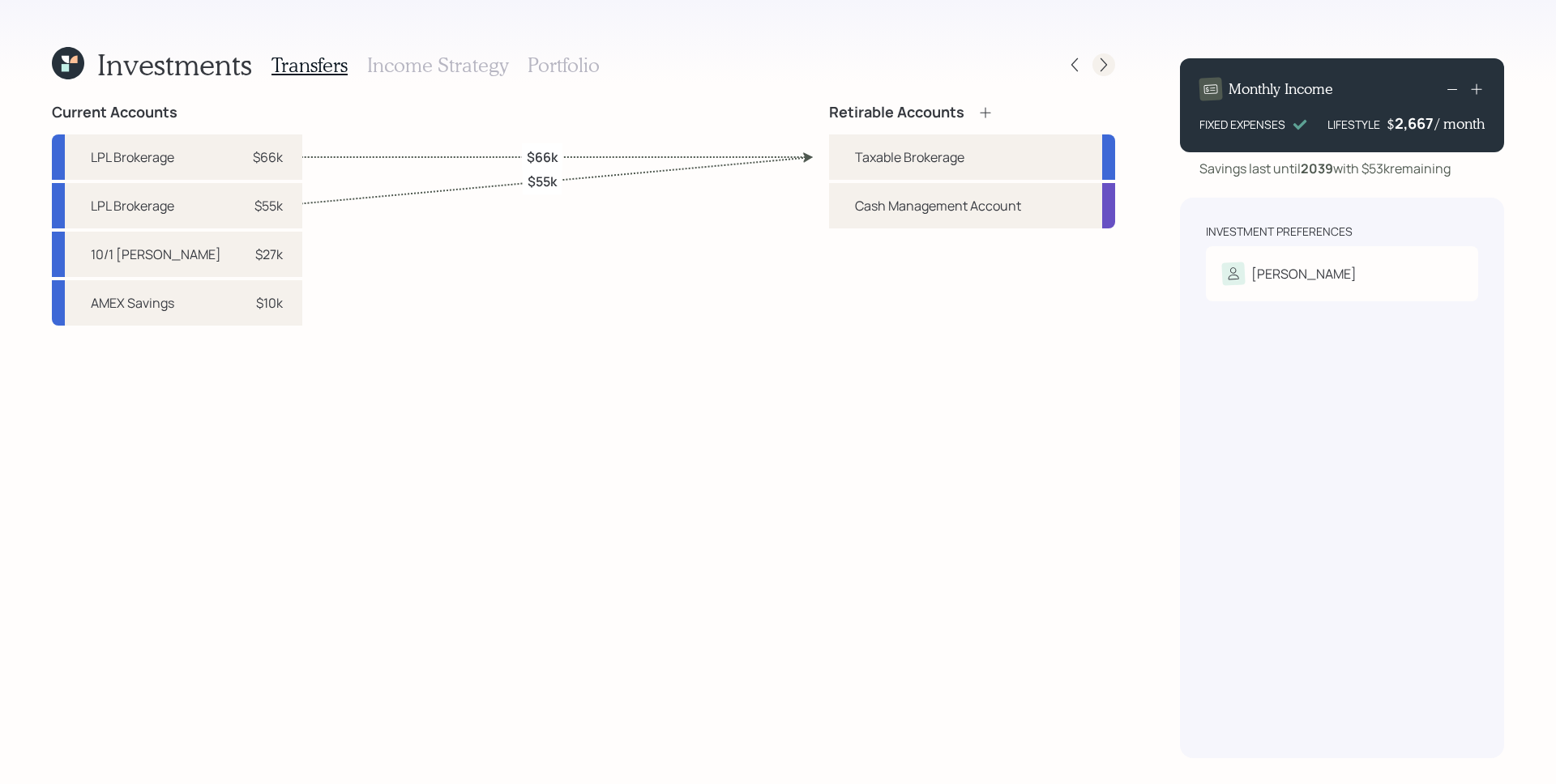
click at [1109, 68] on icon at bounding box center [1104, 65] width 16 height 16
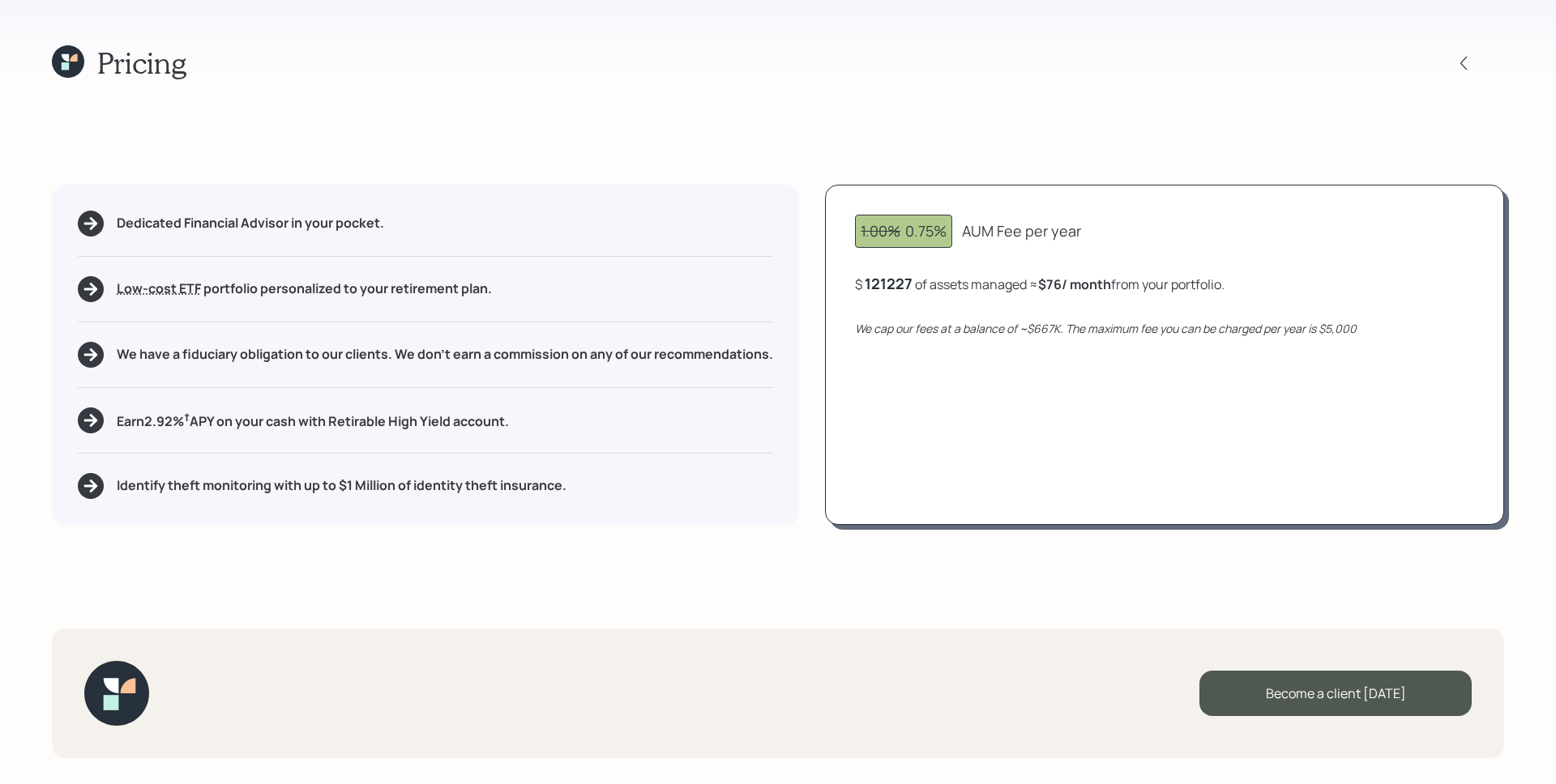
click at [879, 285] on div "121227" at bounding box center [889, 284] width 48 height 20
click at [1465, 61] on icon at bounding box center [1463, 63] width 16 height 16
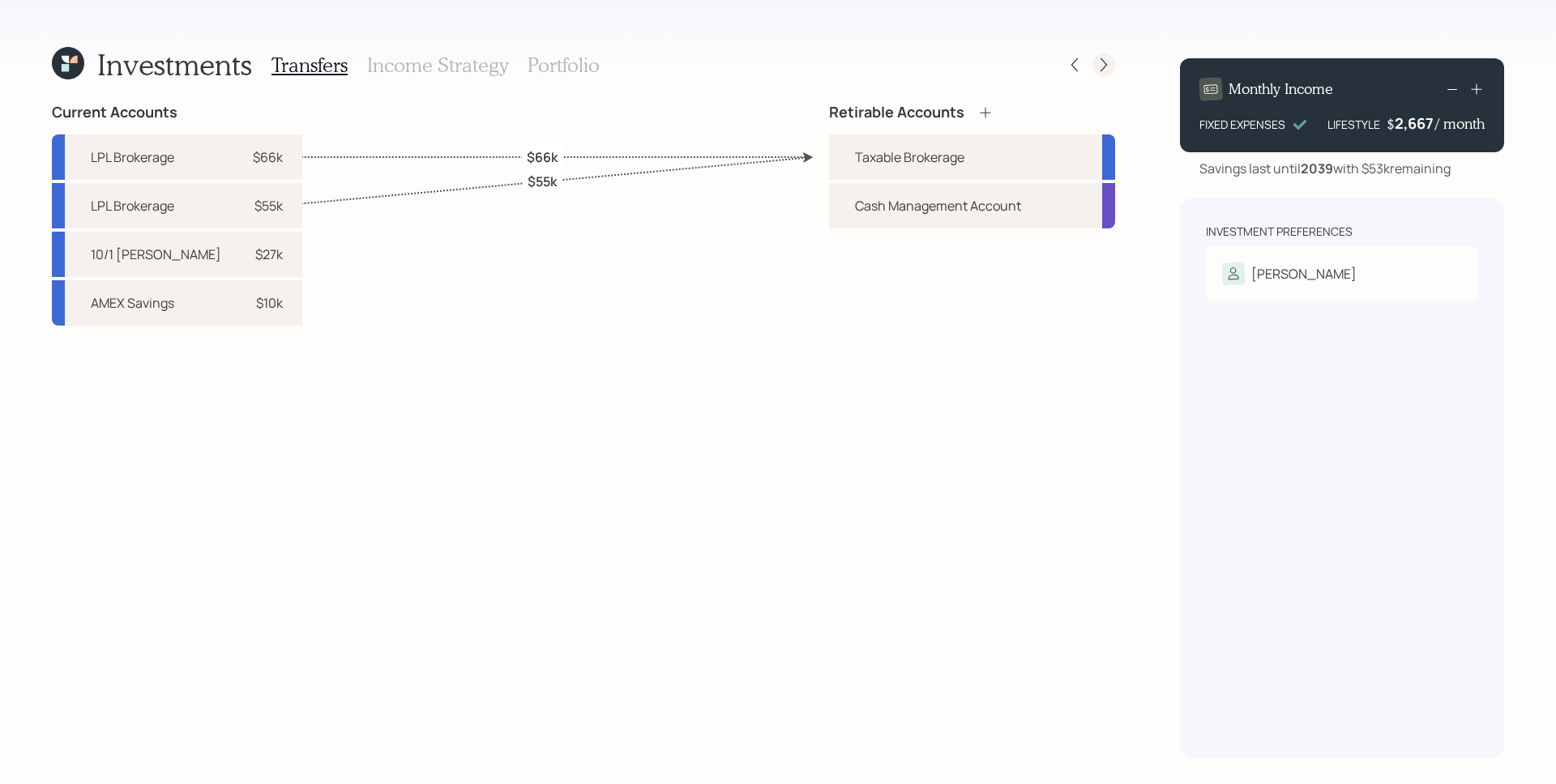
click at [1105, 59] on icon at bounding box center [1104, 65] width 16 height 16
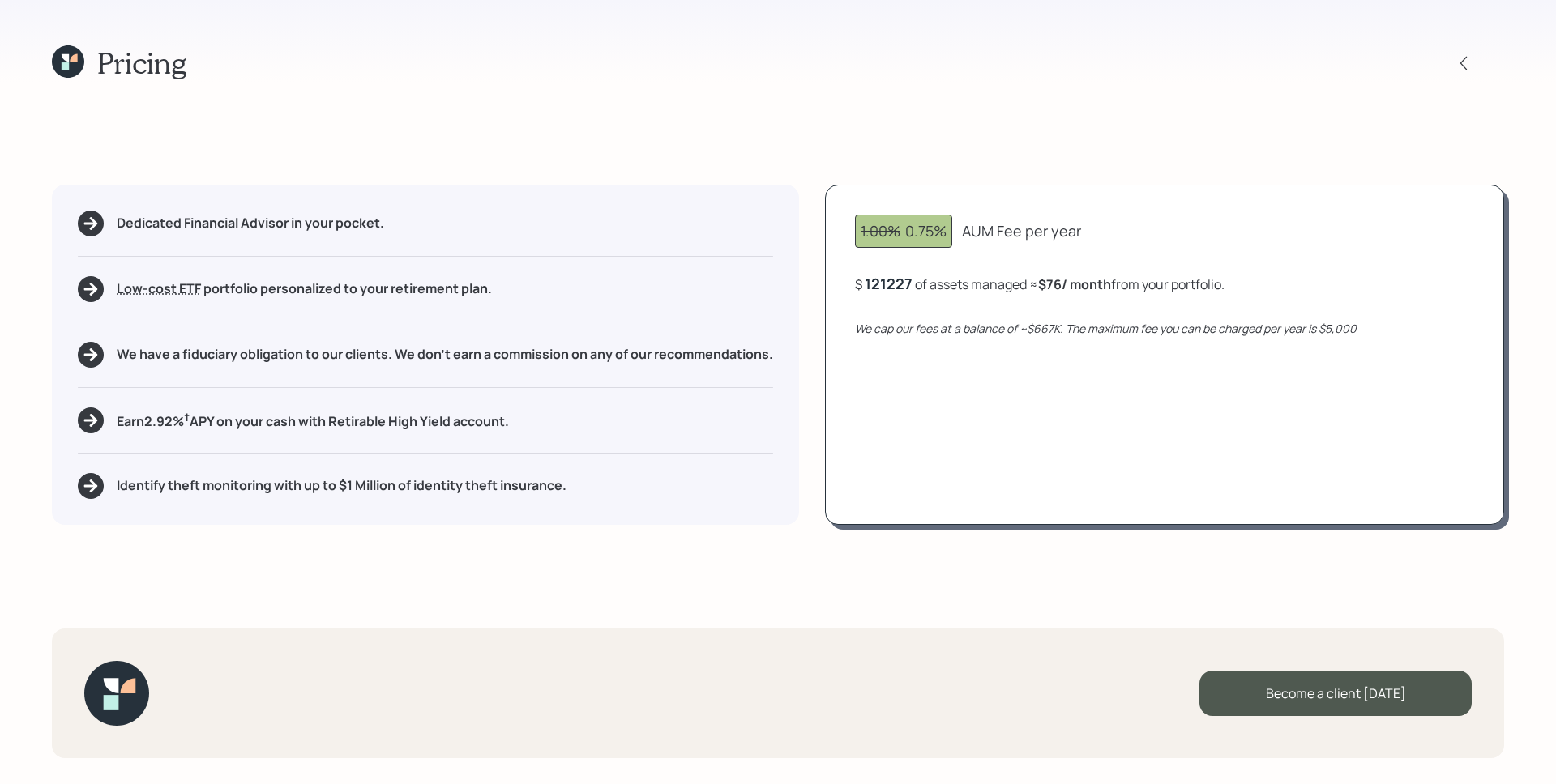
click at [897, 285] on div "121227" at bounding box center [889, 284] width 48 height 20
click at [938, 377] on div "1.00% 0.75% AUM Fee per year $ 121227 of assets managed ≈ $76 / month from your…" at bounding box center [1165, 355] width 679 height 340
click at [883, 282] on div "121227" at bounding box center [889, 284] width 48 height 20
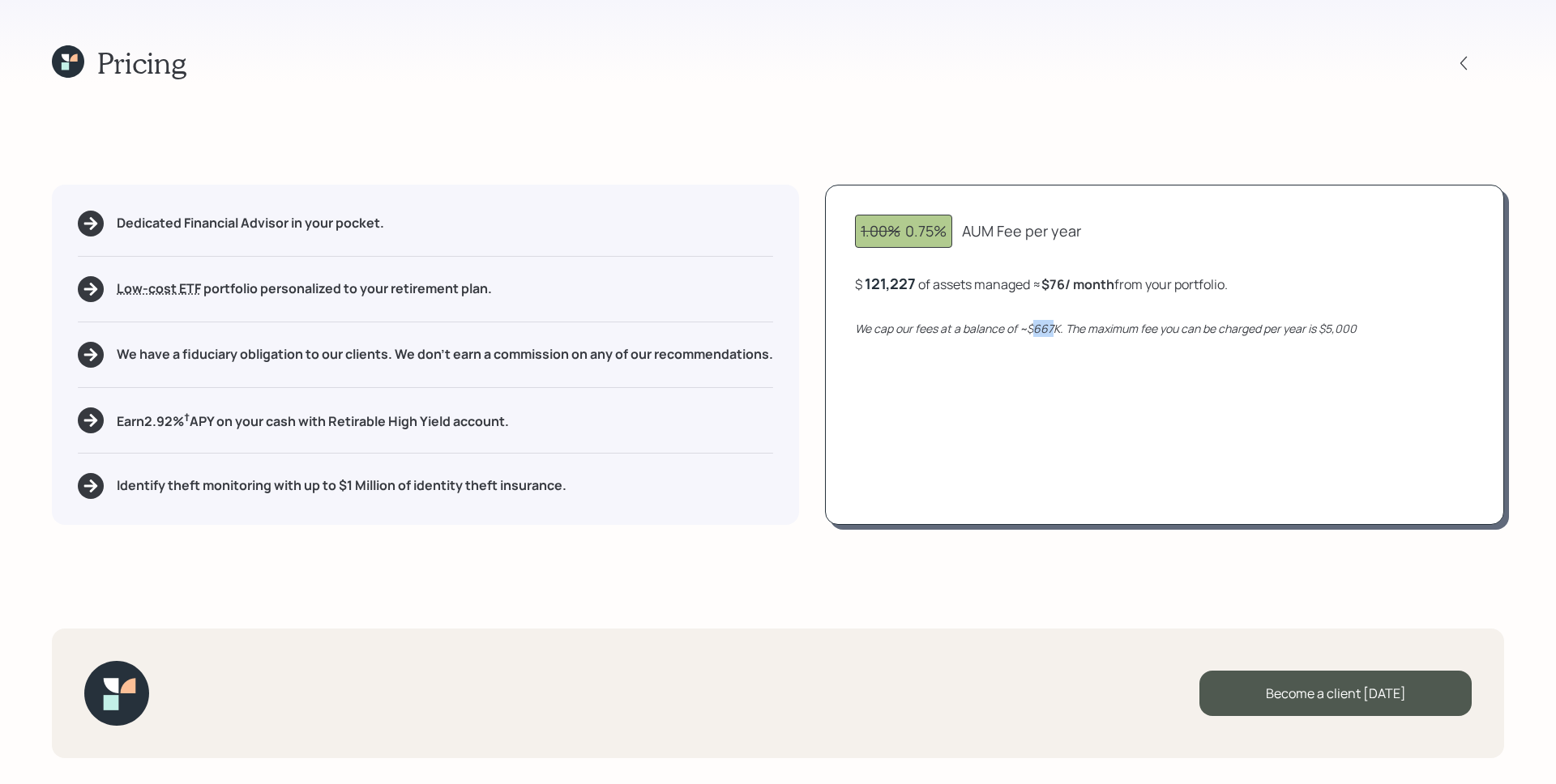
drag, startPoint x: 1037, startPoint y: 328, endPoint x: 1055, endPoint y: 328, distance: 18.0
click at [1055, 328] on icon "We cap our fees at a balance of ~$667K. The maximum fee you can be charged per …" at bounding box center [1106, 327] width 502 height 15
click at [1097, 415] on div "1.00% 0.75% AUM Fee per year $ 121,227 of assets managed ≈ $76 / month from you…" at bounding box center [1165, 355] width 679 height 340
click at [1028, 346] on div "1.00% 0.75% AUM Fee per year $ 121,227 of assets managed ≈ $76 / month from you…" at bounding box center [1165, 355] width 679 height 340
click at [1473, 54] on div at bounding box center [1478, 63] width 52 height 23
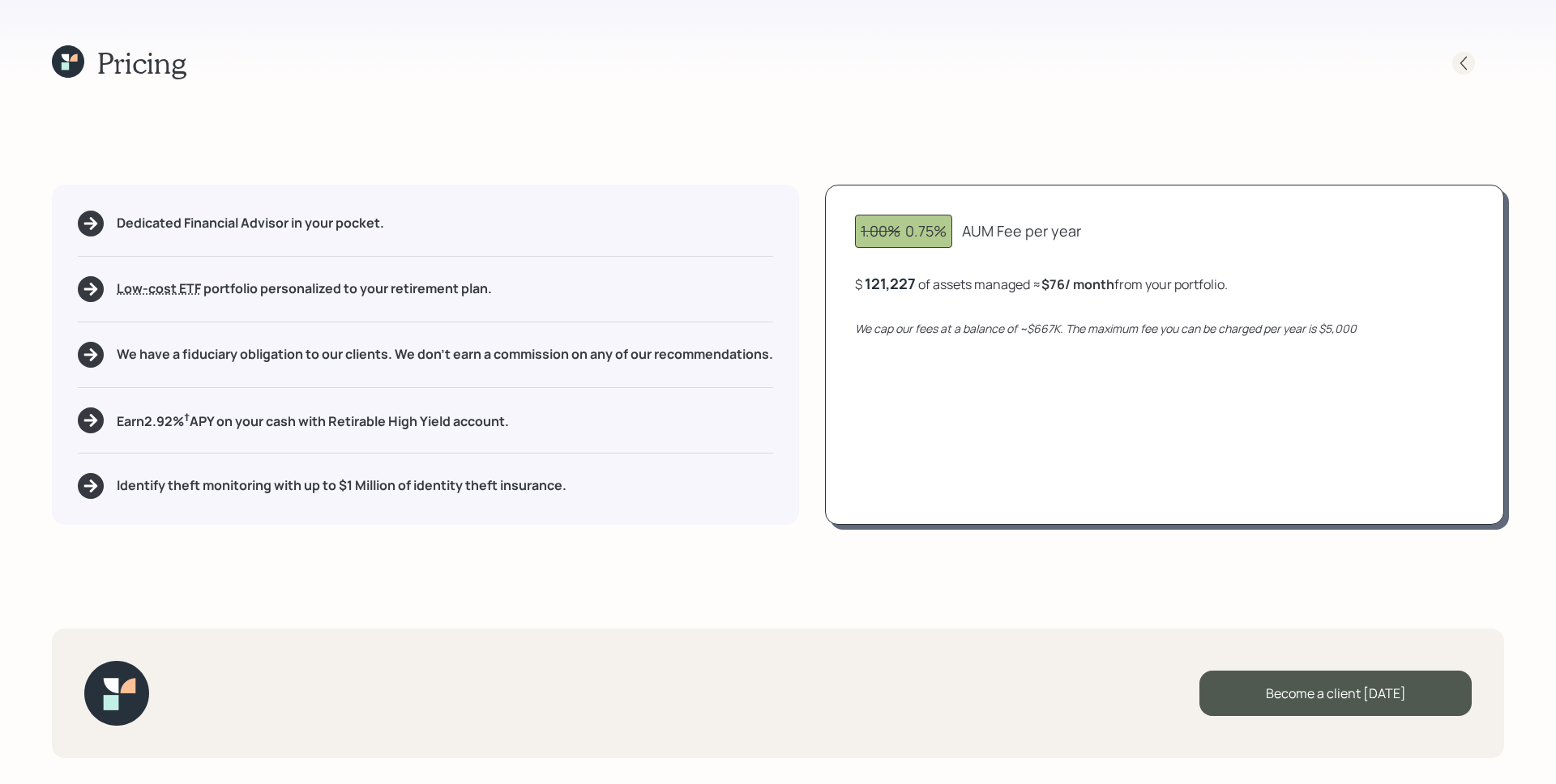
click at [1463, 61] on icon at bounding box center [1463, 63] width 16 height 16
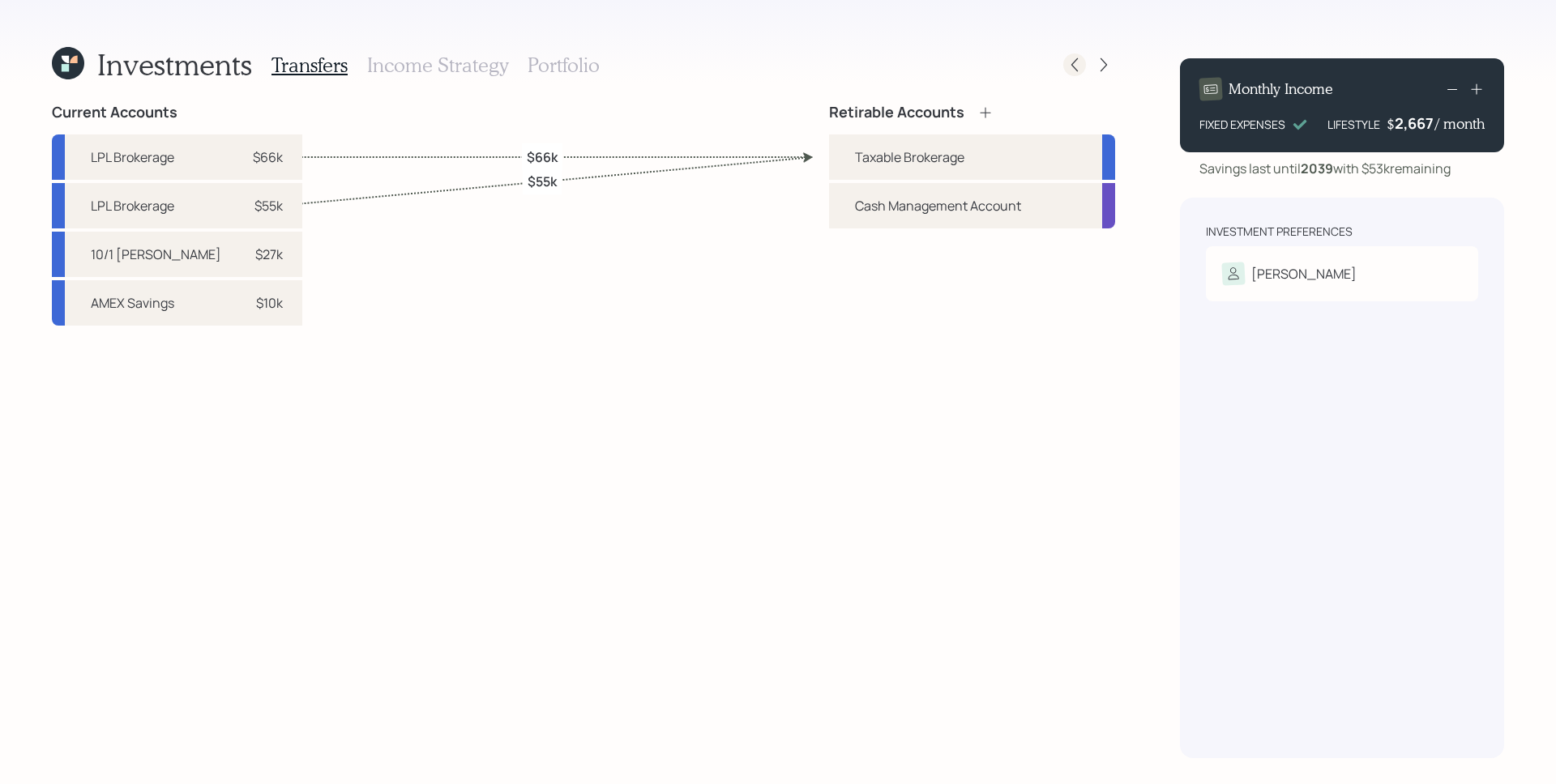
click at [1071, 62] on icon at bounding box center [1074, 65] width 16 height 16
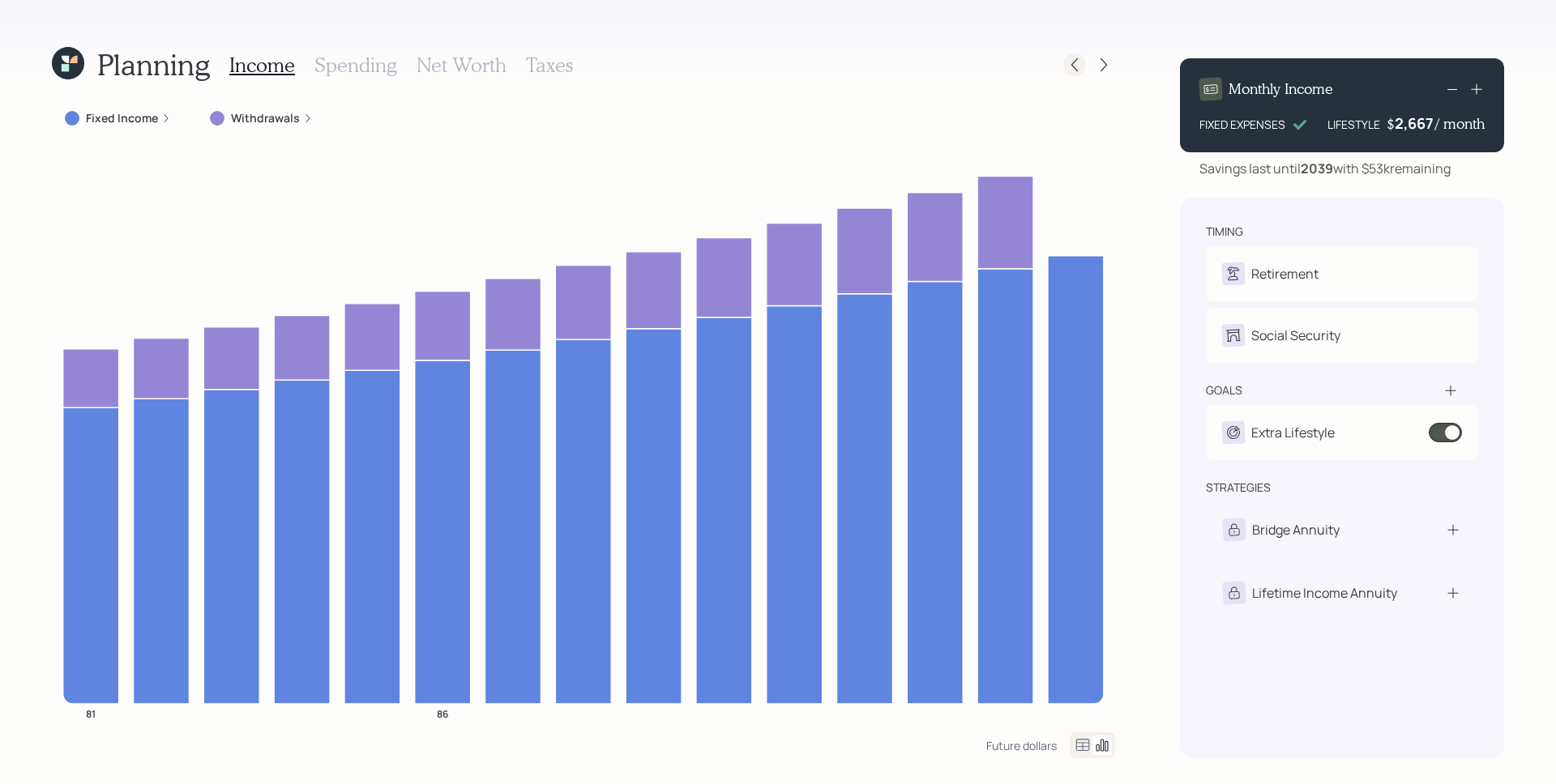
click at [1080, 73] on div at bounding box center [1074, 65] width 23 height 23
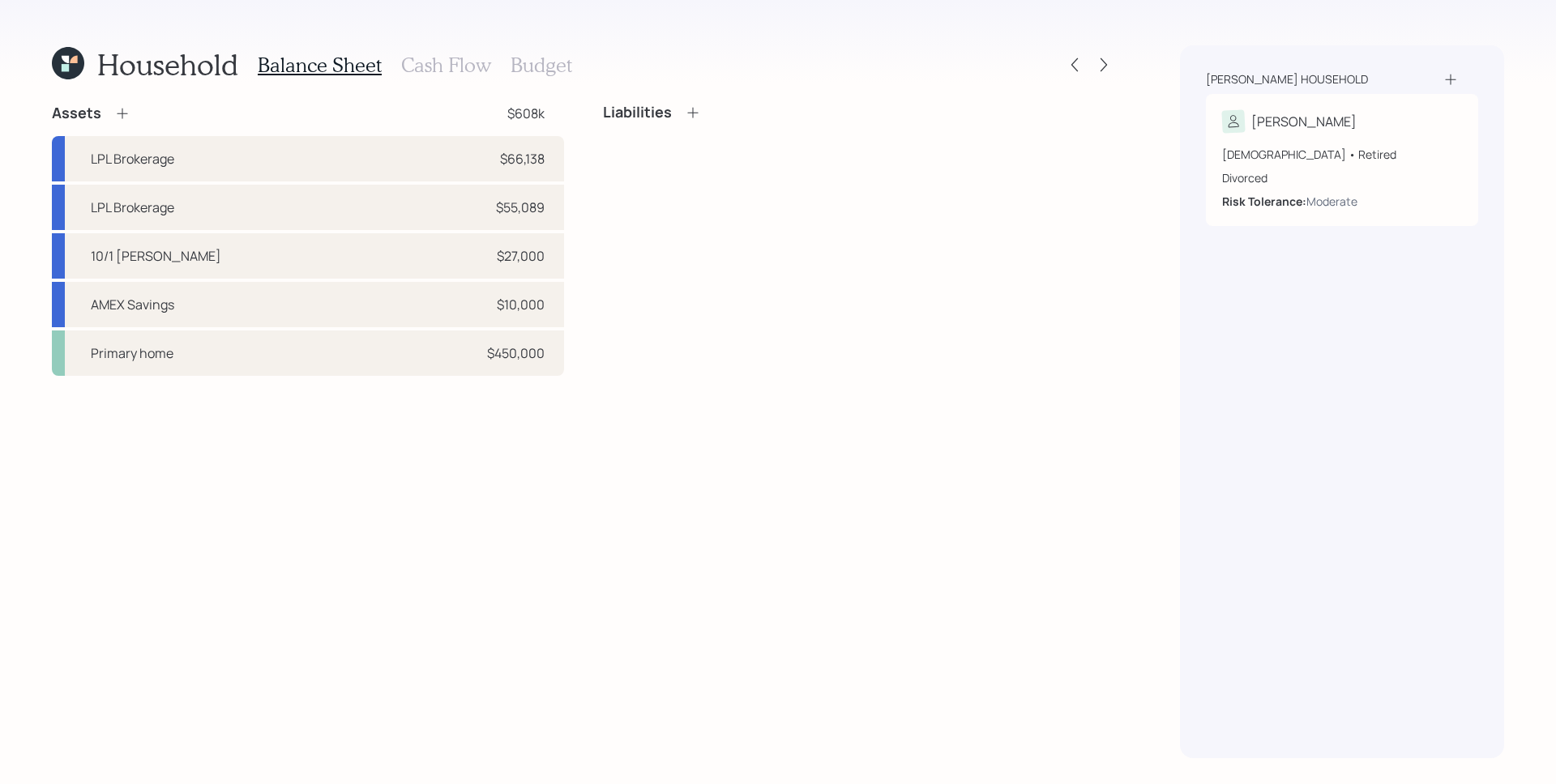
click at [74, 68] on icon at bounding box center [68, 63] width 33 height 33
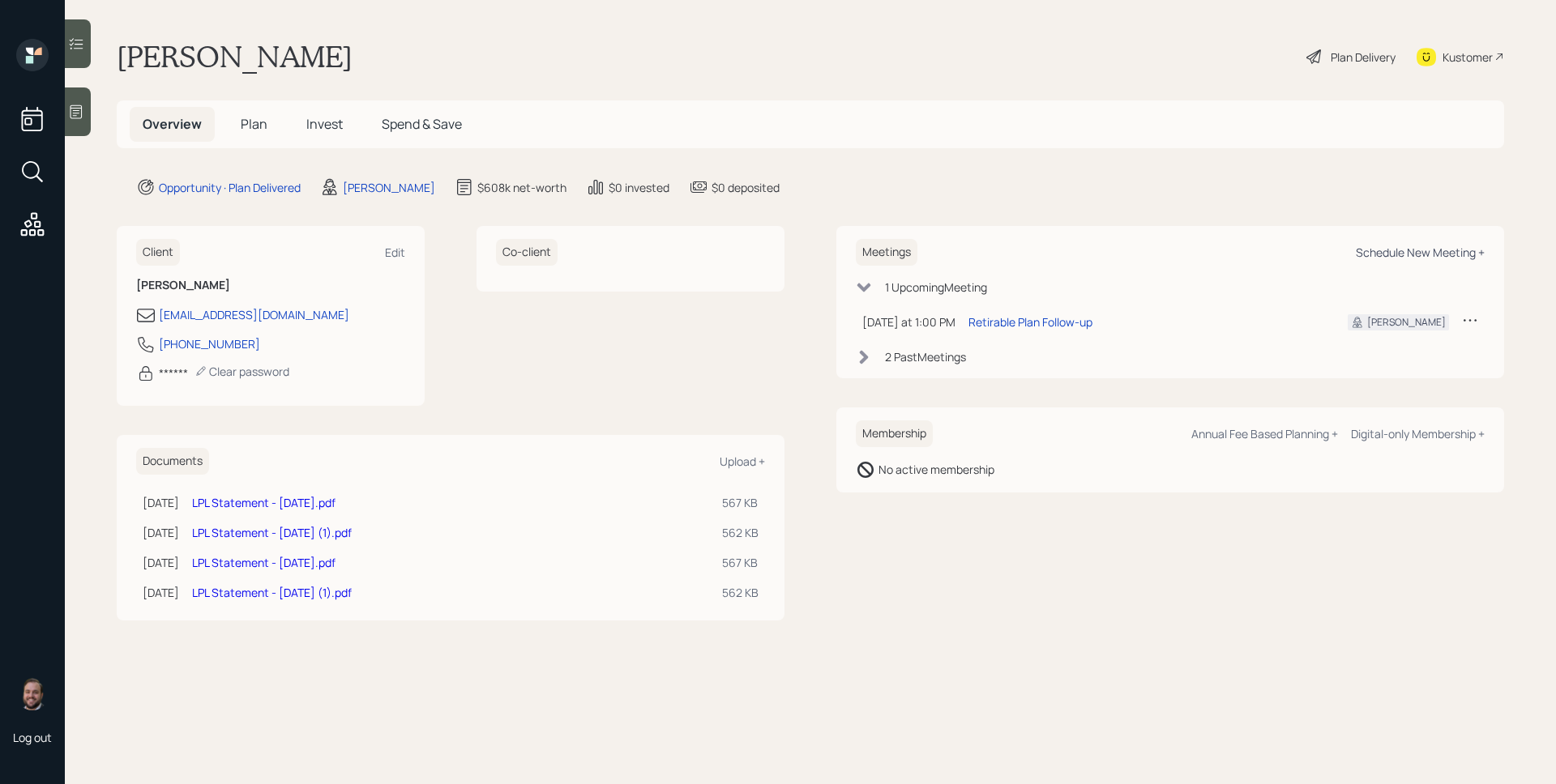
click at [1379, 253] on div "Schedule New Meeting +" at bounding box center [1420, 252] width 128 height 15
select select "d946c976-65aa-4529-ac9d-02c4f1114fc0"
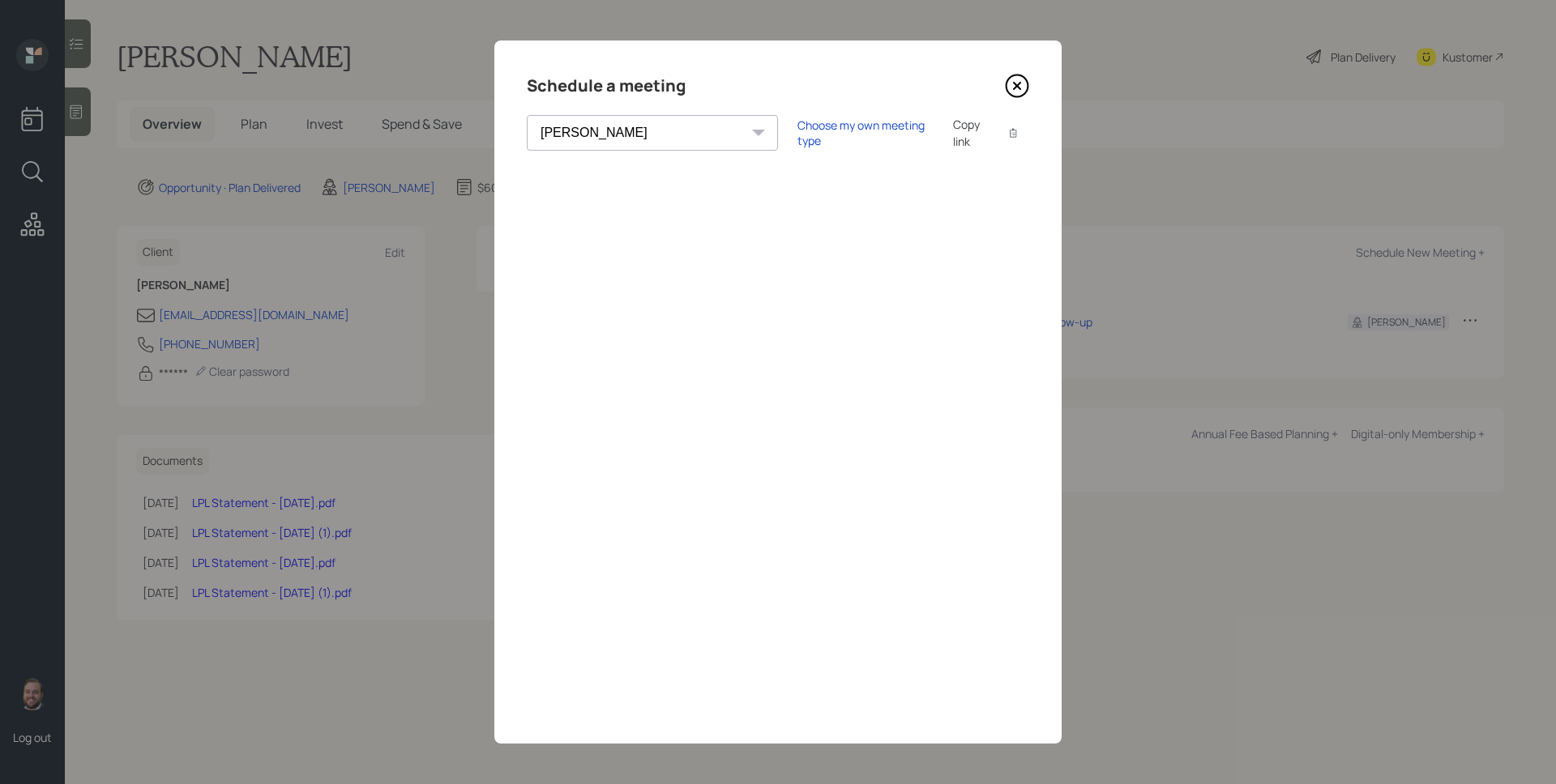
click at [1024, 84] on icon at bounding box center [1017, 86] width 24 height 24
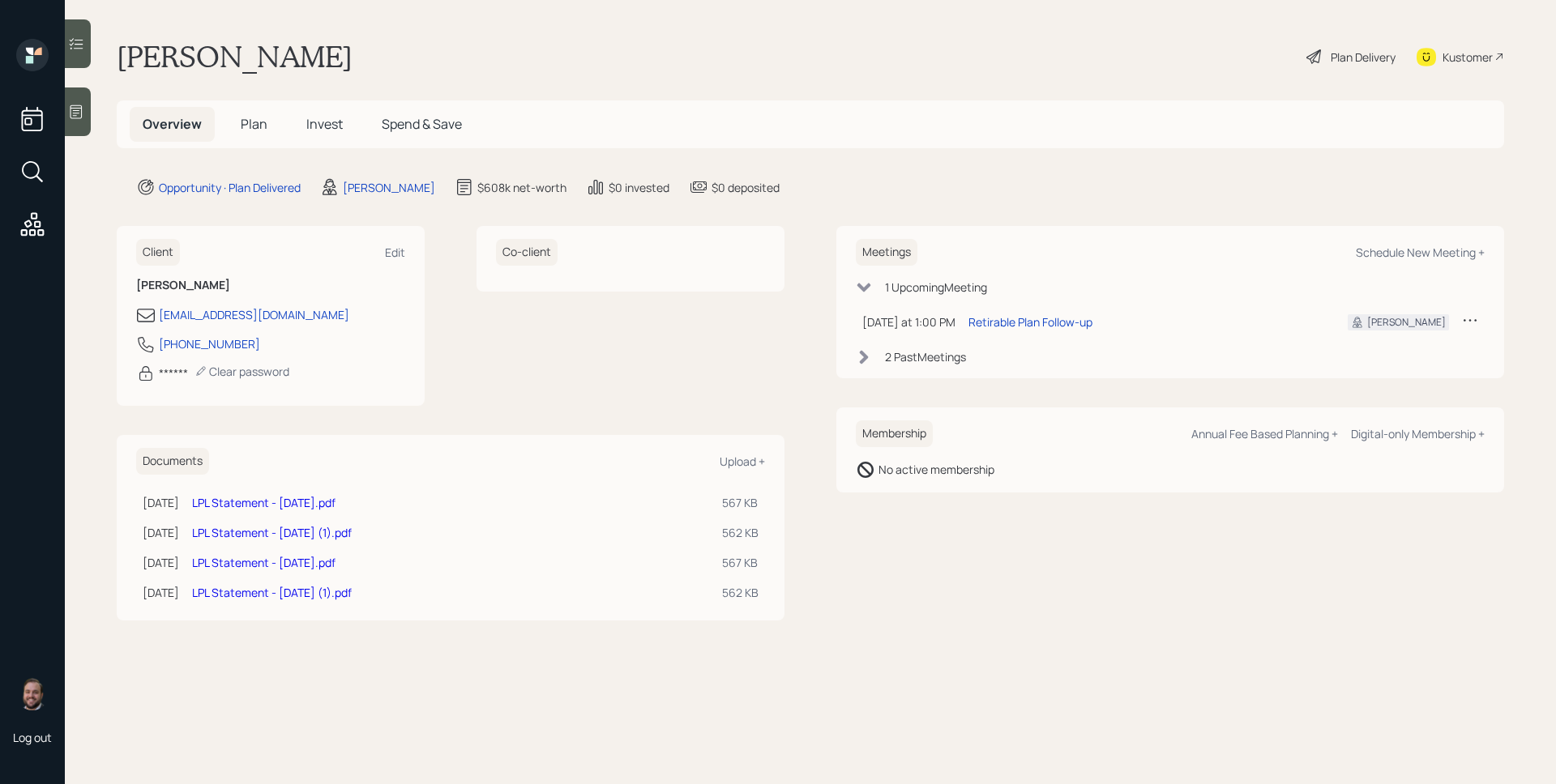
click at [245, 123] on span "Plan" at bounding box center [254, 124] width 27 height 18
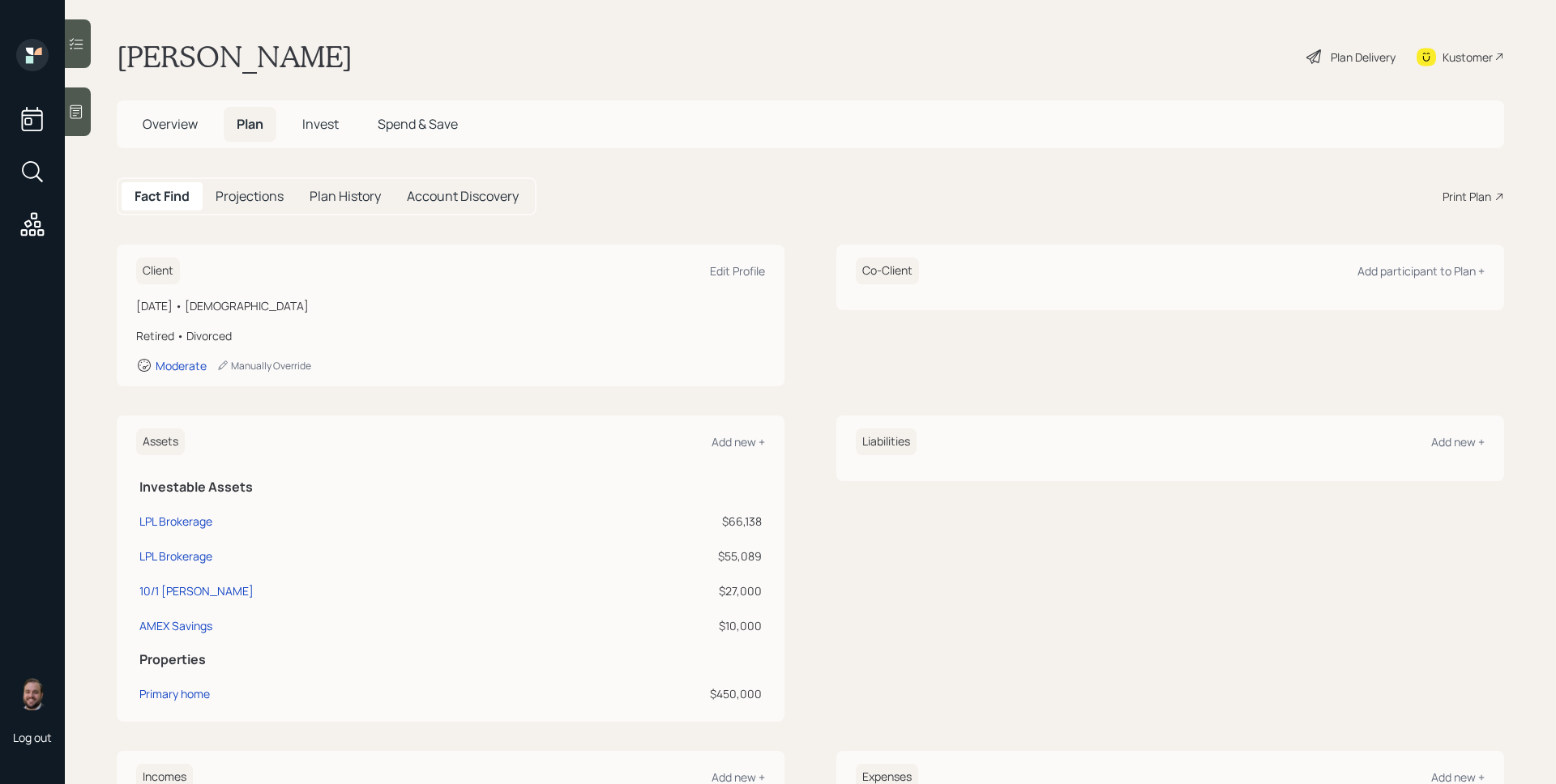
click at [1470, 201] on div "Print Plan" at bounding box center [1466, 196] width 49 height 17
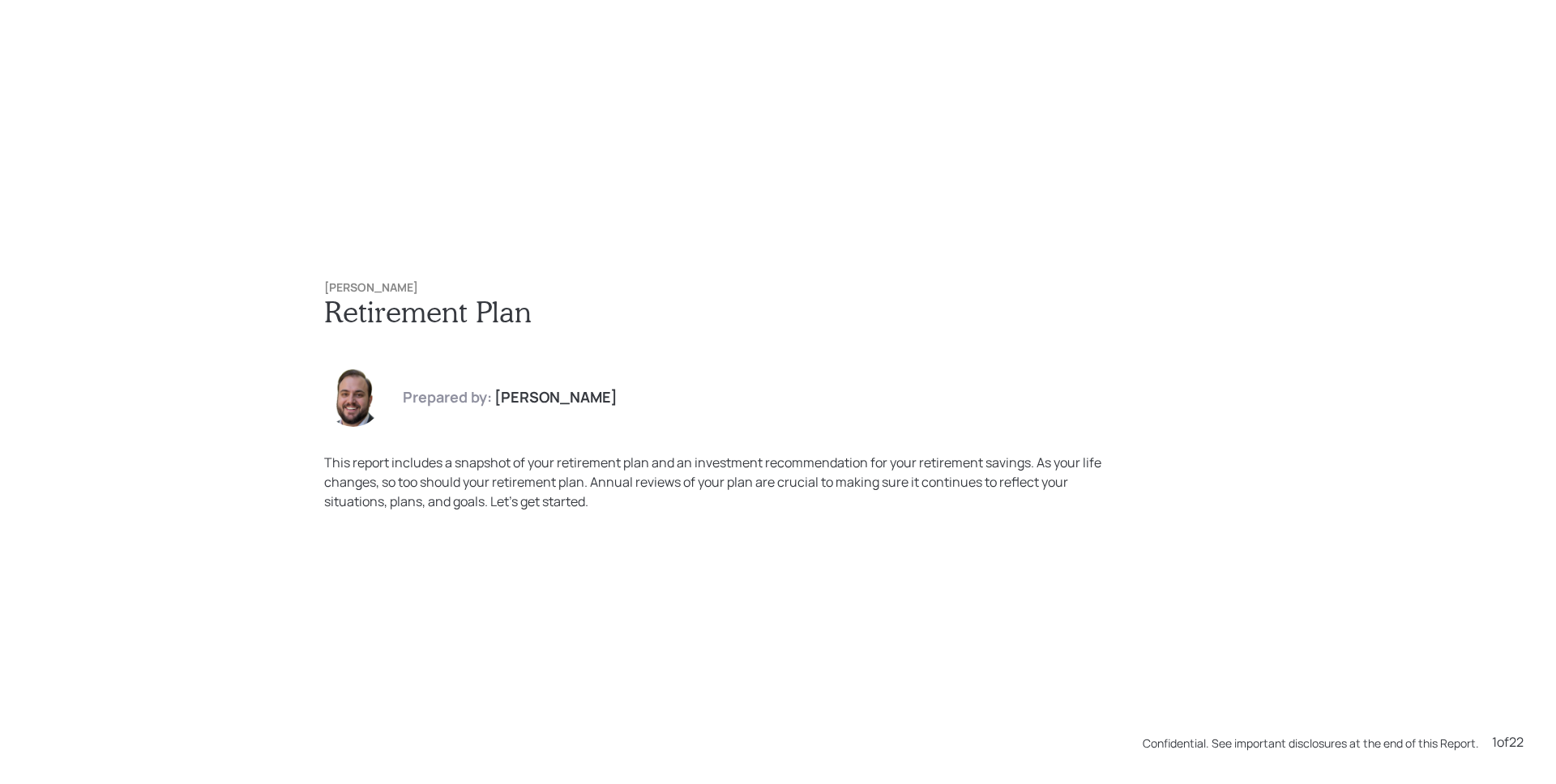
click at [600, 273] on div "Anthony Mazzola Retirement Plan Prepared by: James DiStasi This report includes…" at bounding box center [778, 396] width 973 height 294
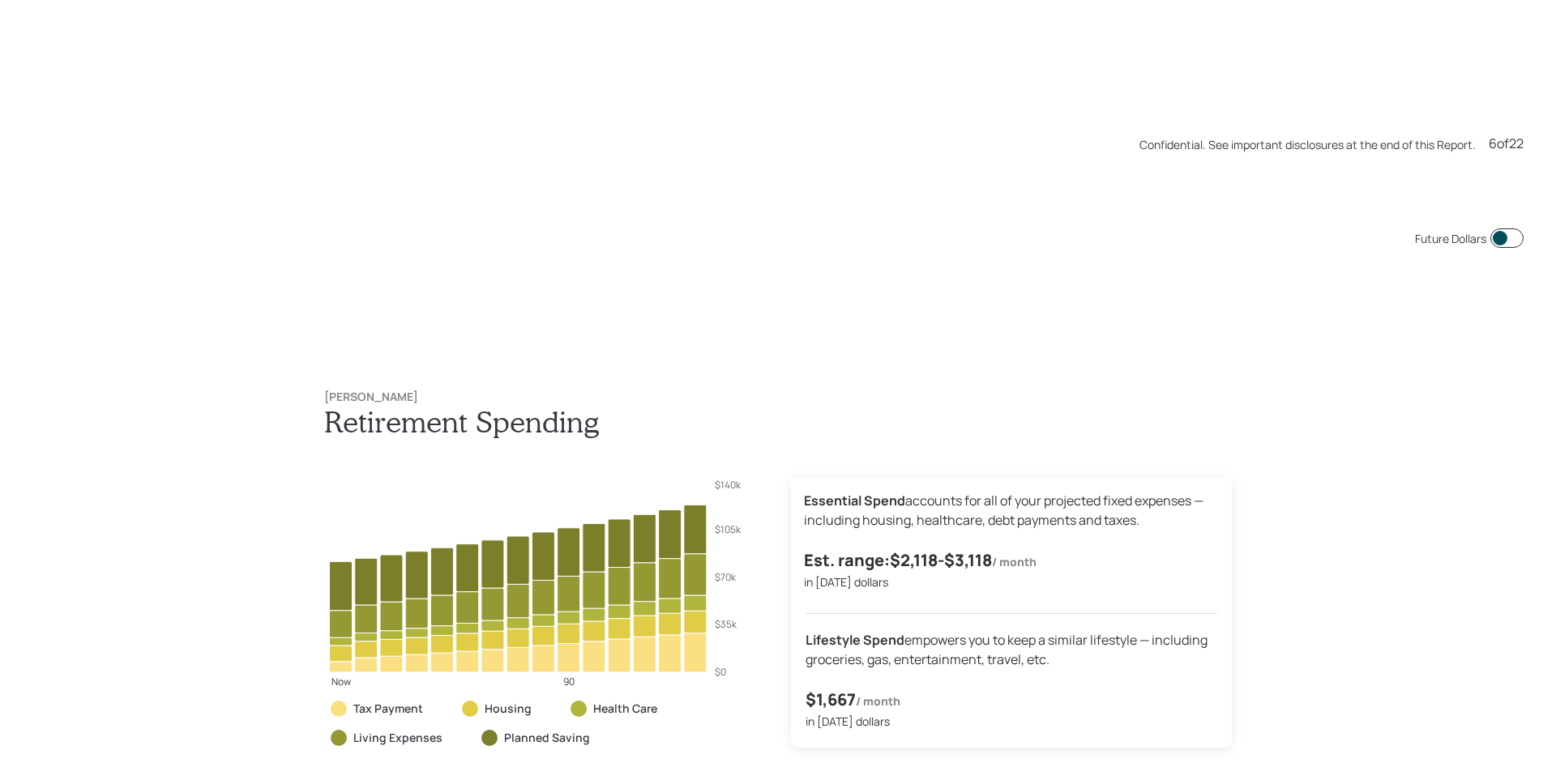
scroll to position [4705, 0]
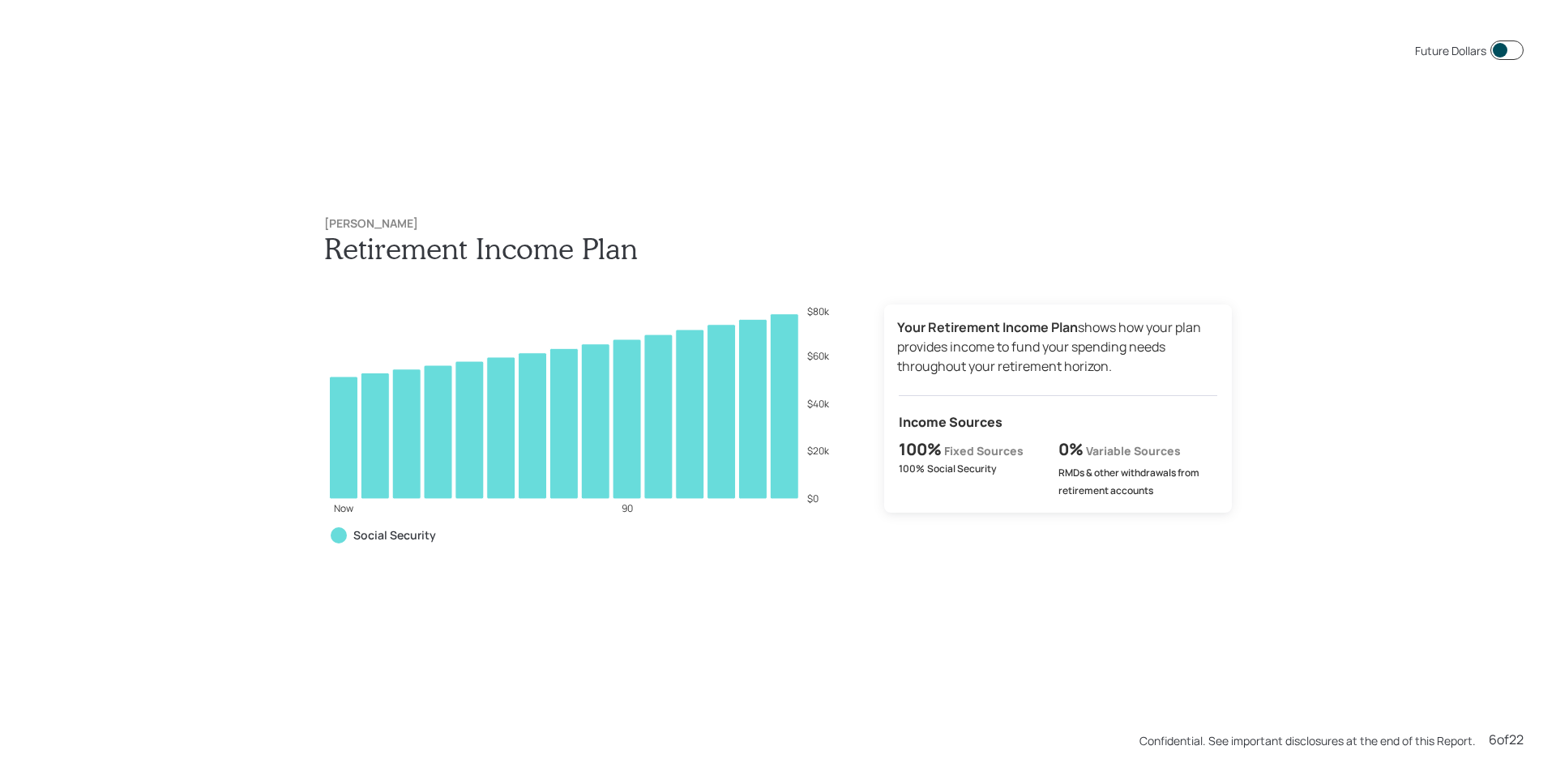
scroll to position [4705, 0]
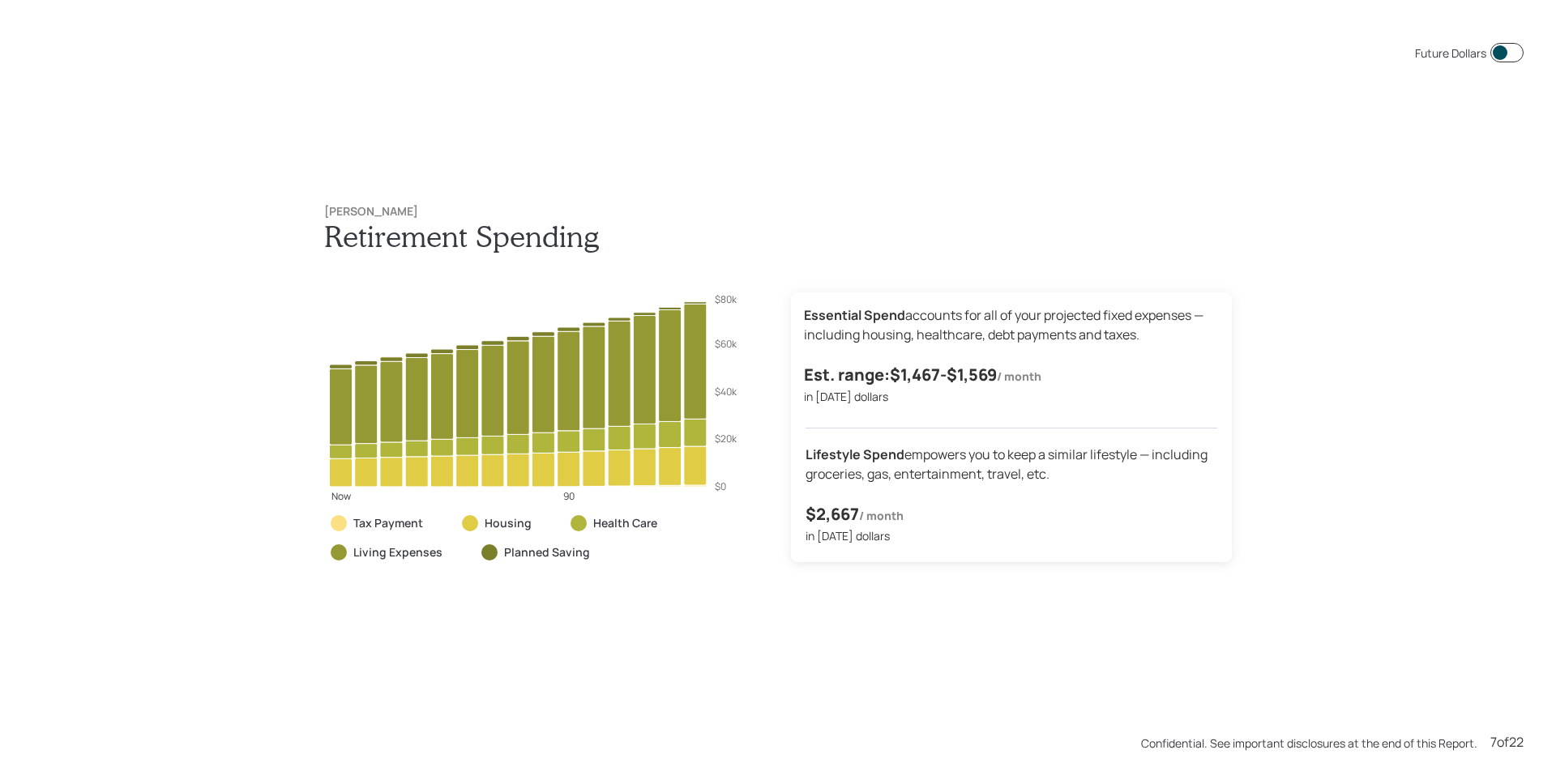
click at [859, 517] on h6 "/ month" at bounding box center [881, 516] width 45 height 18
click at [812, 515] on h4 "$2,667" at bounding box center [832, 514] width 54 height 26
click at [966, 479] on p "Lifestyle Spend empowers you to keep a similar lifestyle — including groceries,…" at bounding box center [1011, 464] width 412 height 39
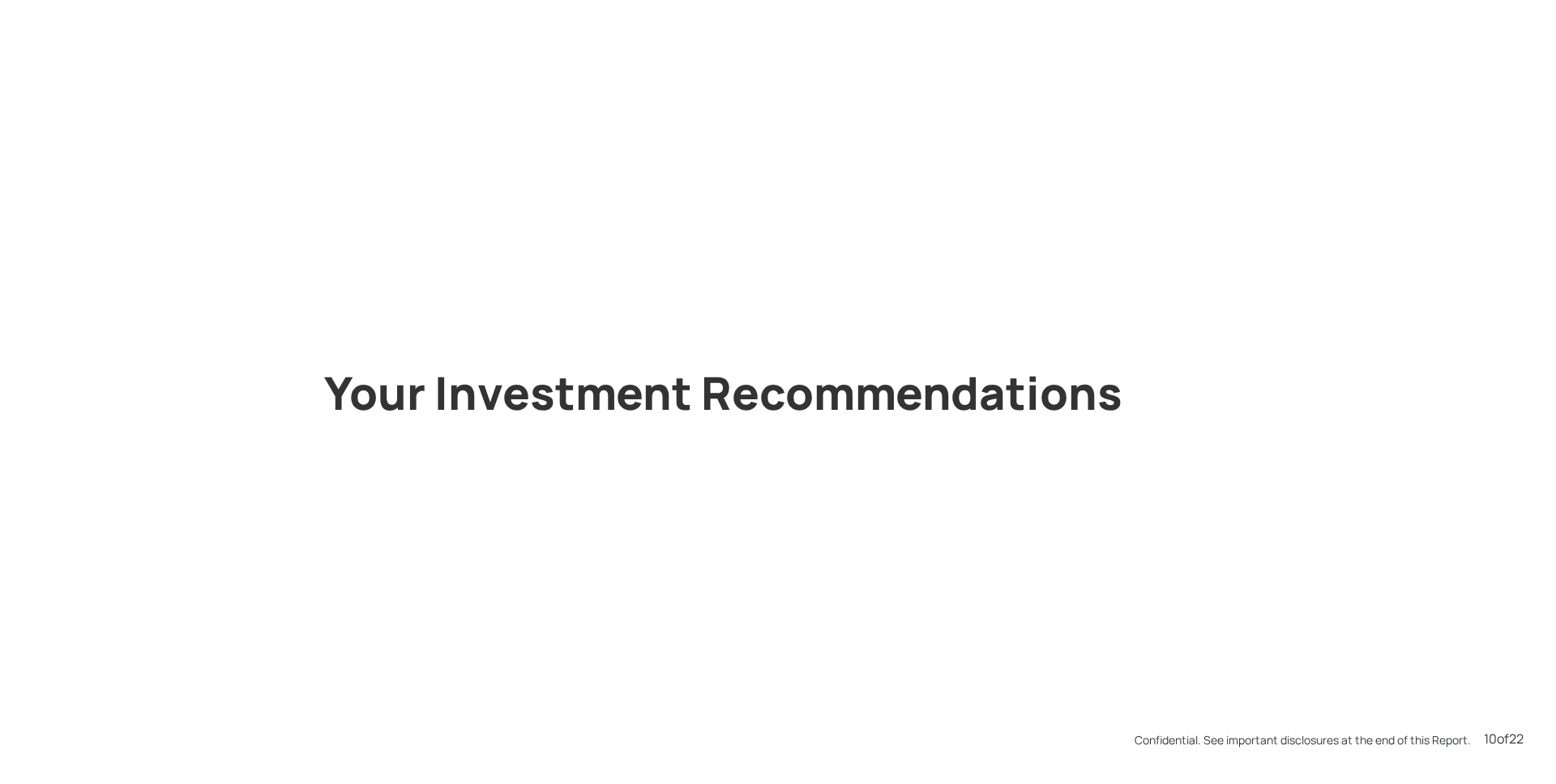
scroll to position [7842, 0]
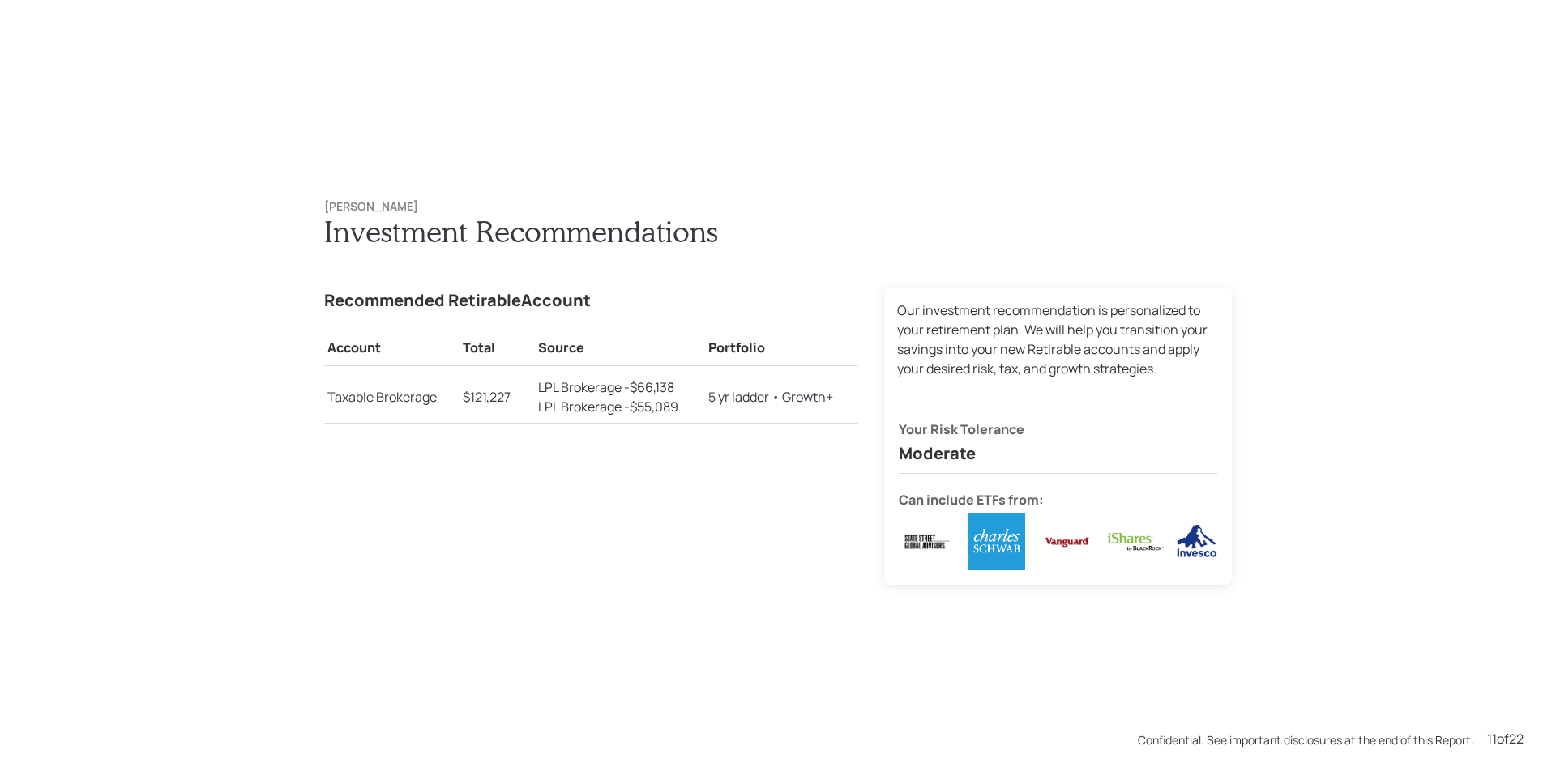
scroll to position [8626, 0]
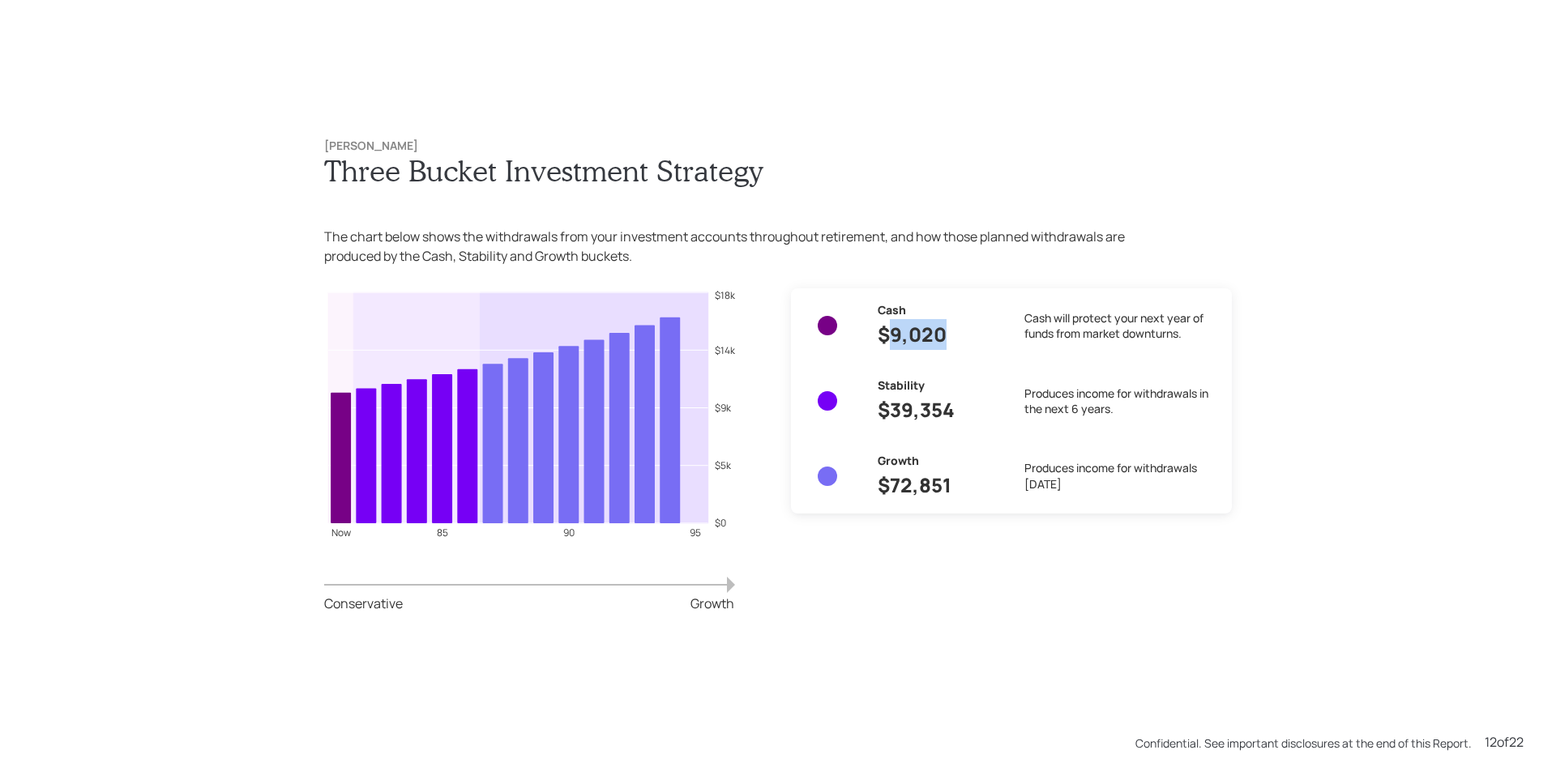
drag, startPoint x: 879, startPoint y: 329, endPoint x: 957, endPoint y: 329, distance: 78.0
click at [957, 329] on h3 "$9,020" at bounding box center [938, 334] width 120 height 31
drag, startPoint x: 954, startPoint y: 421, endPoint x: 869, endPoint y: 417, distance: 85.1
click at [869, 417] on div "Cash $9,020 Cash will protect your next year of funds from market downturns. St…" at bounding box center [1011, 401] width 415 height 199
click at [927, 590] on div "Cash $9,020 Cash will protect your next year of funds from market downturns. St…" at bounding box center [1011, 471] width 441 height 364
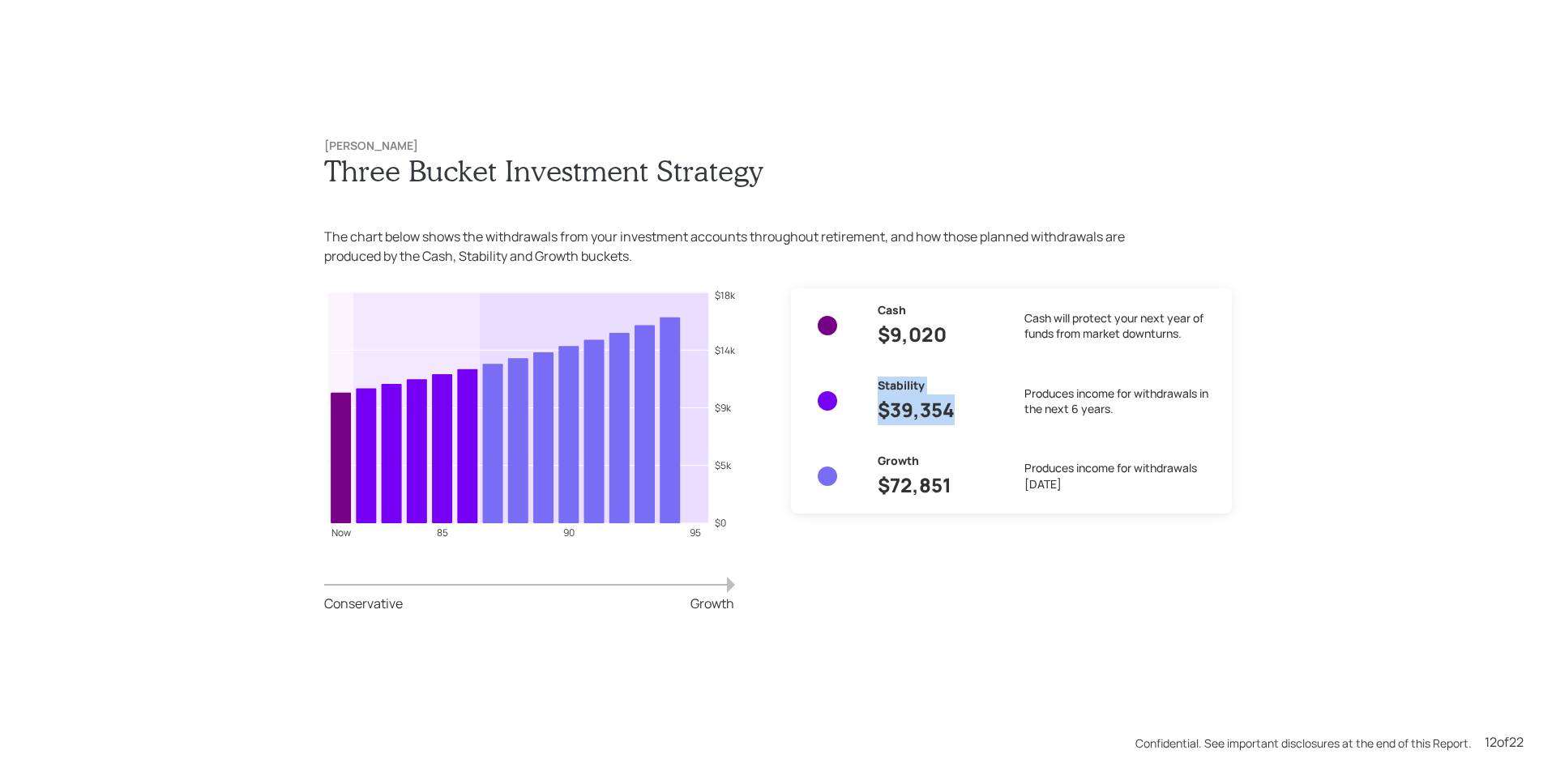
drag, startPoint x: 963, startPoint y: 409, endPoint x: 857, endPoint y: 419, distance: 106.5
click at [857, 419] on div "Cash $9,020 Cash will protect your next year of funds from market downturns. St…" at bounding box center [1011, 401] width 415 height 199
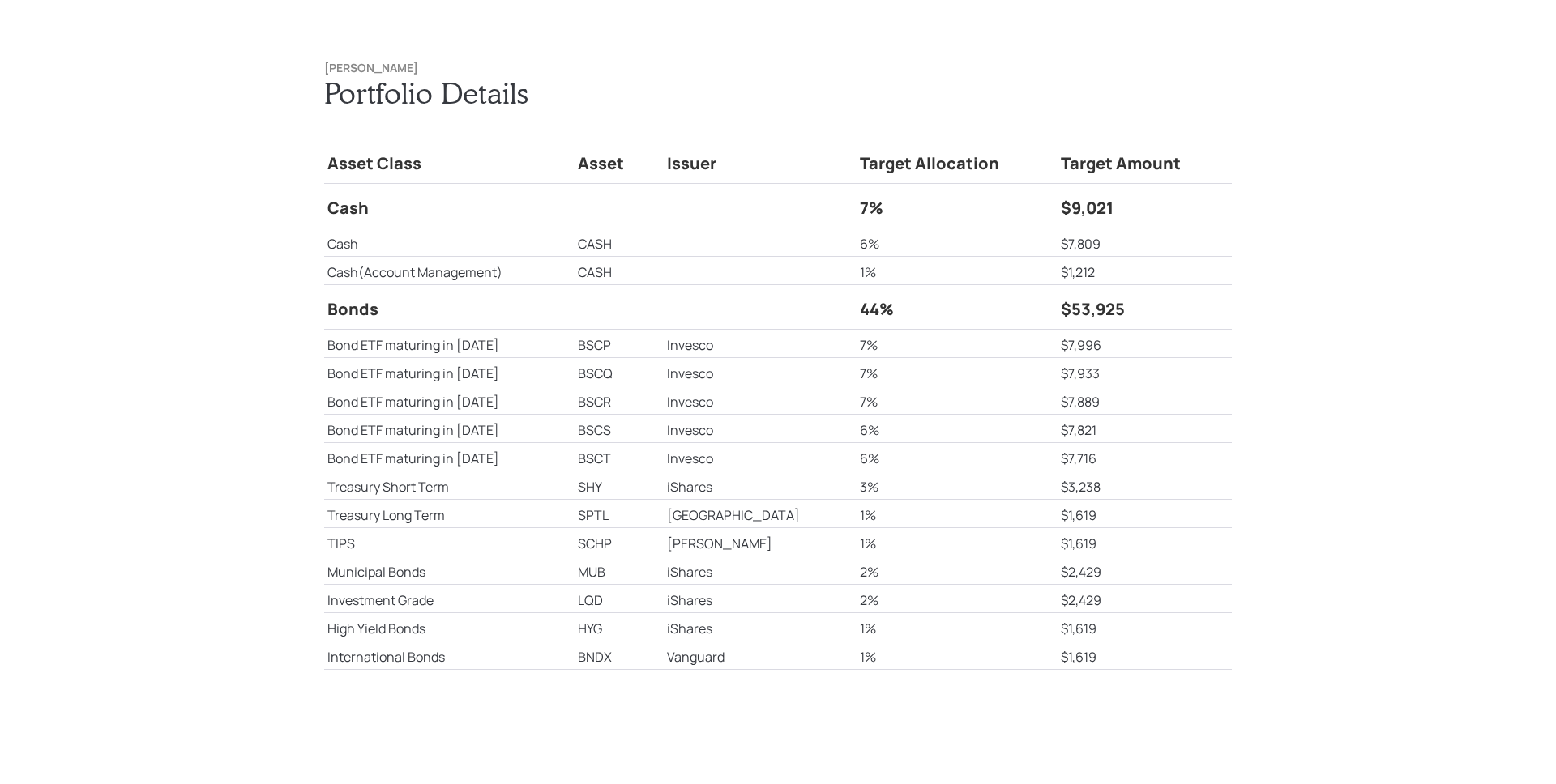
scroll to position [10978, 0]
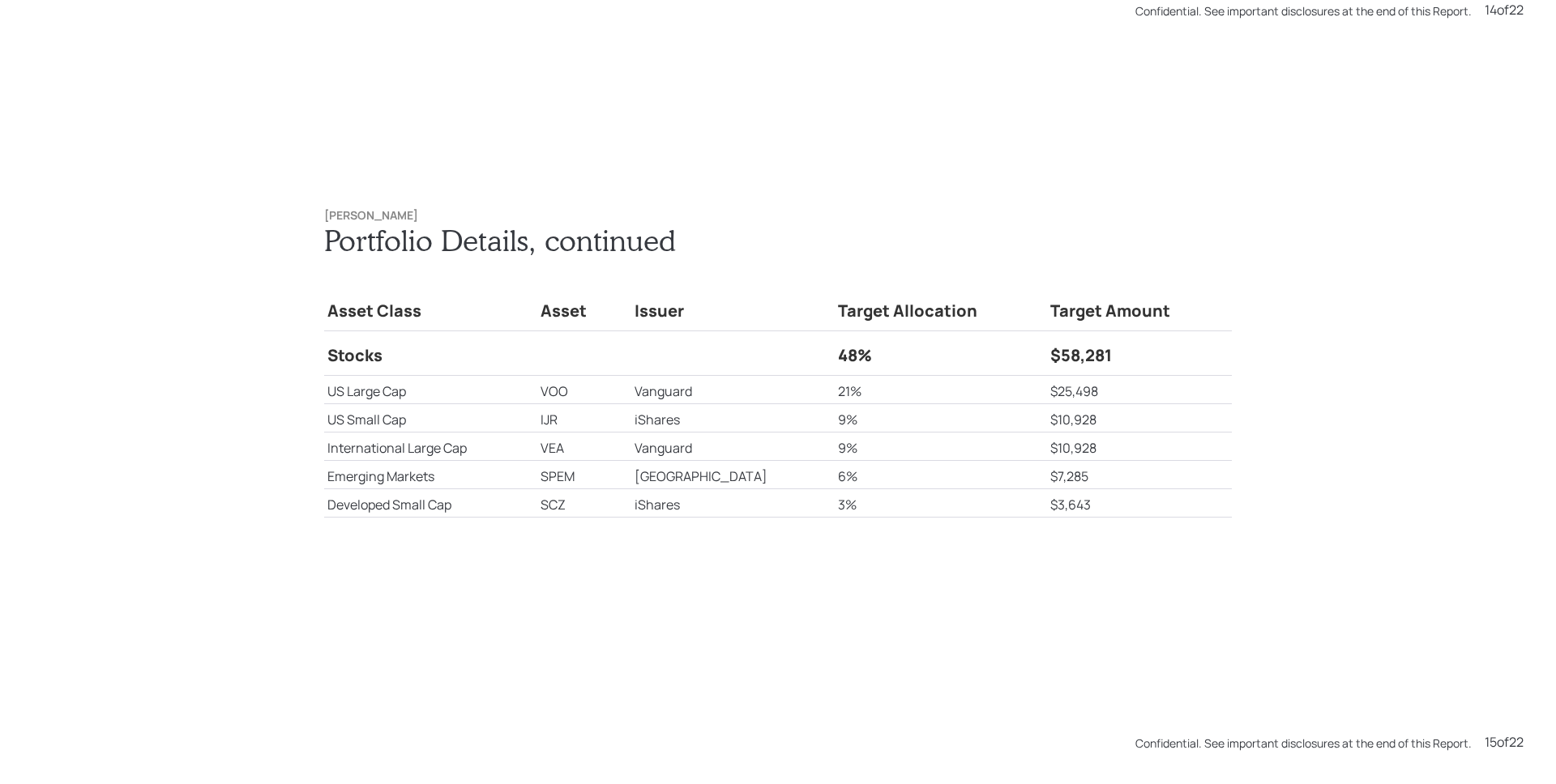
click at [766, 611] on div "Anthony Mazzola Portfolio Details , continued Asset Class Asset Issuer Target A…" at bounding box center [778, 395] width 973 height 438
click at [578, 387] on td "VOO" at bounding box center [584, 390] width 95 height 28
copy td "VOO"
click at [670, 406] on td "iShares" at bounding box center [733, 418] width 203 height 28
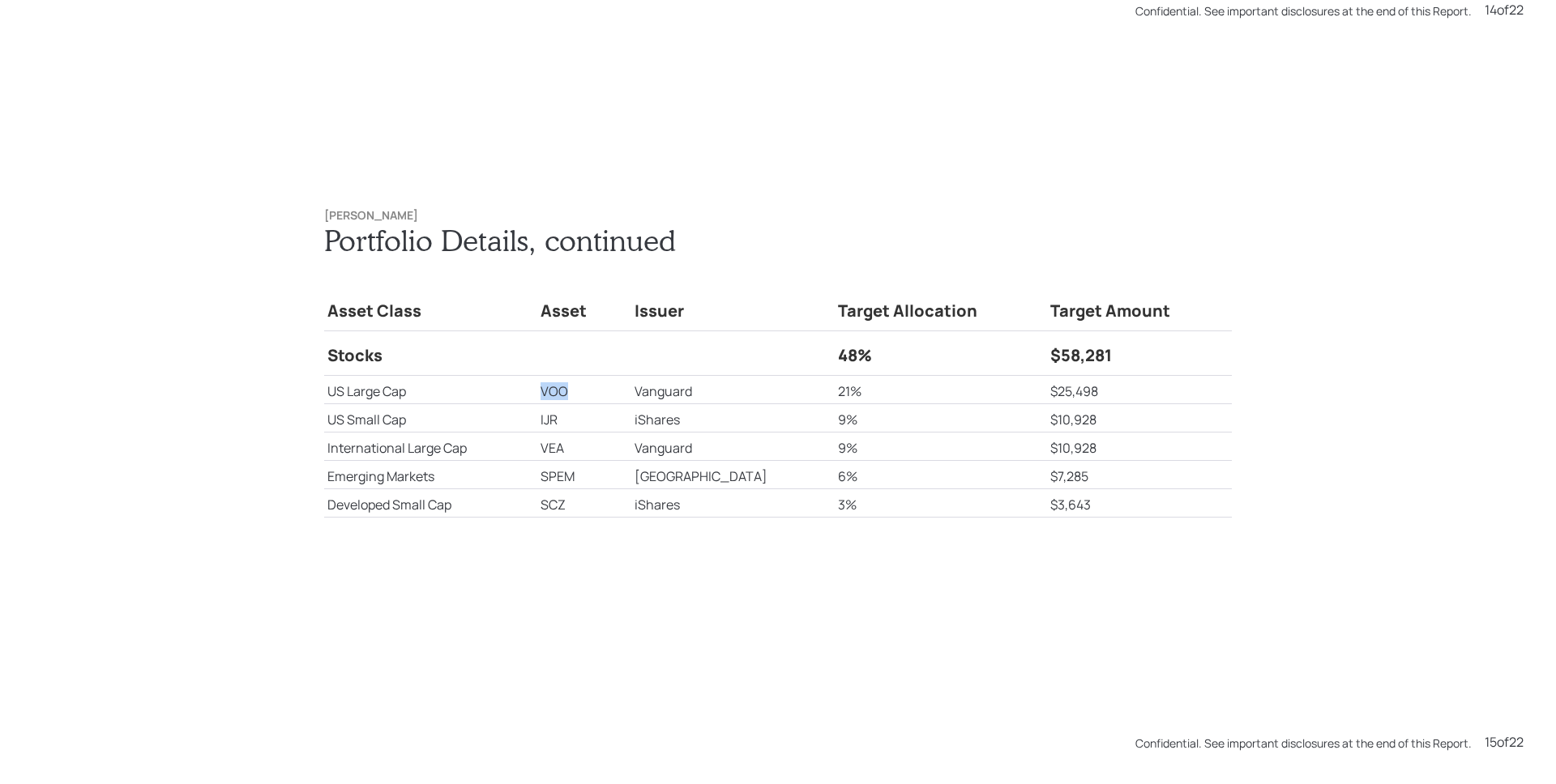
drag, startPoint x: 585, startPoint y: 389, endPoint x: 553, endPoint y: 390, distance: 32.0
click at [553, 390] on tr "US Large Cap VOO Vanguard 21% $25,498" at bounding box center [778, 390] width 908 height 28
click at [544, 416] on tr "US Small Cap IJR iShares 9% $10,928" at bounding box center [778, 418] width 908 height 28
click at [554, 447] on tr "International Large Cap VEA Vanguard 9% $10,928" at bounding box center [778, 447] width 908 height 28
click at [510, 452] on td "International Large Cap" at bounding box center [431, 447] width 213 height 28
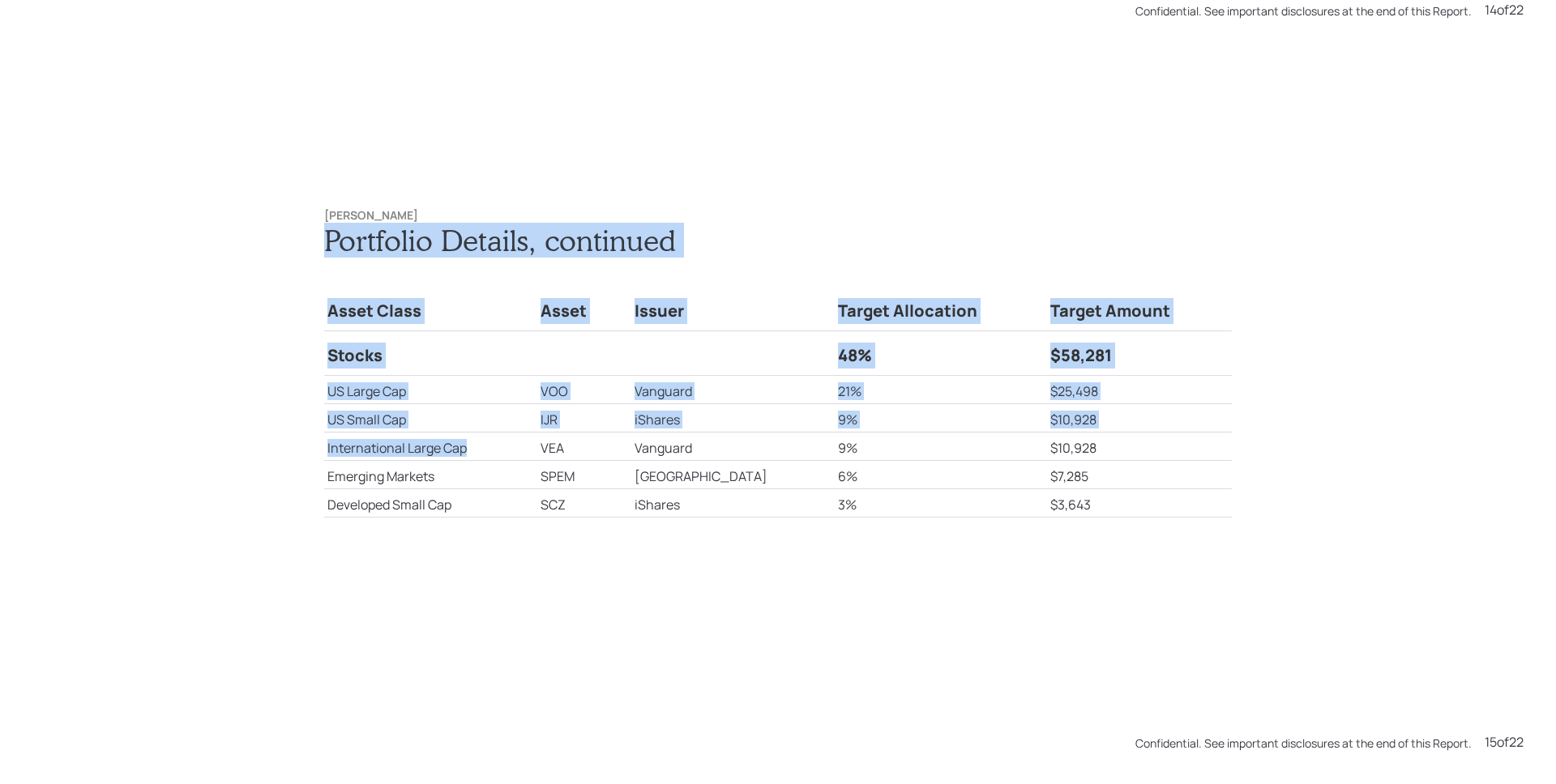
drag, startPoint x: 402, startPoint y: 443, endPoint x: 294, endPoint y: 441, distance: 108.0
click at [294, 441] on div "Anthony Mazzola Portfolio Details , continued Asset Class Asset Issuer Target A…" at bounding box center [778, 395] width 973 height 438
click at [418, 415] on td "US Small Cap" at bounding box center [431, 418] width 213 height 28
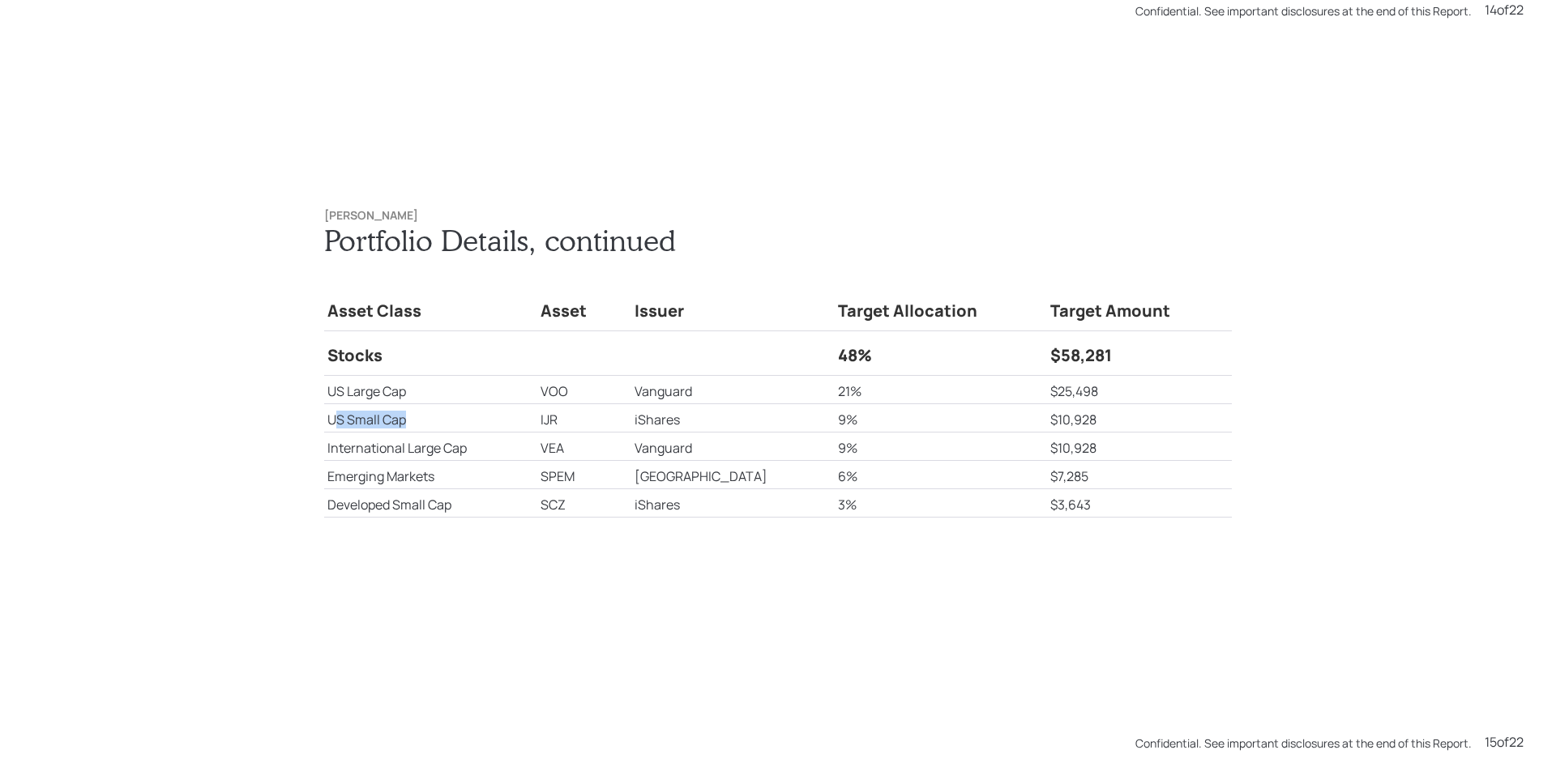
drag, startPoint x: 417, startPoint y: 412, endPoint x: 333, endPoint y: 412, distance: 84.0
click at [333, 412] on td "US Small Cap" at bounding box center [431, 418] width 213 height 28
click at [382, 399] on td "US Large Cap" at bounding box center [431, 390] width 213 height 28
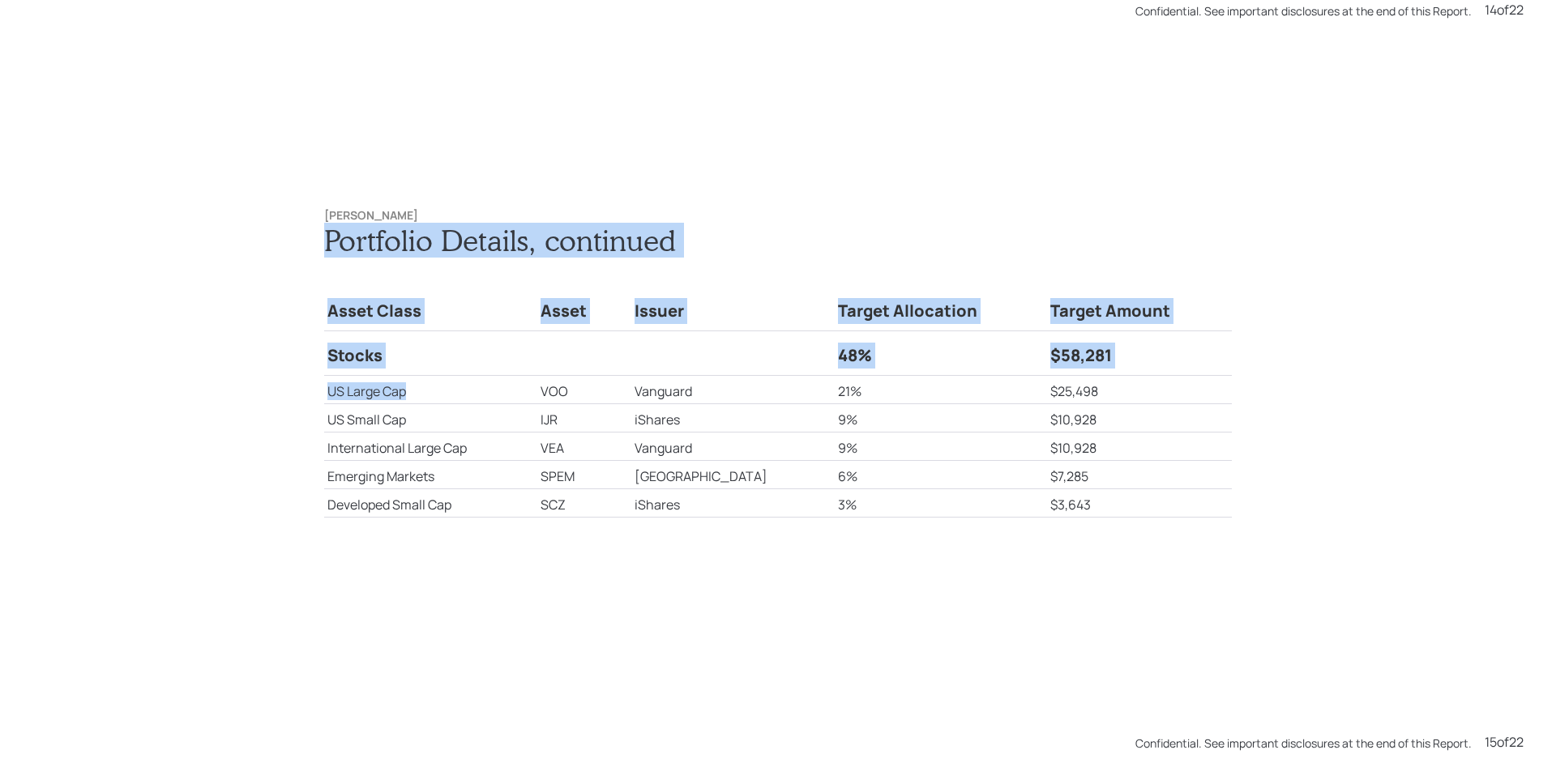
drag, startPoint x: 417, startPoint y: 385, endPoint x: 314, endPoint y: 386, distance: 103.0
click at [314, 386] on div "Anthony Mazzola Portfolio Details , continued Asset Class Asset Issuer Target A…" at bounding box center [778, 395] width 973 height 438
click at [410, 427] on td "US Small Cap" at bounding box center [431, 418] width 213 height 28
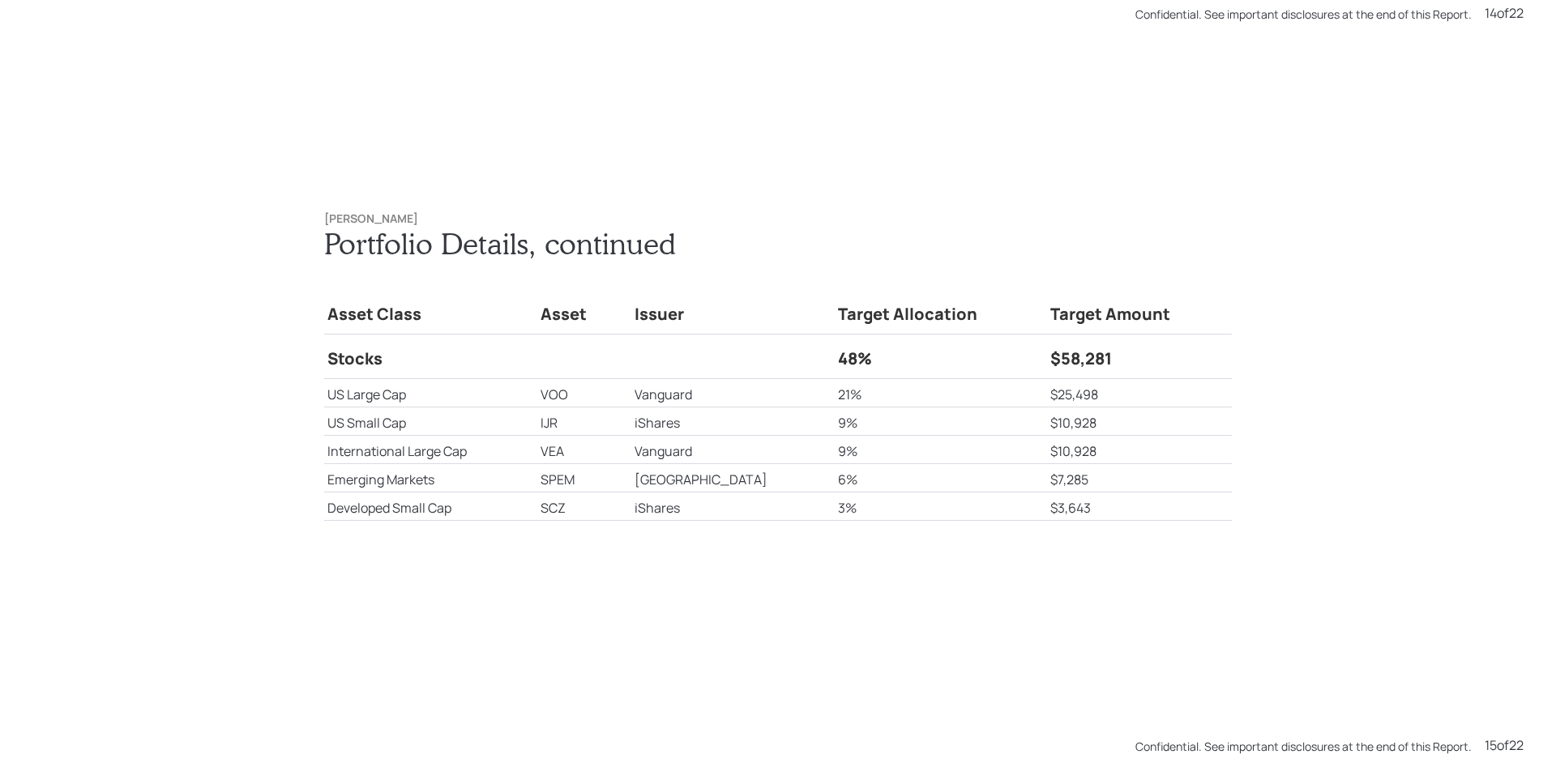
scroll to position [10194, 0]
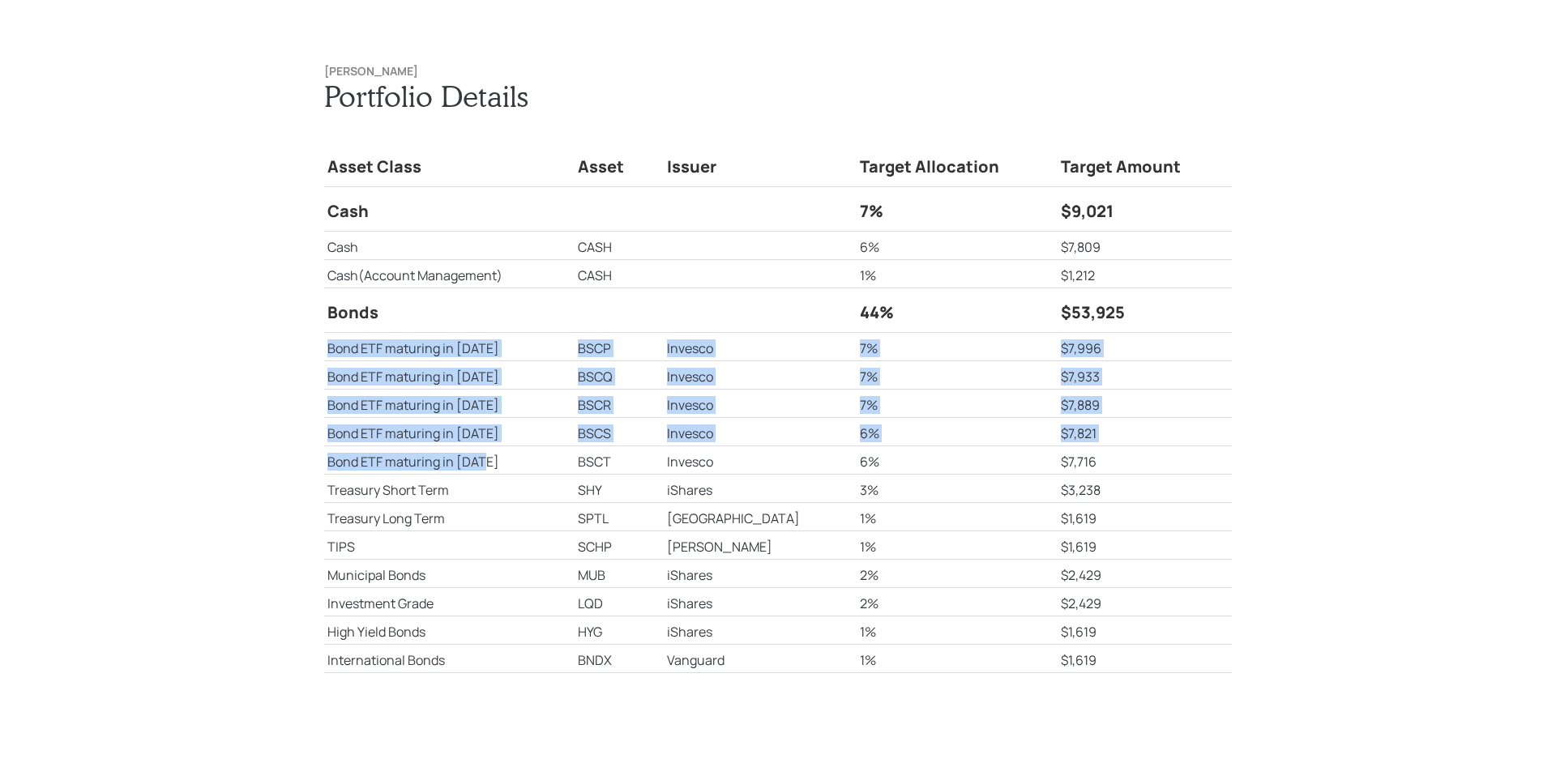
drag, startPoint x: 325, startPoint y: 346, endPoint x: 486, endPoint y: 456, distance: 195.0
click at [486, 456] on tbody "Asset Class Asset Issuer Target Allocation Target Amount Cash 7% $9,021 Cash CA…" at bounding box center [778, 407] width 908 height 530
click at [522, 411] on td "Bond ETF maturing in 2027" at bounding box center [450, 404] width 251 height 28
drag, startPoint x: 321, startPoint y: 344, endPoint x: 480, endPoint y: 454, distance: 193.3
click at [480, 454] on tbody "Asset Class Asset Issuer Target Allocation Target Amount Cash 7% $9,021 Cash CA…" at bounding box center [778, 407] width 908 height 530
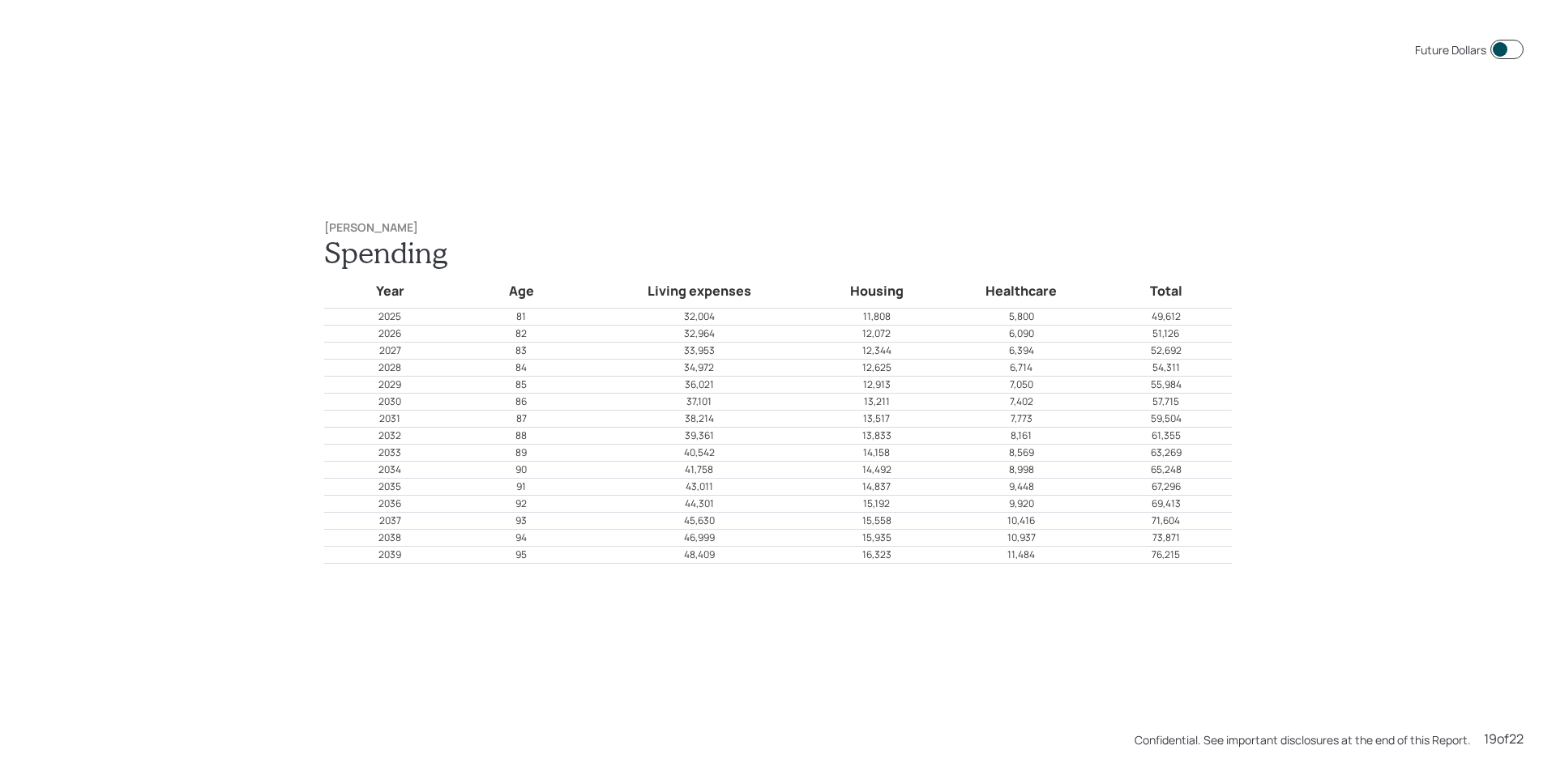
scroll to position [14899, 0]
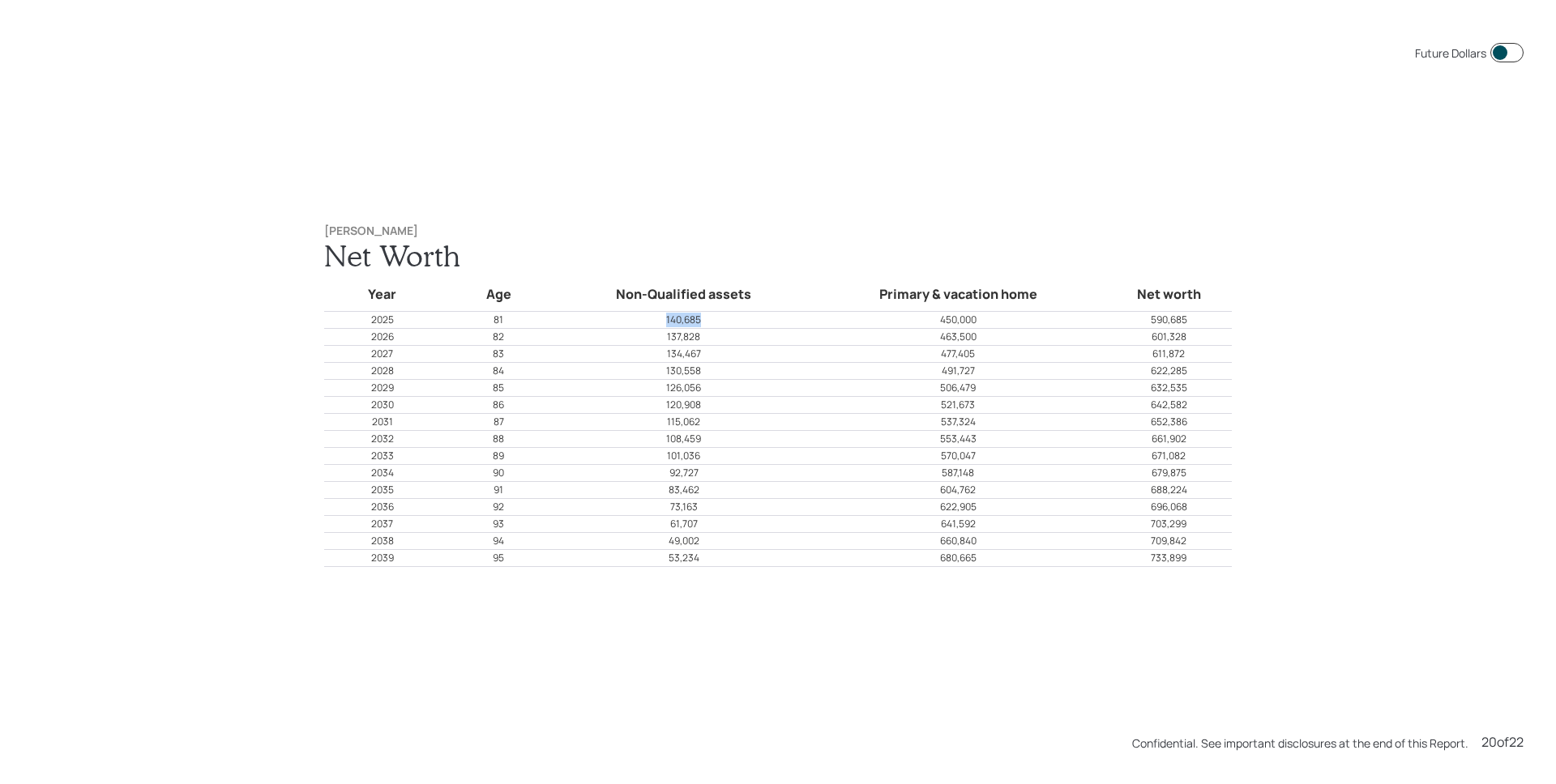
drag, startPoint x: 706, startPoint y: 324, endPoint x: 646, endPoint y: 325, distance: 60.0
click at [646, 325] on p "140,685" at bounding box center [684, 319] width 253 height 15
drag, startPoint x: 712, startPoint y: 317, endPoint x: 648, endPoint y: 316, distance: 64.0
click at [648, 316] on p "140,685" at bounding box center [684, 319] width 253 height 15
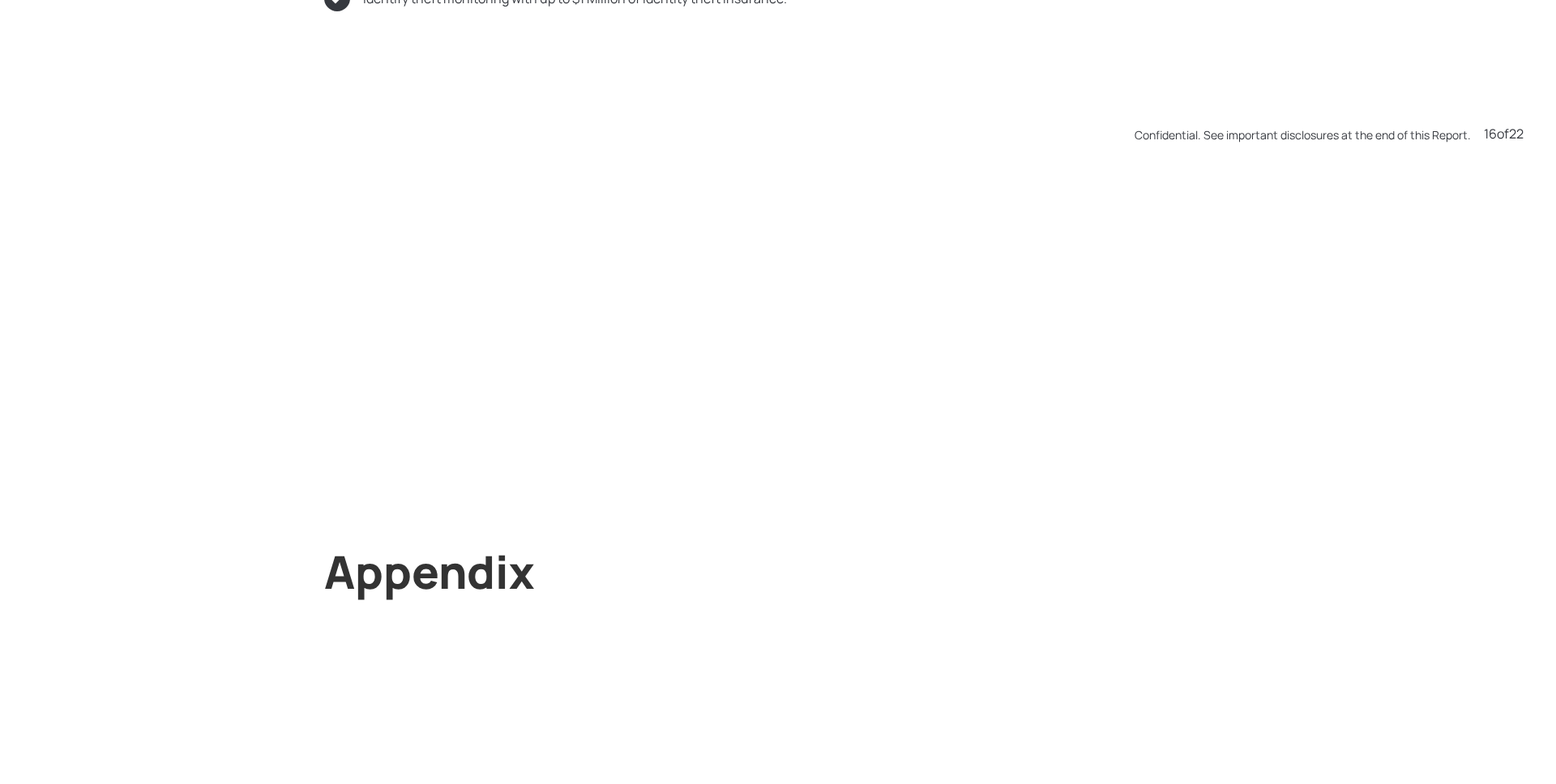
scroll to position [11762, 0]
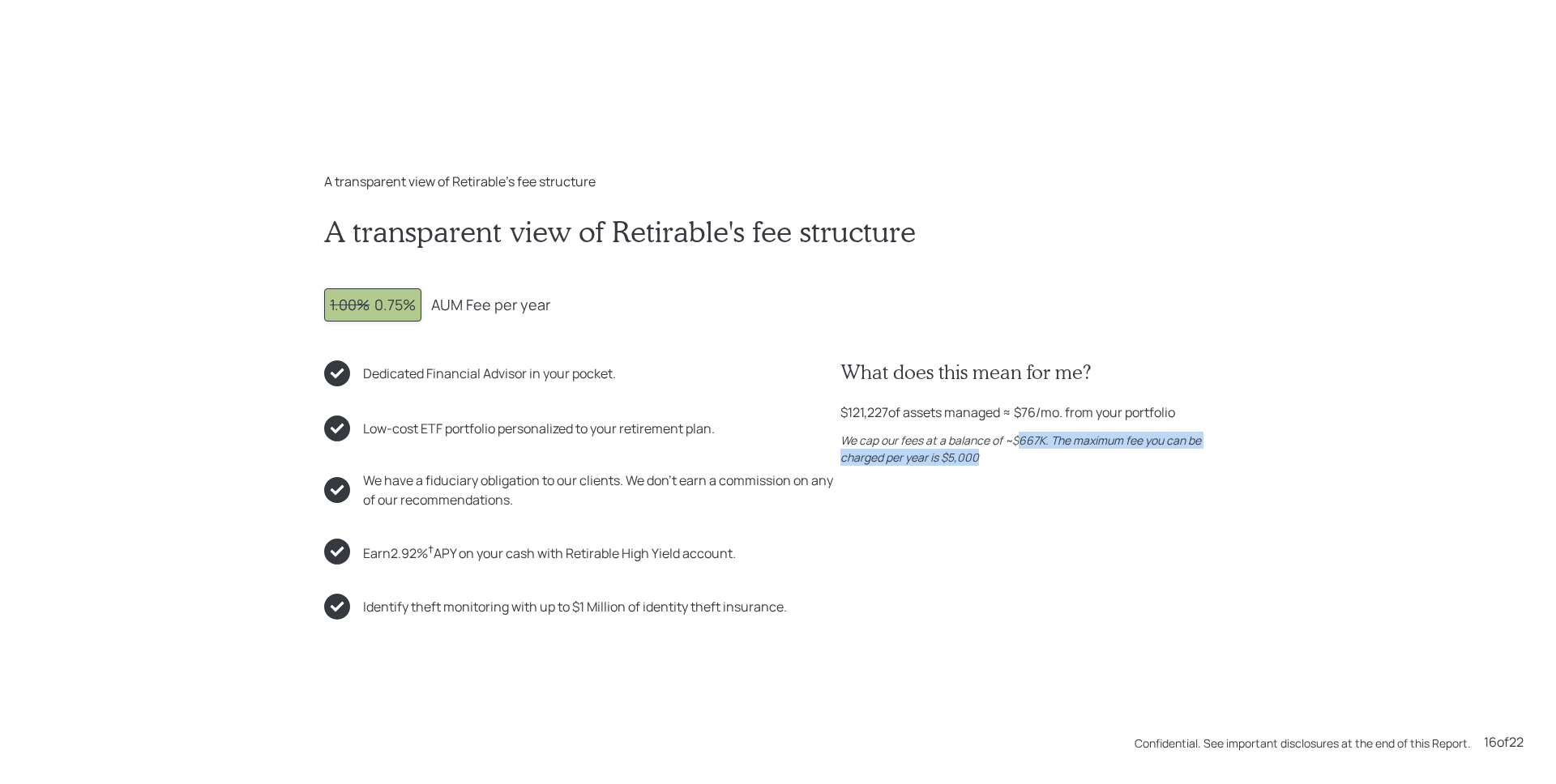
drag, startPoint x: 1010, startPoint y: 444, endPoint x: 1043, endPoint y: 451, distance: 33.7
click at [1043, 451] on div "We cap our fees at a balance of ~$667K. The maximum fee you can be charged per …" at bounding box center [1035, 449] width 391 height 34
click at [1041, 450] on div "We cap our fees at a balance of ~$667K. The maximum fee you can be charged per …" at bounding box center [1035, 449] width 391 height 34
click at [1049, 506] on div "What does this mean for me? $121,227 of assets managed ≈ $76 /mo. from your por…" at bounding box center [1035, 490] width 391 height 260
